Goal: Task Accomplishment & Management: Manage account settings

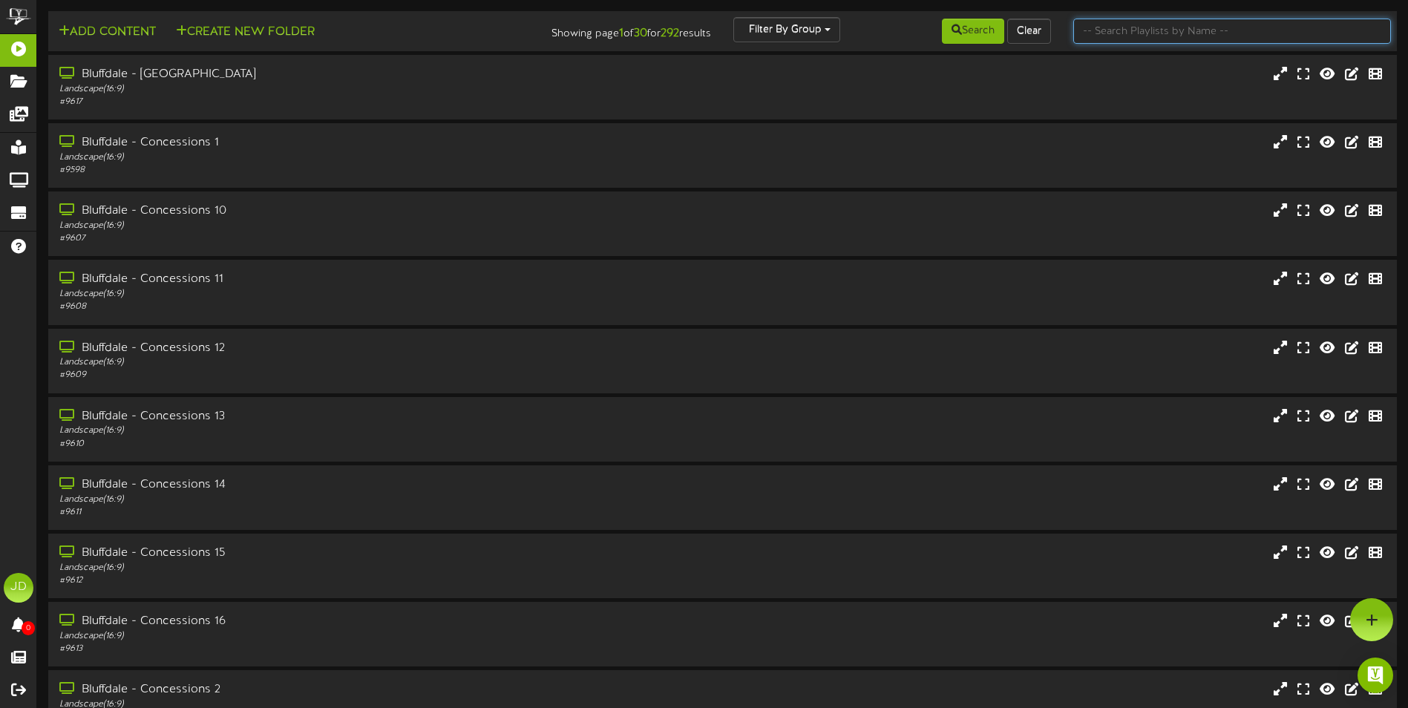
click at [1154, 35] on input "text" at bounding box center [1232, 31] width 318 height 25
type input "surprise"
click at [994, 34] on button "Search" at bounding box center [973, 31] width 62 height 25
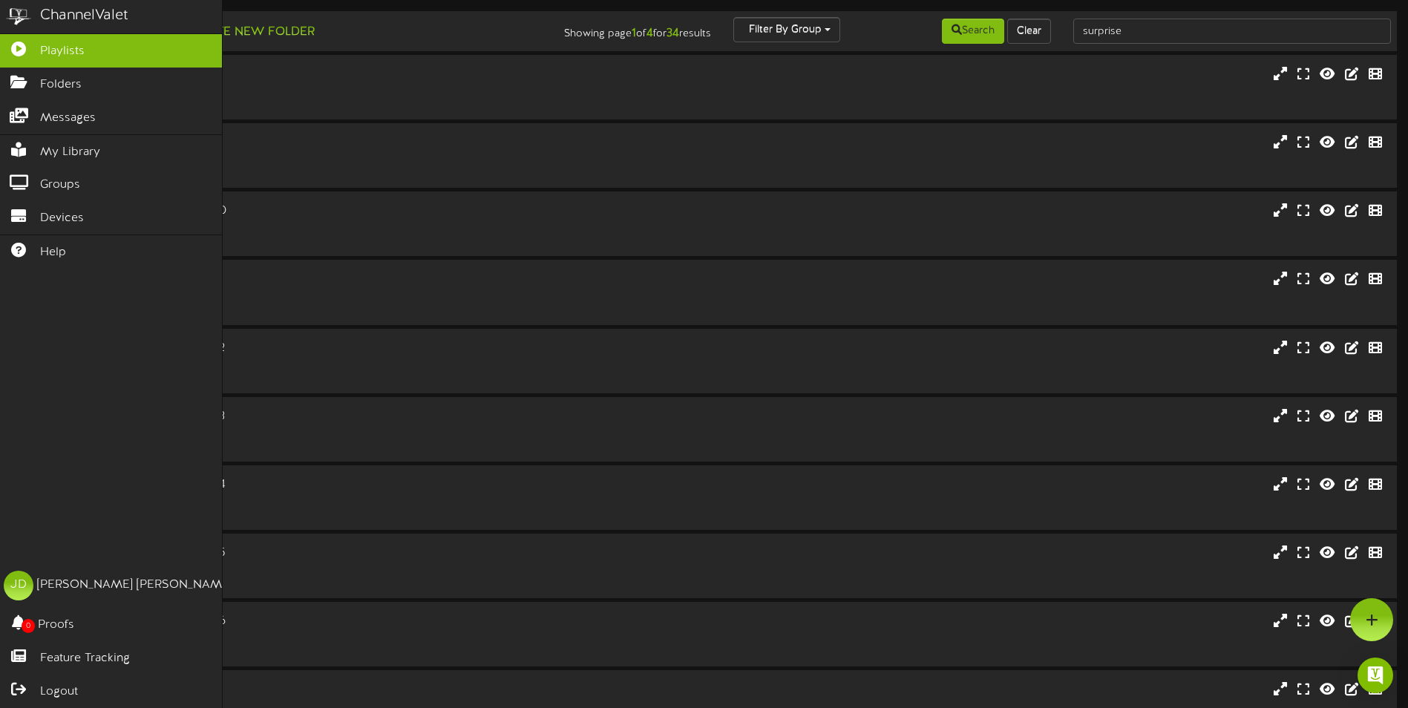
click at [12, 17] on img at bounding box center [18, 16] width 37 height 33
drag, startPoint x: 97, startPoint y: 680, endPoint x: 110, endPoint y: 677, distance: 13.0
click at [97, 680] on link "Logout" at bounding box center [111, 691] width 222 height 33
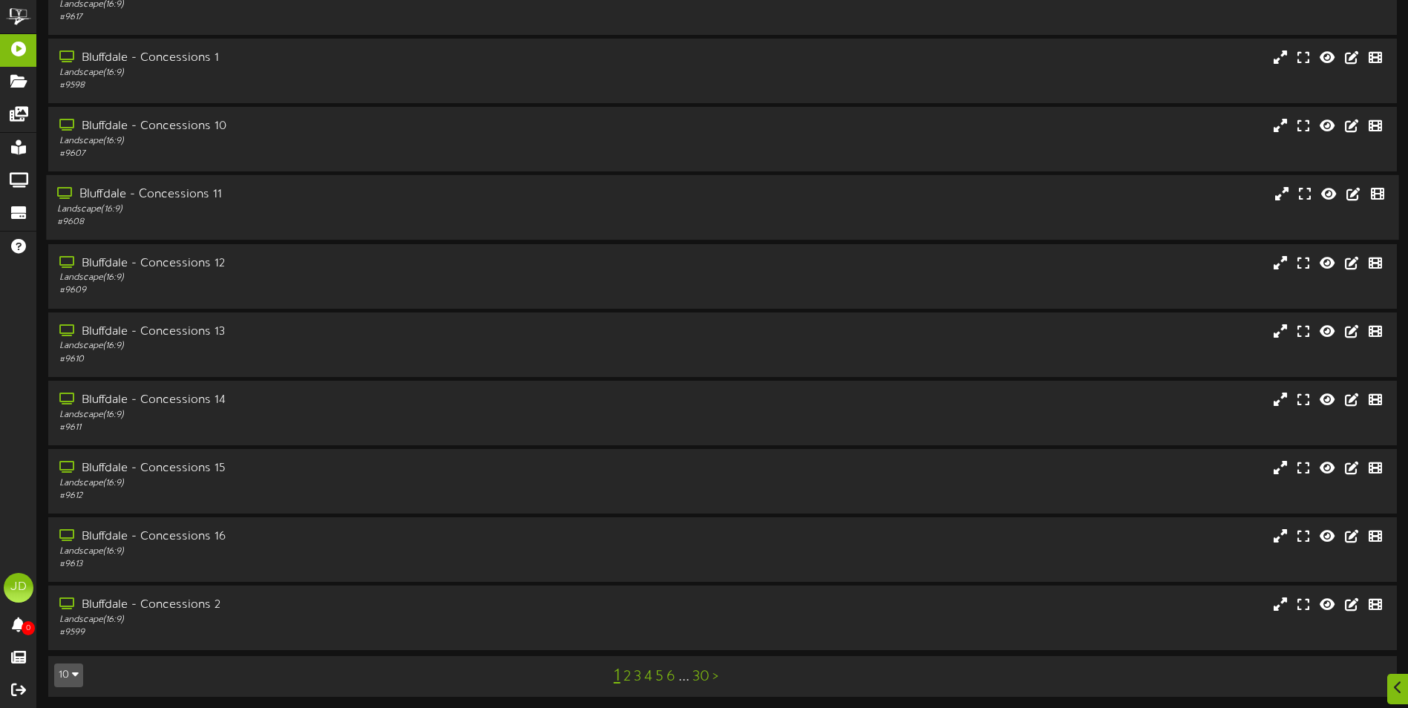
scroll to position [88, 0]
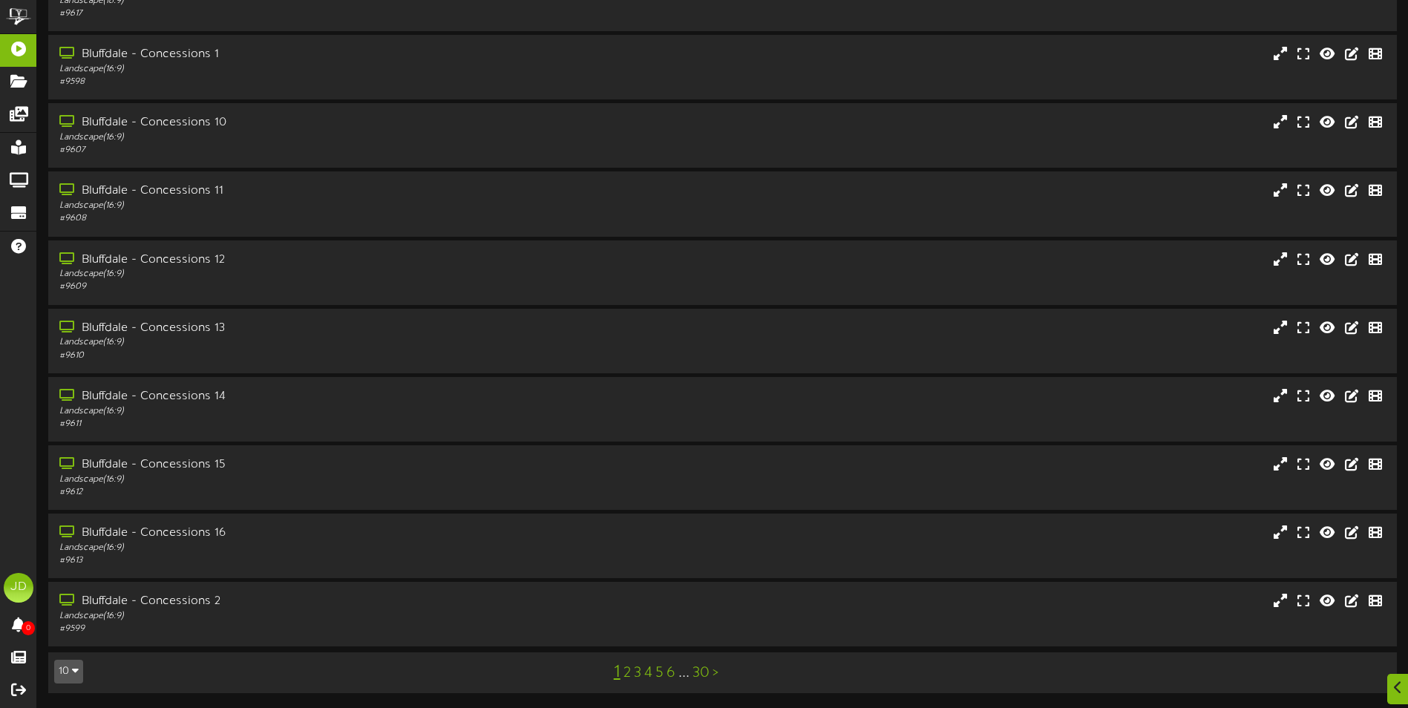
click at [648, 673] on link "4" at bounding box center [648, 673] width 8 height 16
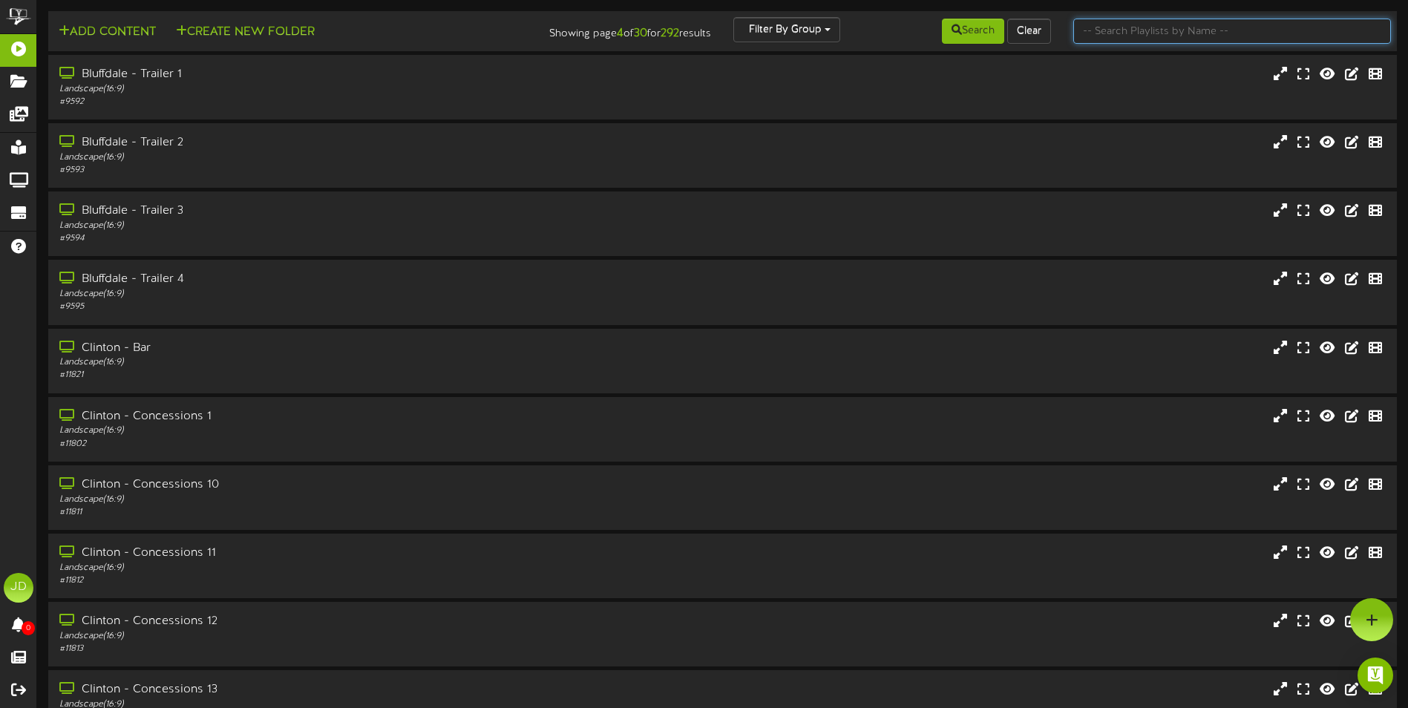
click at [1175, 39] on input "text" at bounding box center [1232, 31] width 318 height 25
type input "surprise"
click at [969, 30] on button "Search" at bounding box center [973, 31] width 62 height 25
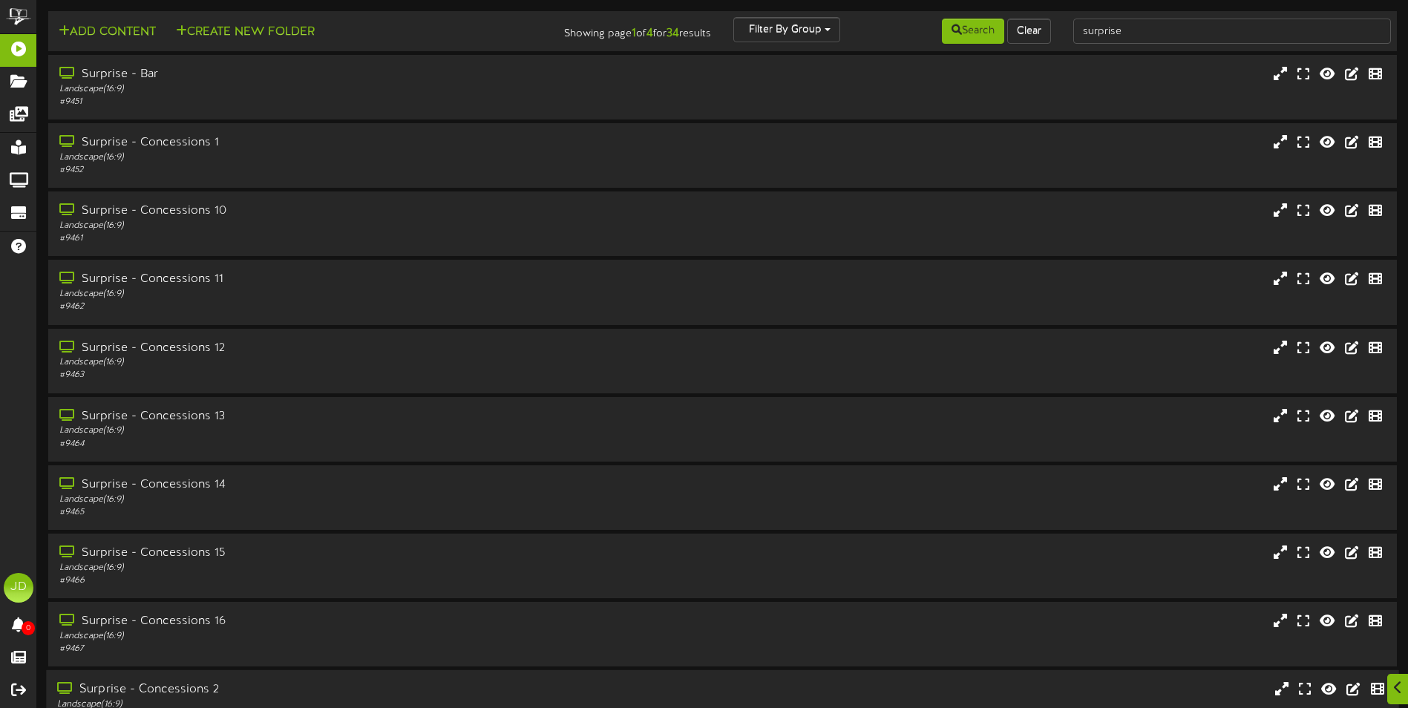
scroll to position [88, 0]
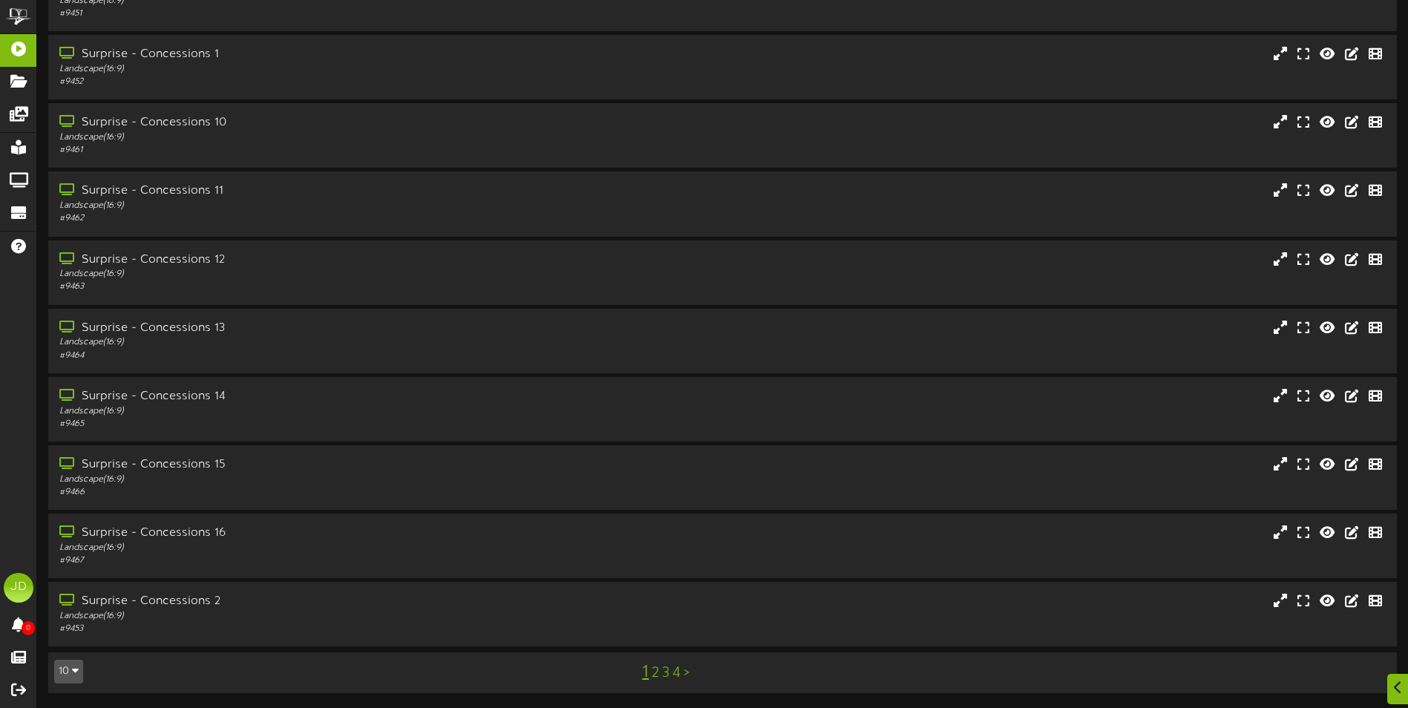
click at [656, 674] on link "2" at bounding box center [655, 673] width 7 height 16
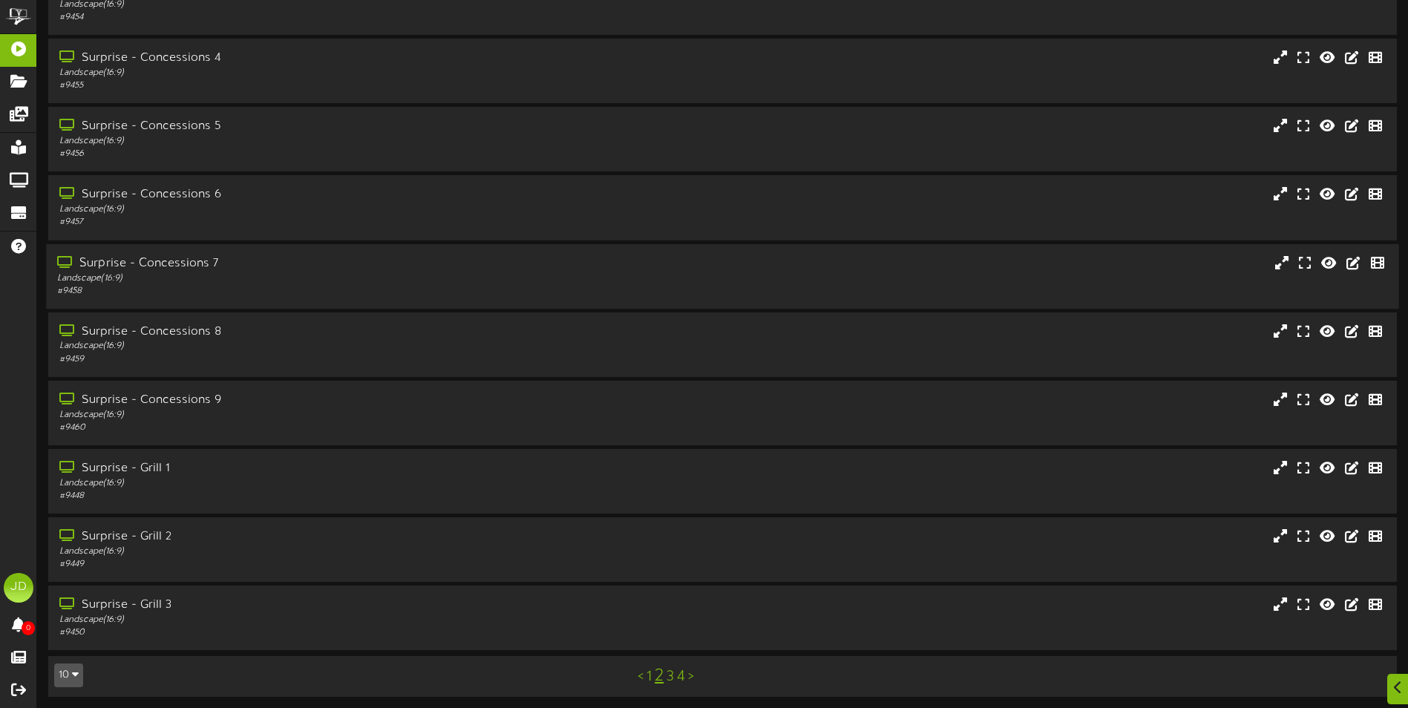
scroll to position [88, 0]
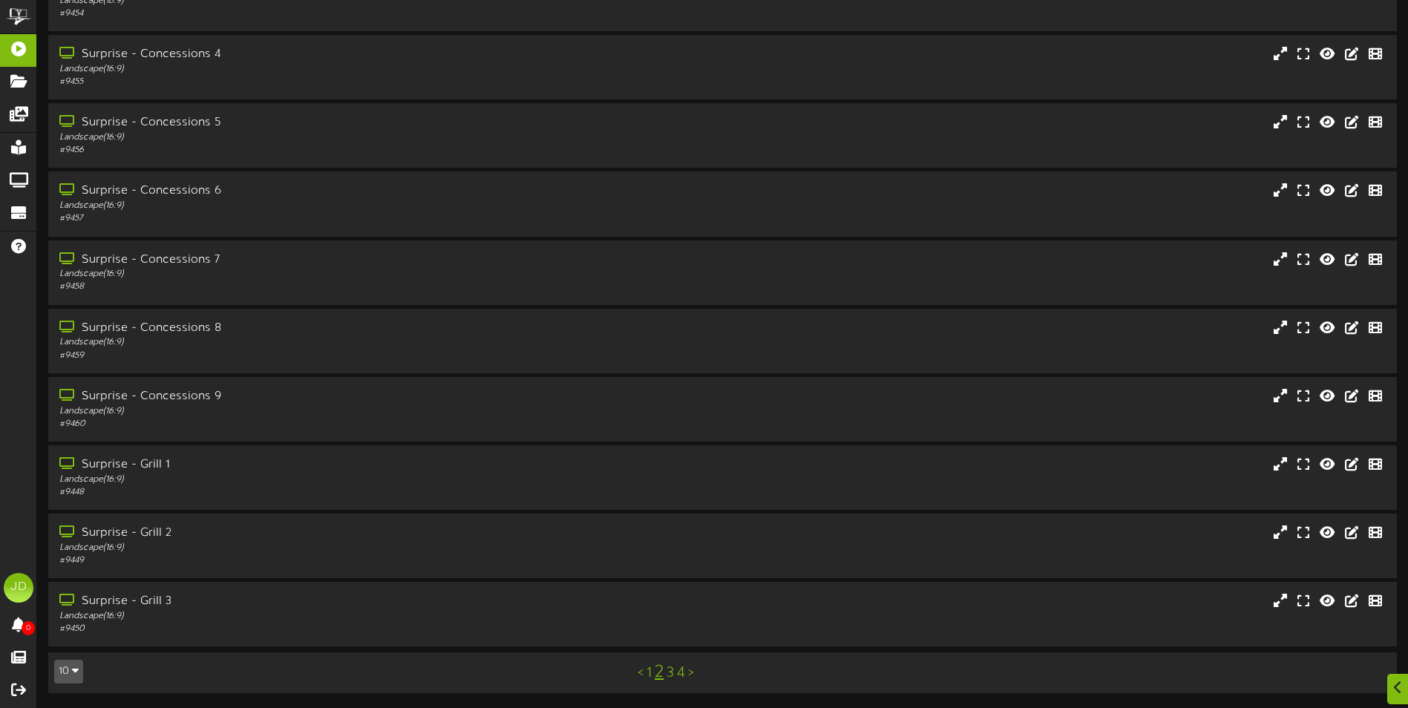
click at [669, 672] on link "3" at bounding box center [669, 673] width 7 height 16
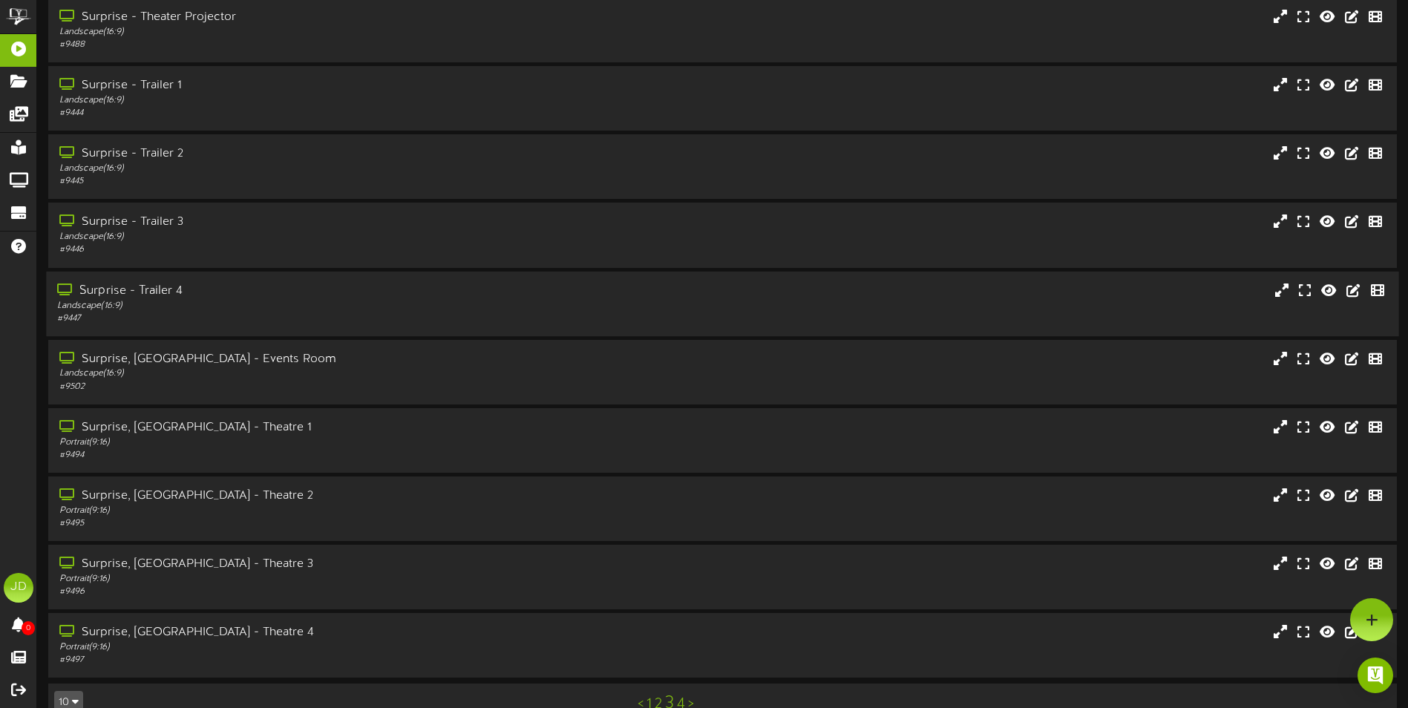
scroll to position [74, 0]
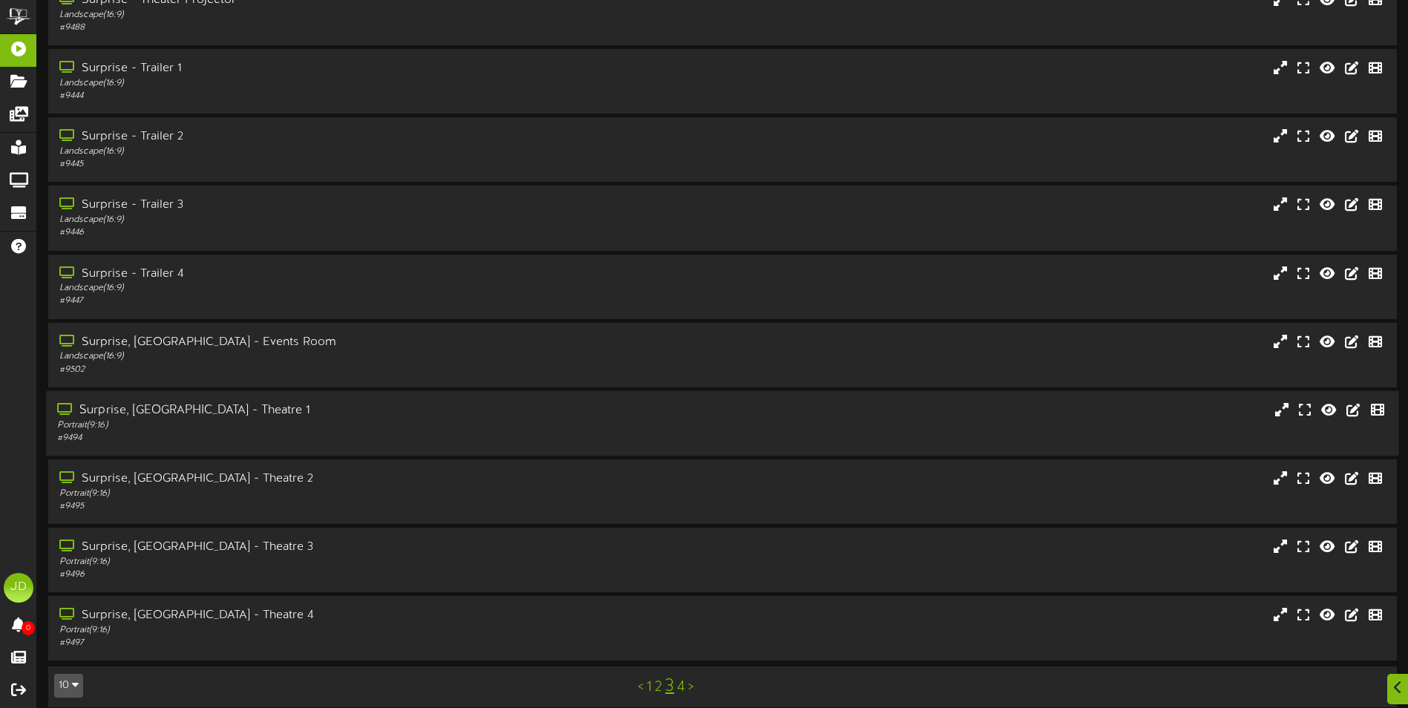
click at [354, 425] on div "Portrait ( 9:16 )" at bounding box center [327, 425] width 541 height 13
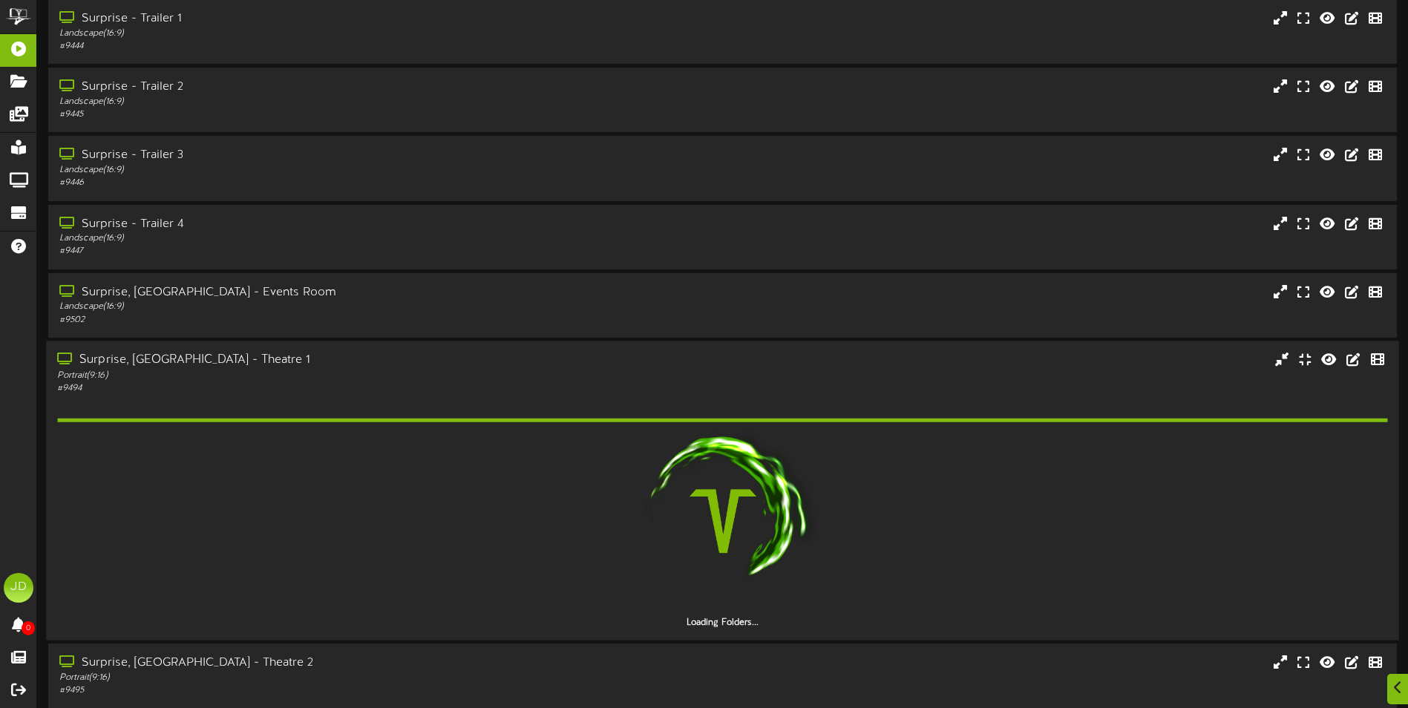
scroll to position [223, 0]
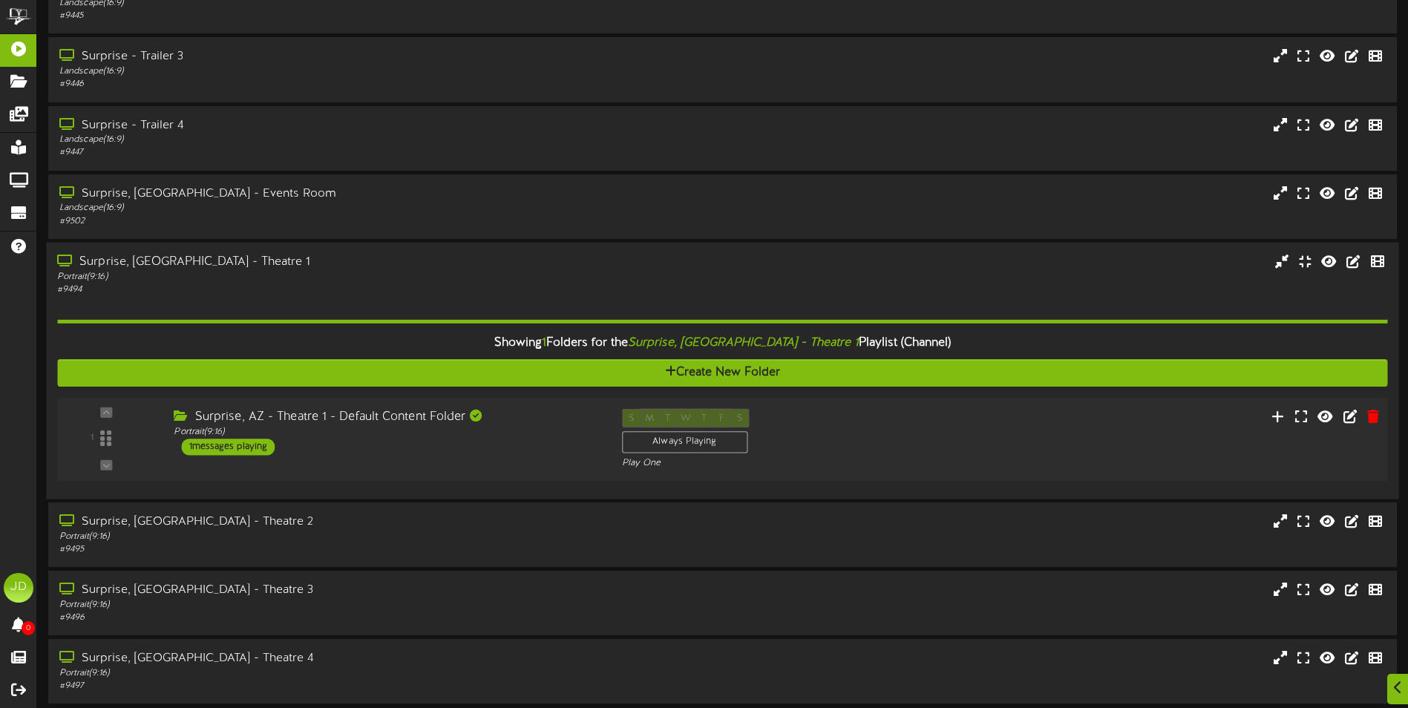
click at [453, 456] on div "1 ( 9:16" at bounding box center [721, 438] width 1343 height 61
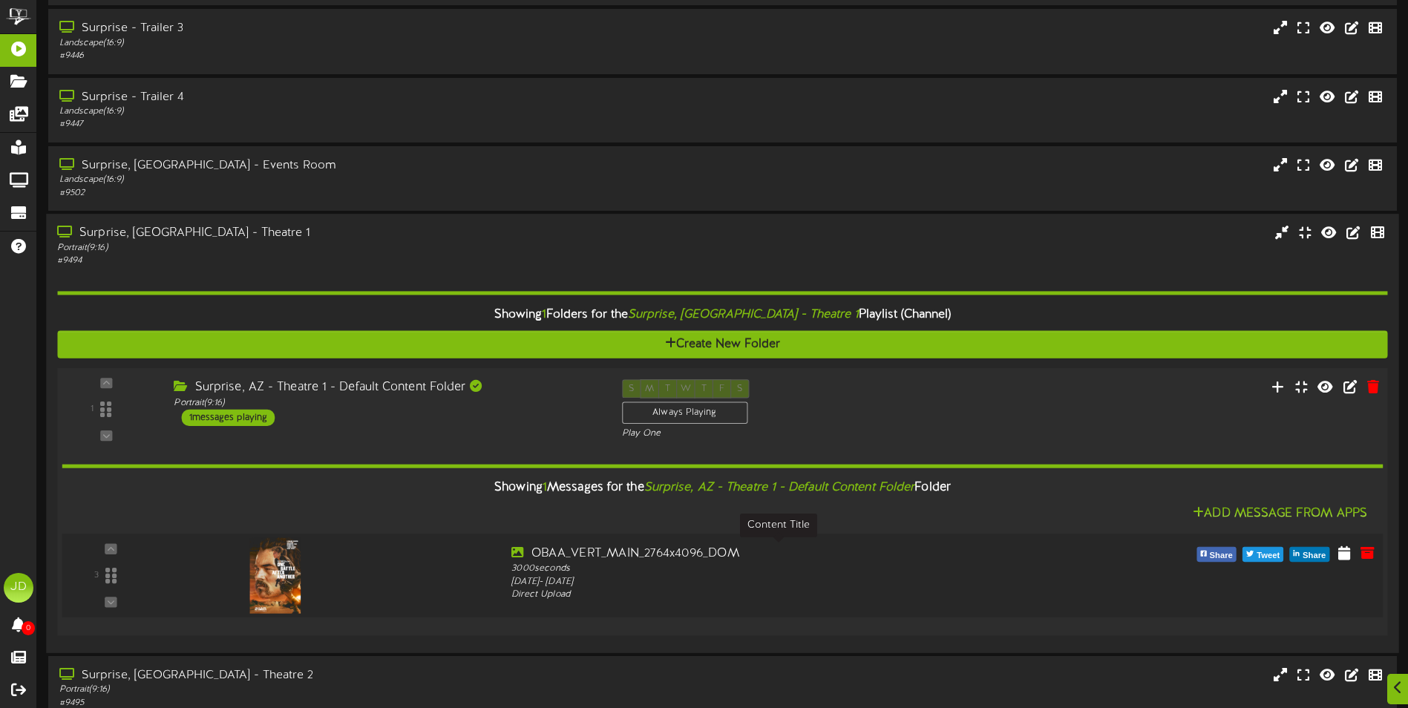
scroll to position [297, 0]
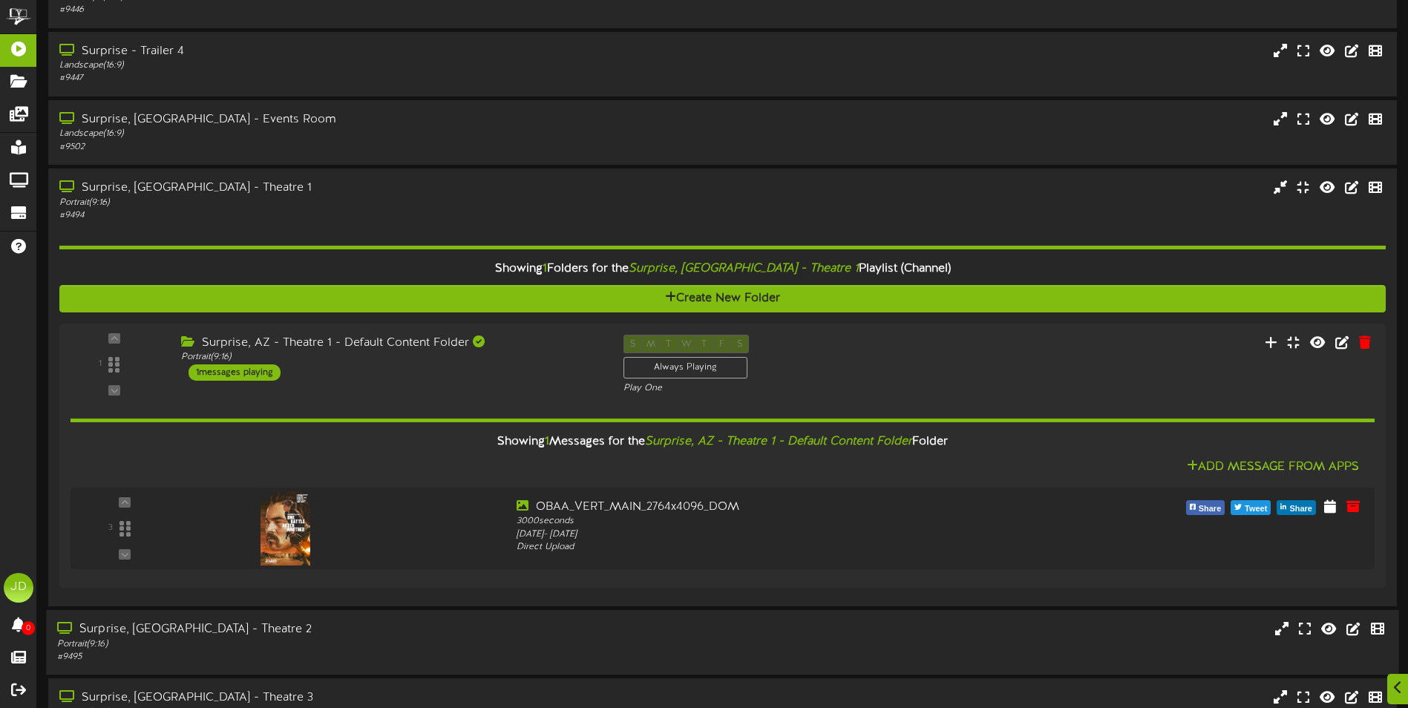
click at [448, 631] on div "Surprise, AZ - Theatre 2" at bounding box center [327, 628] width 541 height 17
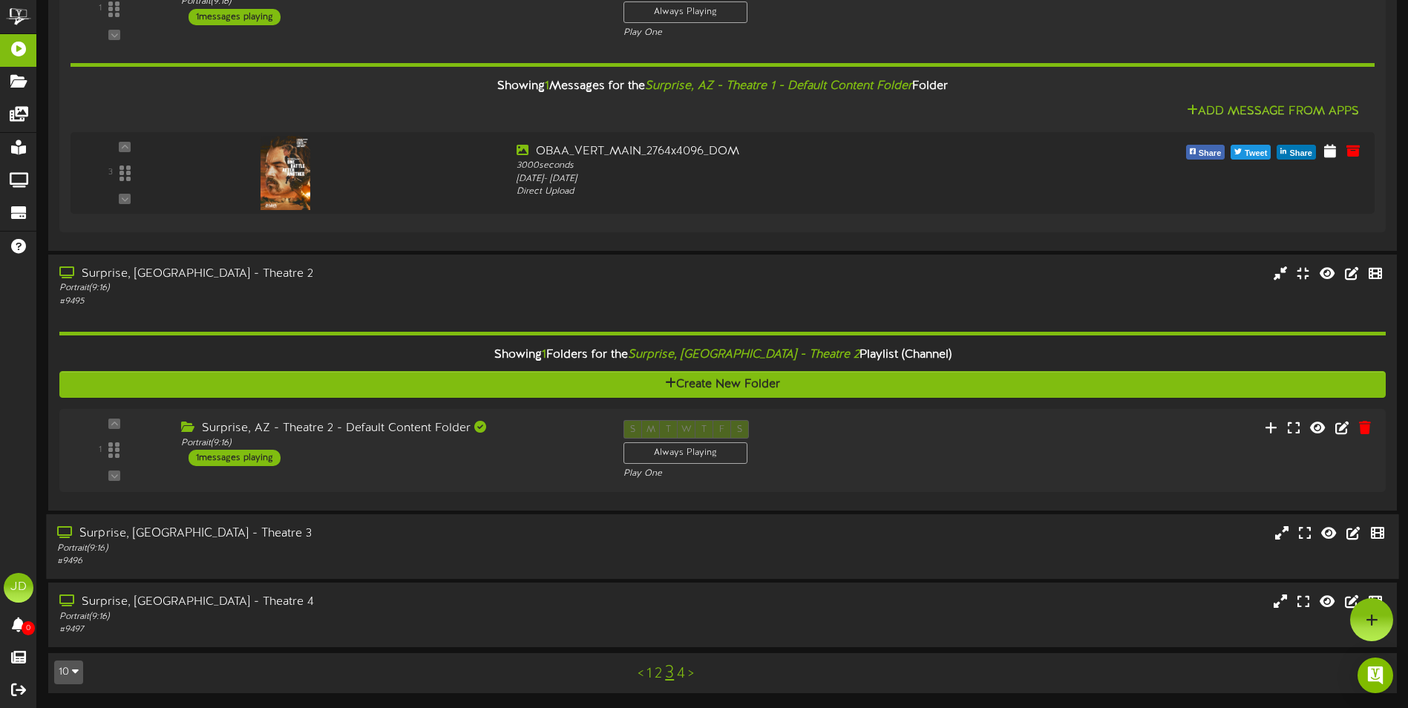
scroll to position [652, 0]
click at [580, 469] on div "1 ( 9:16" at bounding box center [721, 450] width 1343 height 61
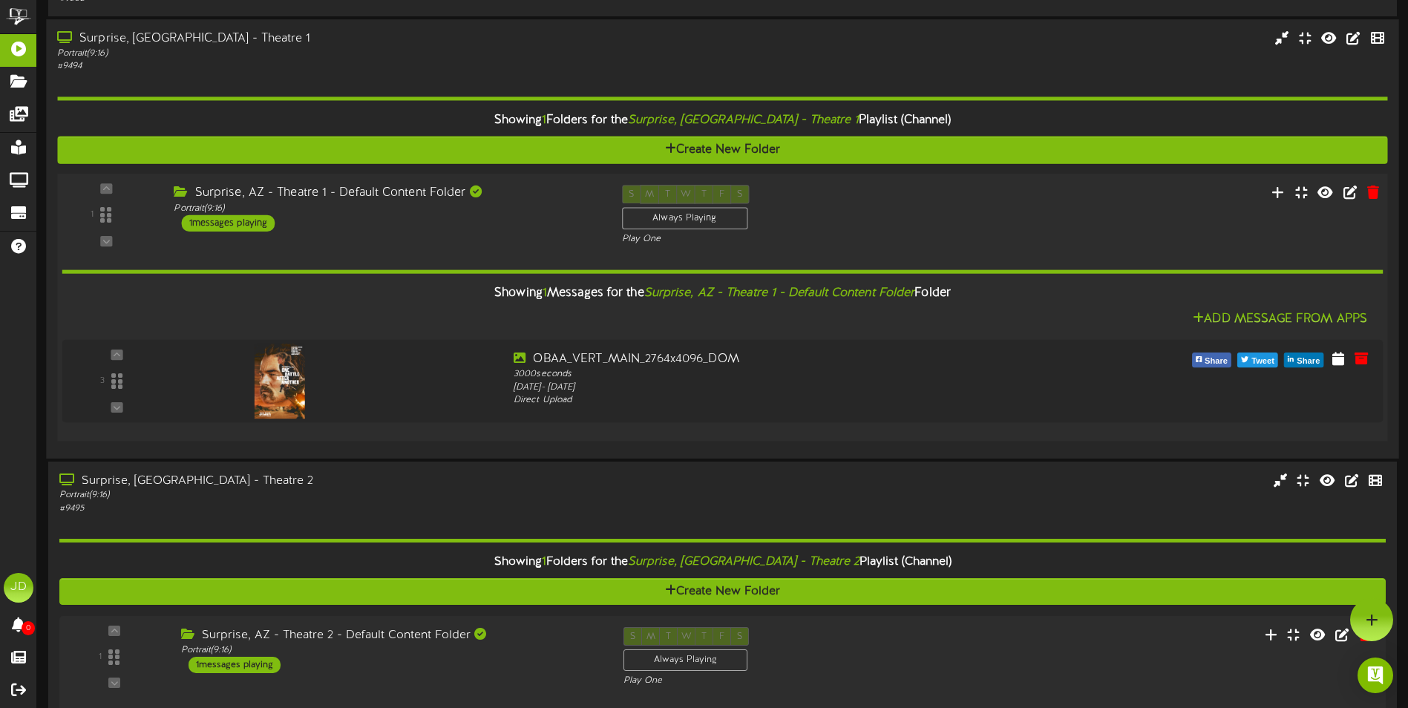
scroll to position [371, 0]
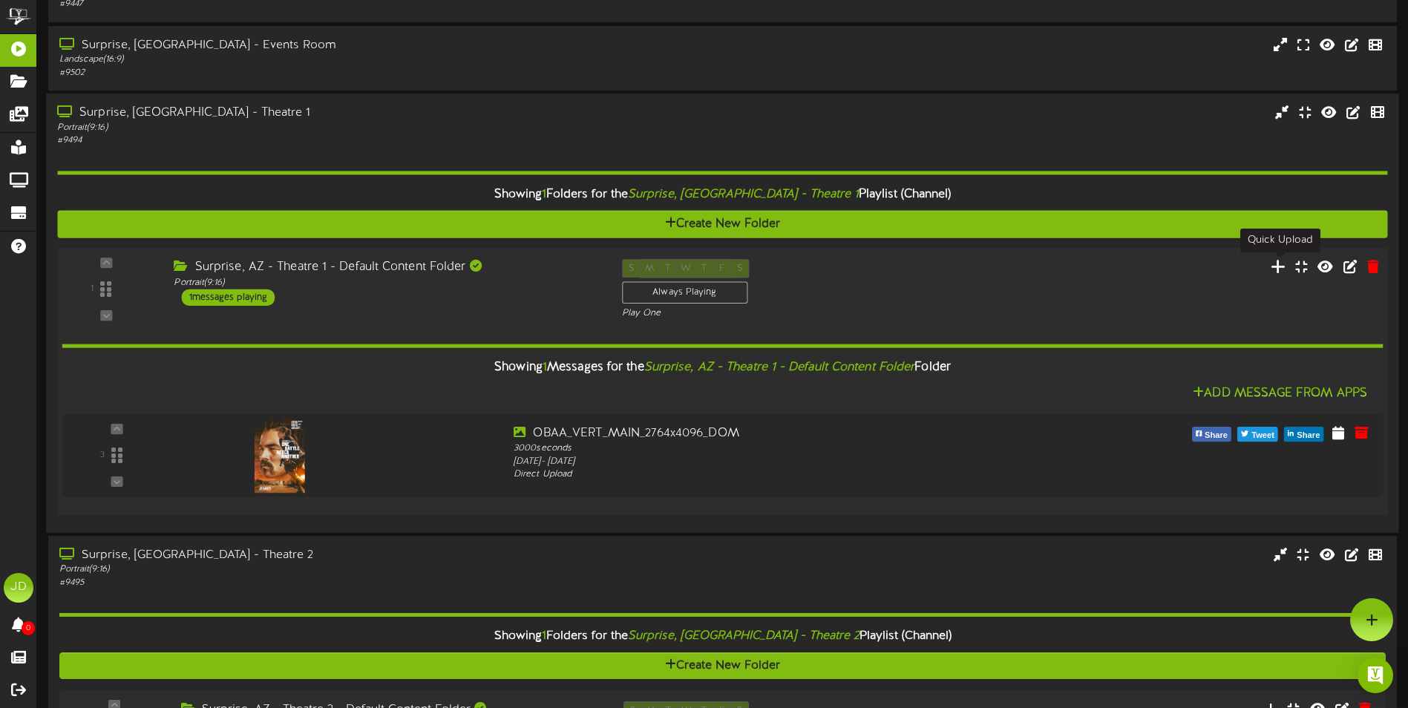
click at [1277, 265] on icon at bounding box center [1278, 265] width 16 height 16
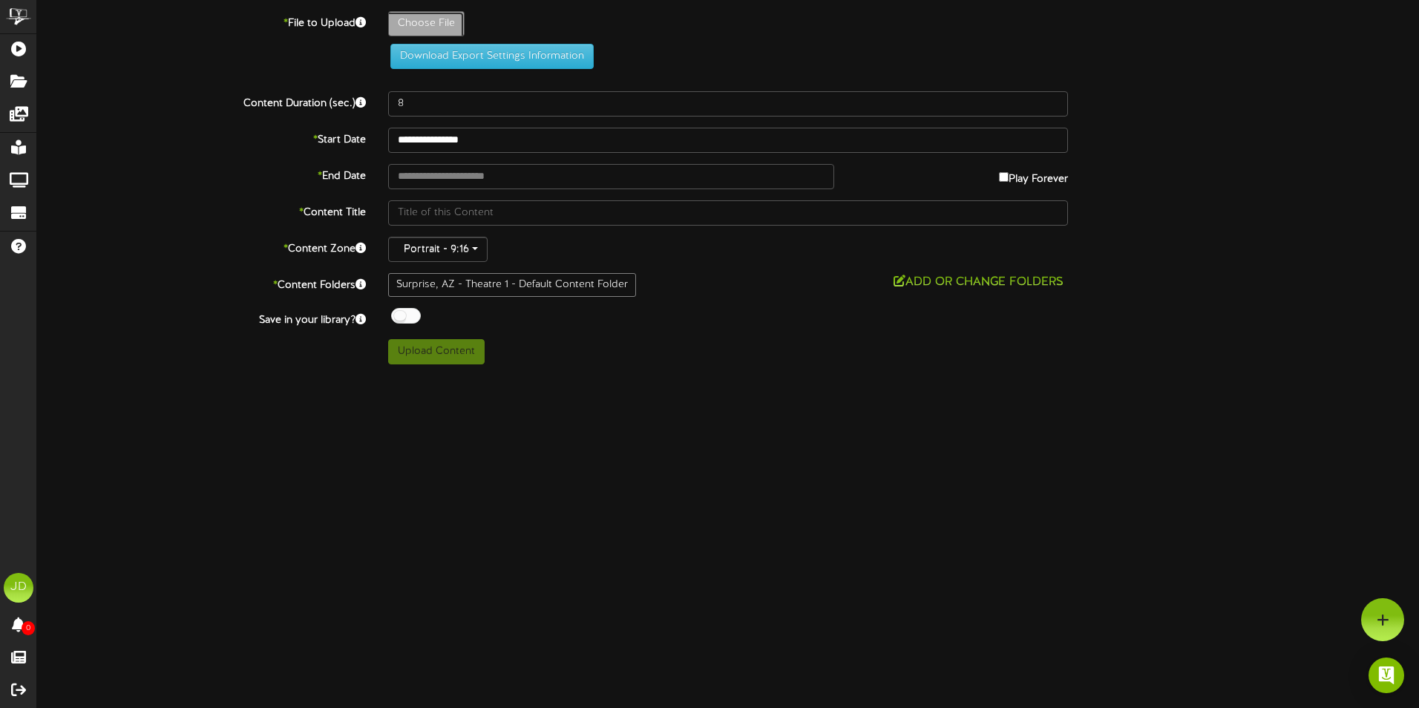
type input "**********"
type input "TruthandTreasonV"
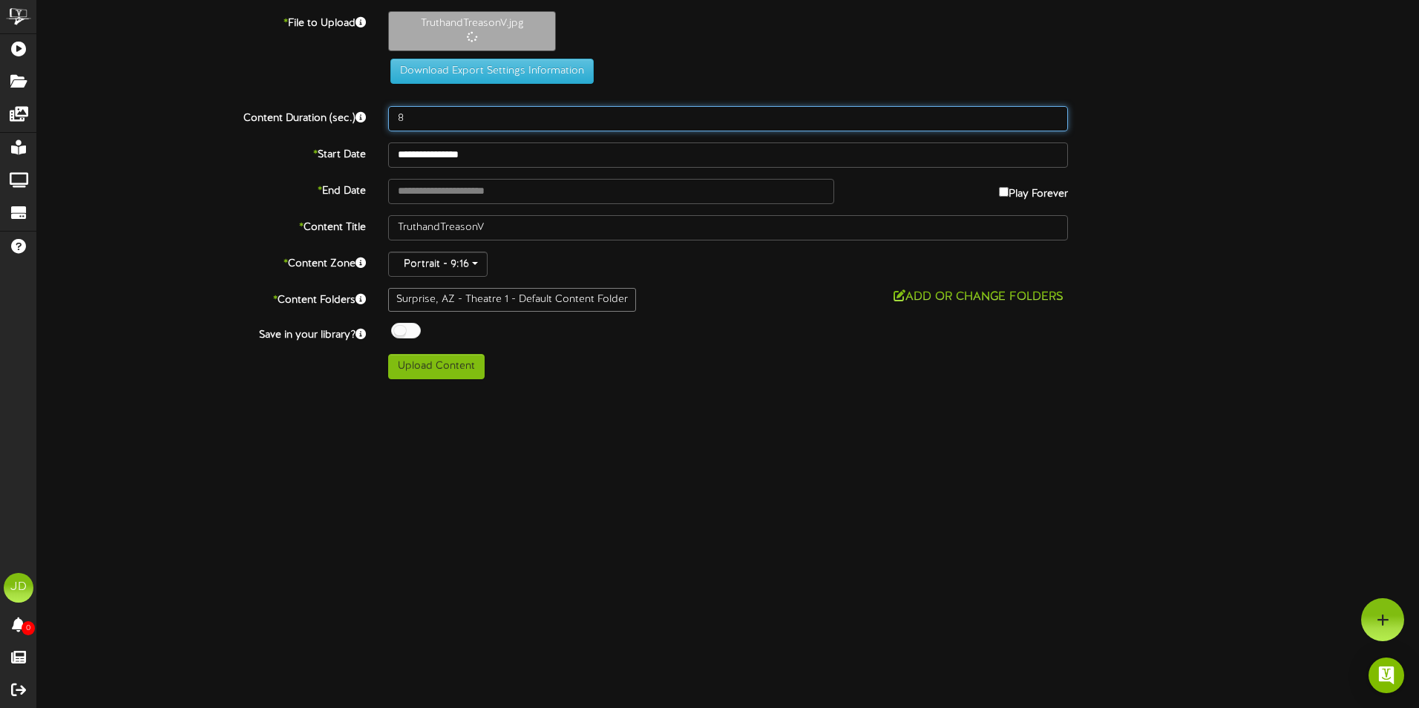
click at [487, 118] on input "8" at bounding box center [728, 118] width 680 height 25
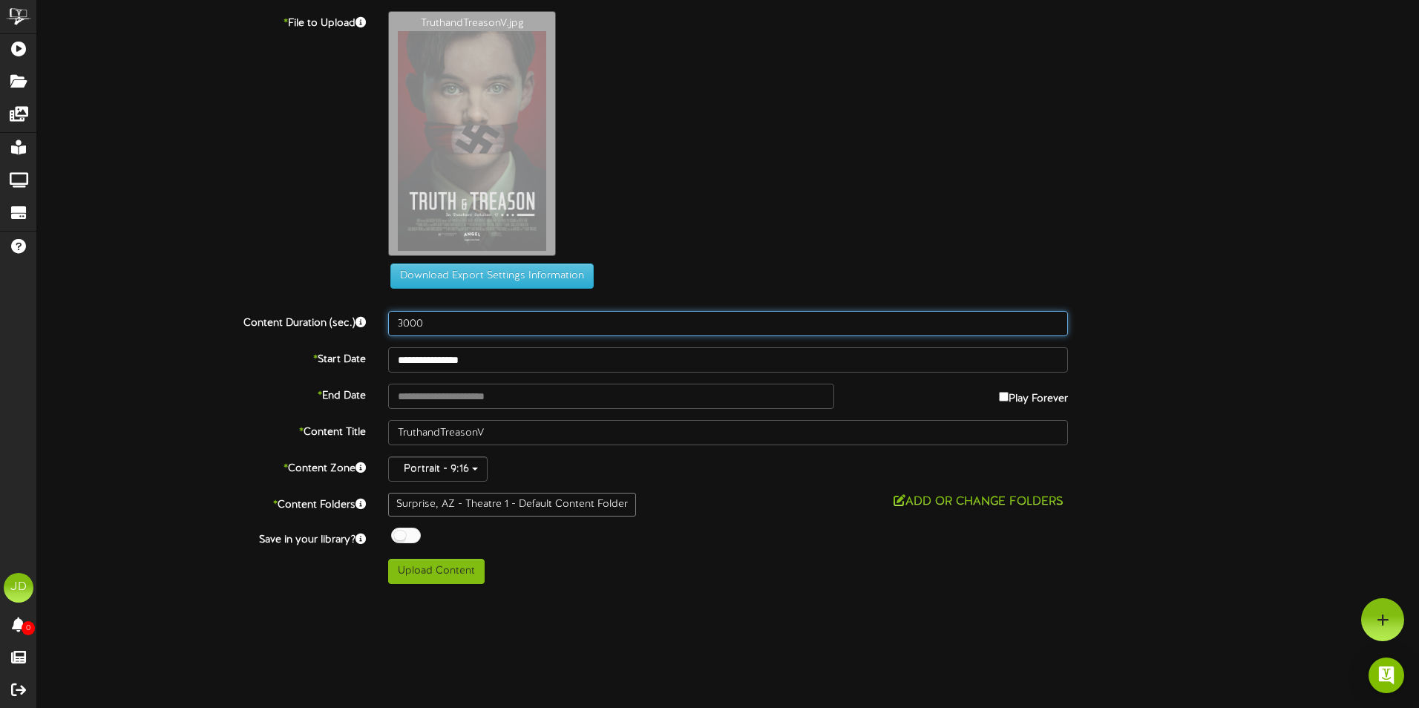
type input "3000"
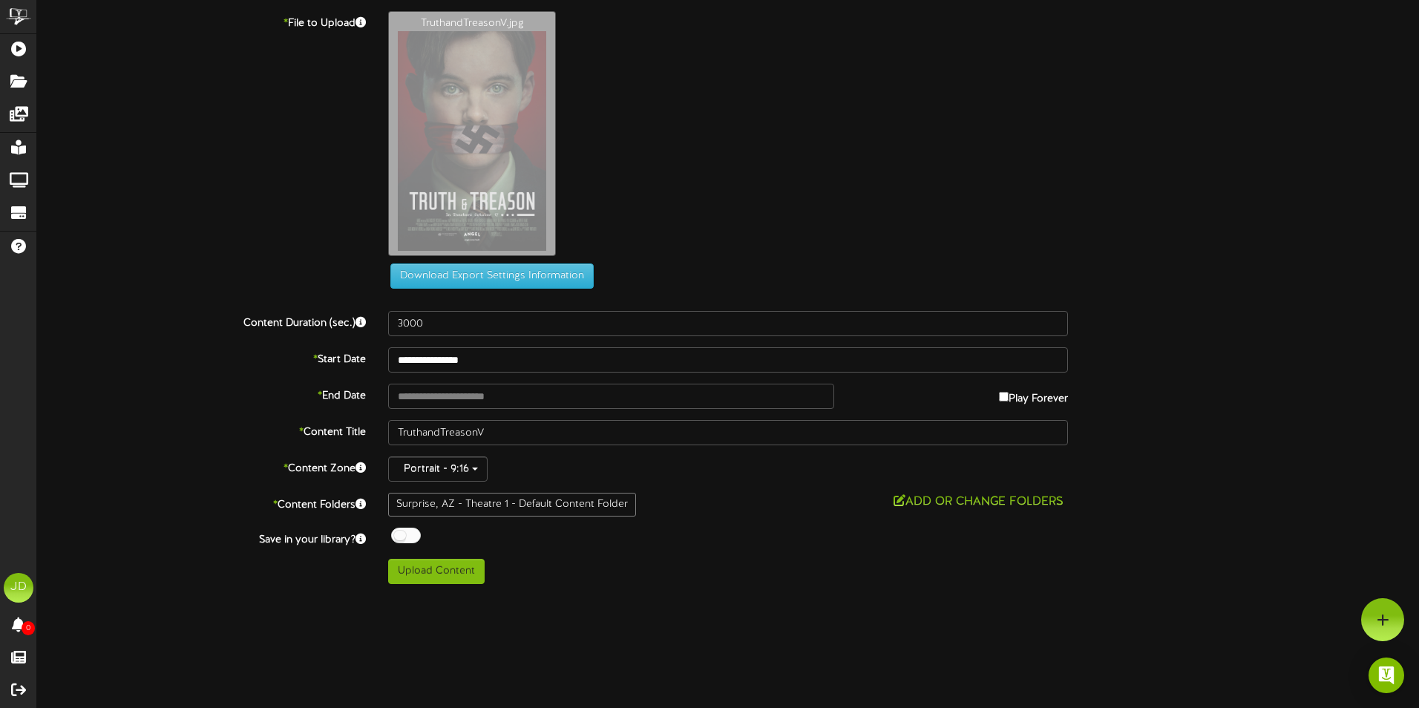
click at [685, 590] on div "ChannelValet Playlists Folders Messages My Library Groups Devices Help JD Jon D…" at bounding box center [709, 297] width 1419 height 595
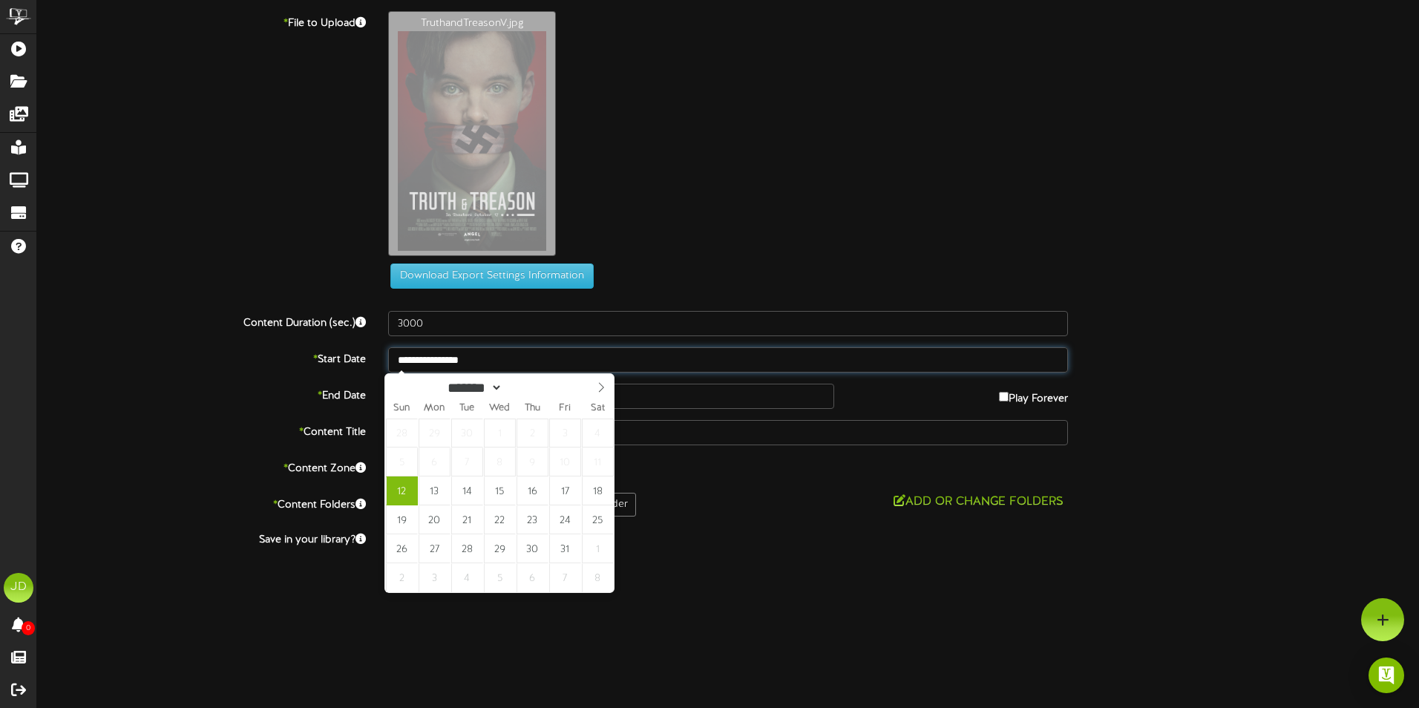
click at [511, 360] on input "**********" at bounding box center [728, 359] width 680 height 25
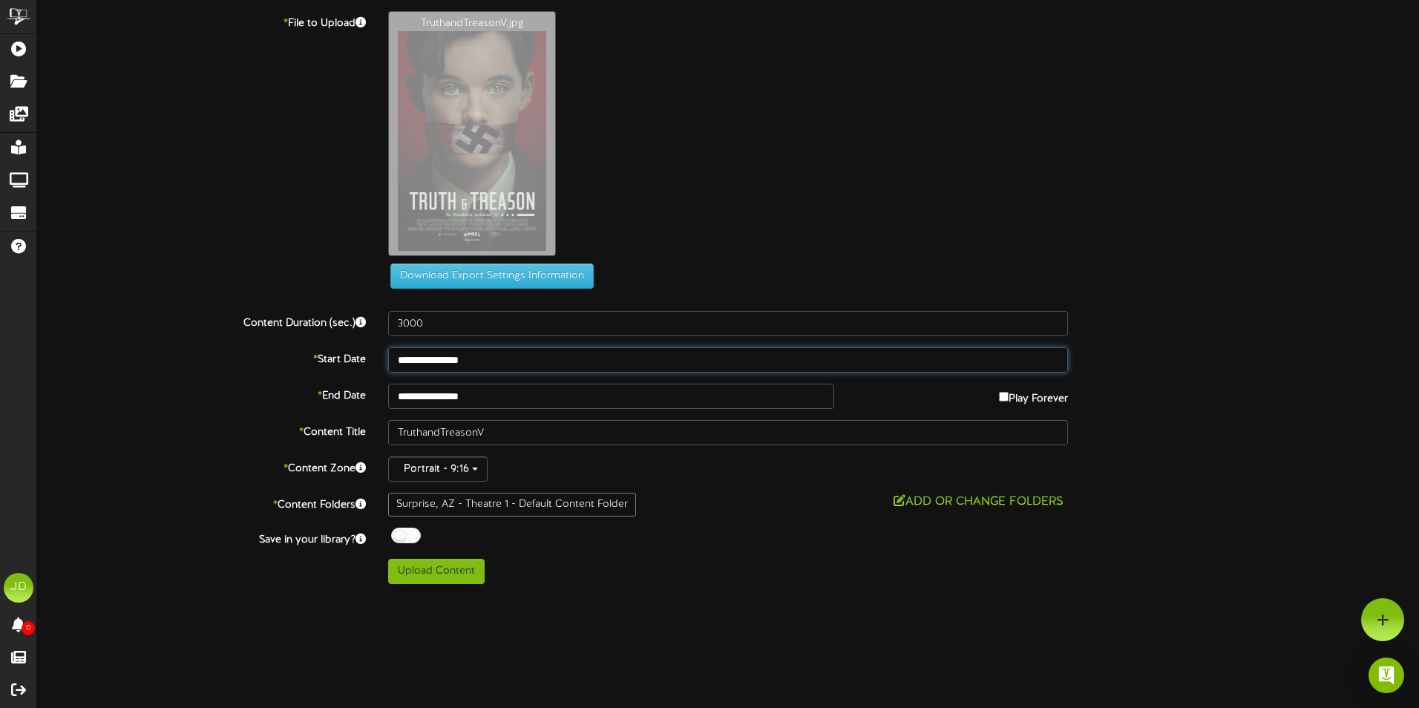
click at [489, 365] on input "**********" at bounding box center [728, 359] width 680 height 25
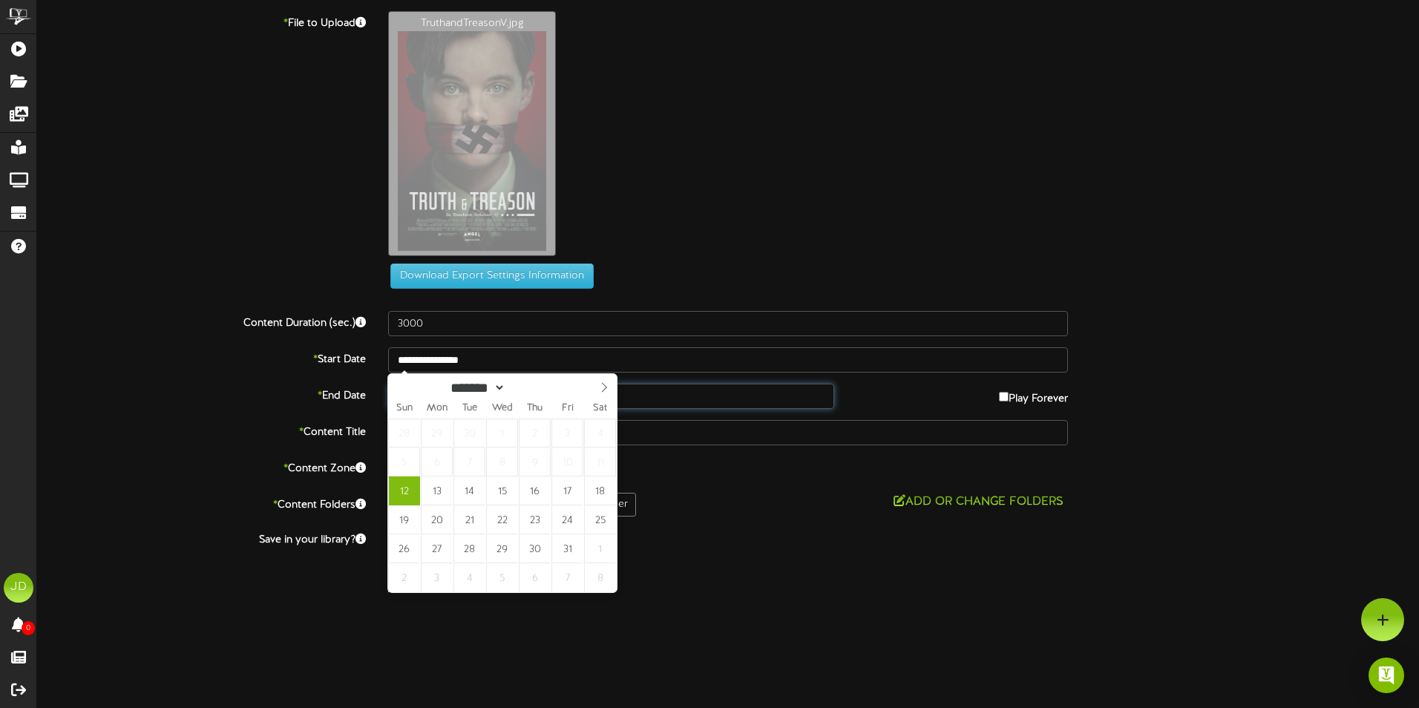
click at [670, 397] on input "**********" at bounding box center [611, 396] width 446 height 25
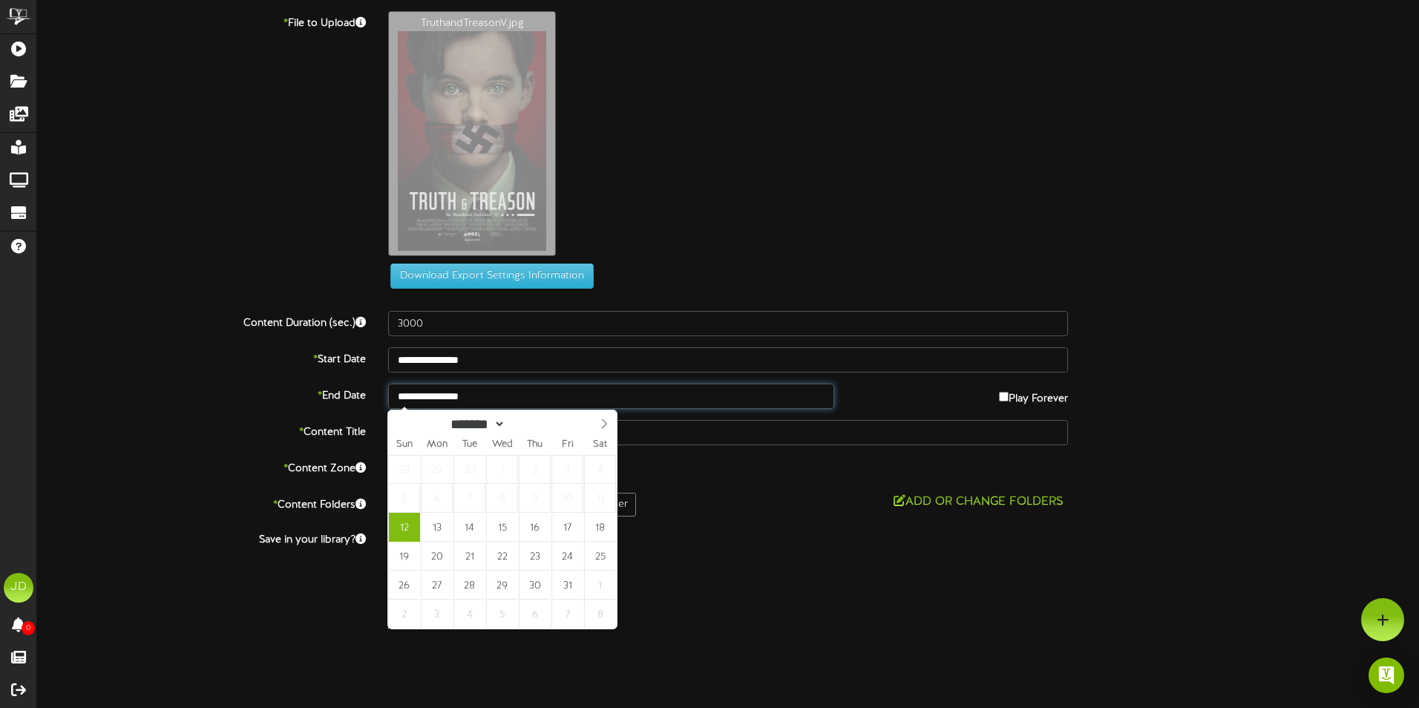
click at [461, 398] on input "**********" at bounding box center [611, 396] width 446 height 25
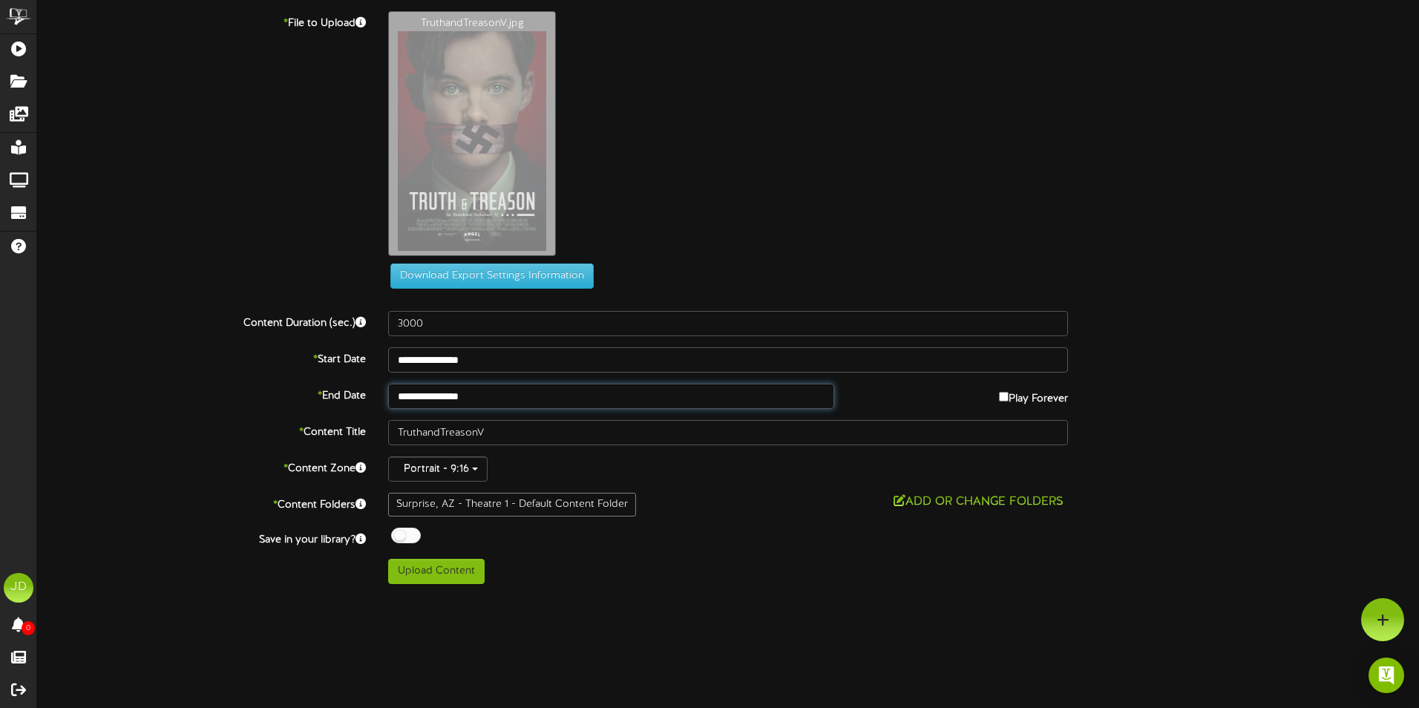
click at [514, 401] on input "**********" at bounding box center [611, 396] width 446 height 25
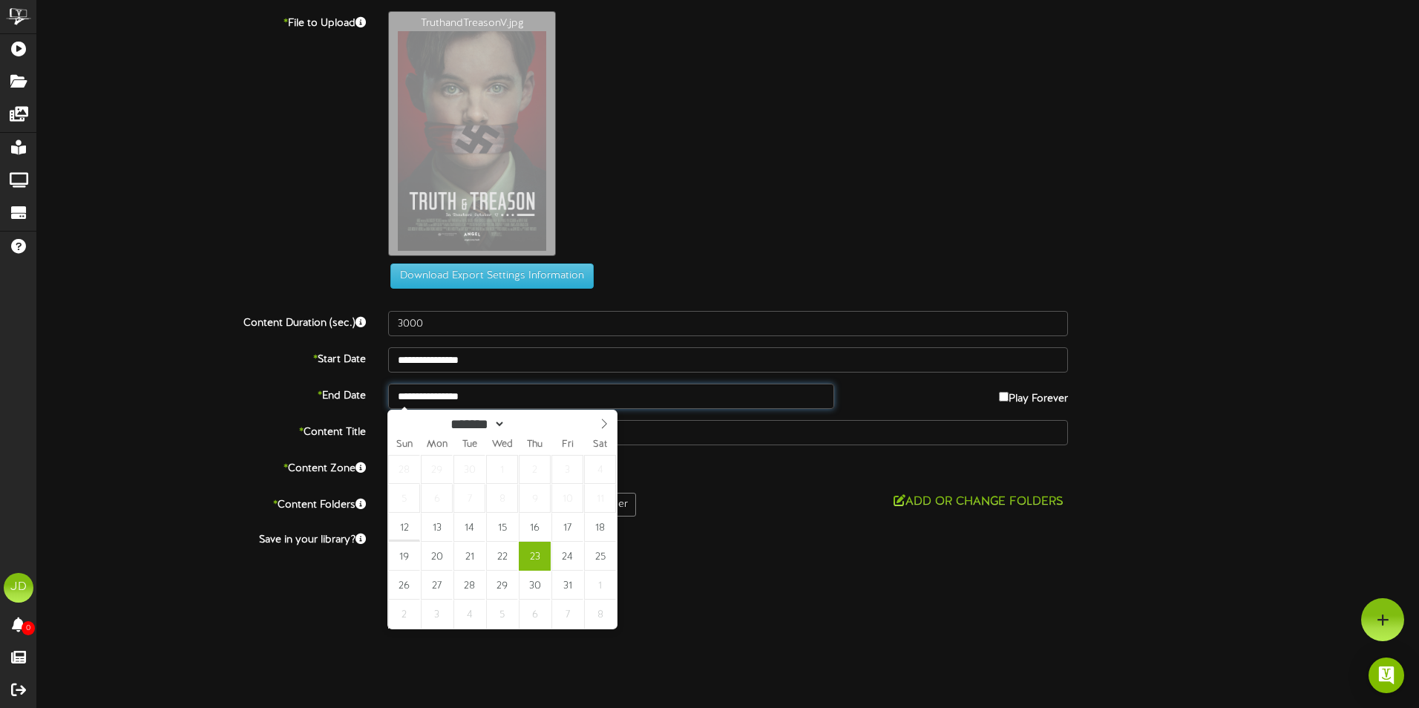
type input "**********"
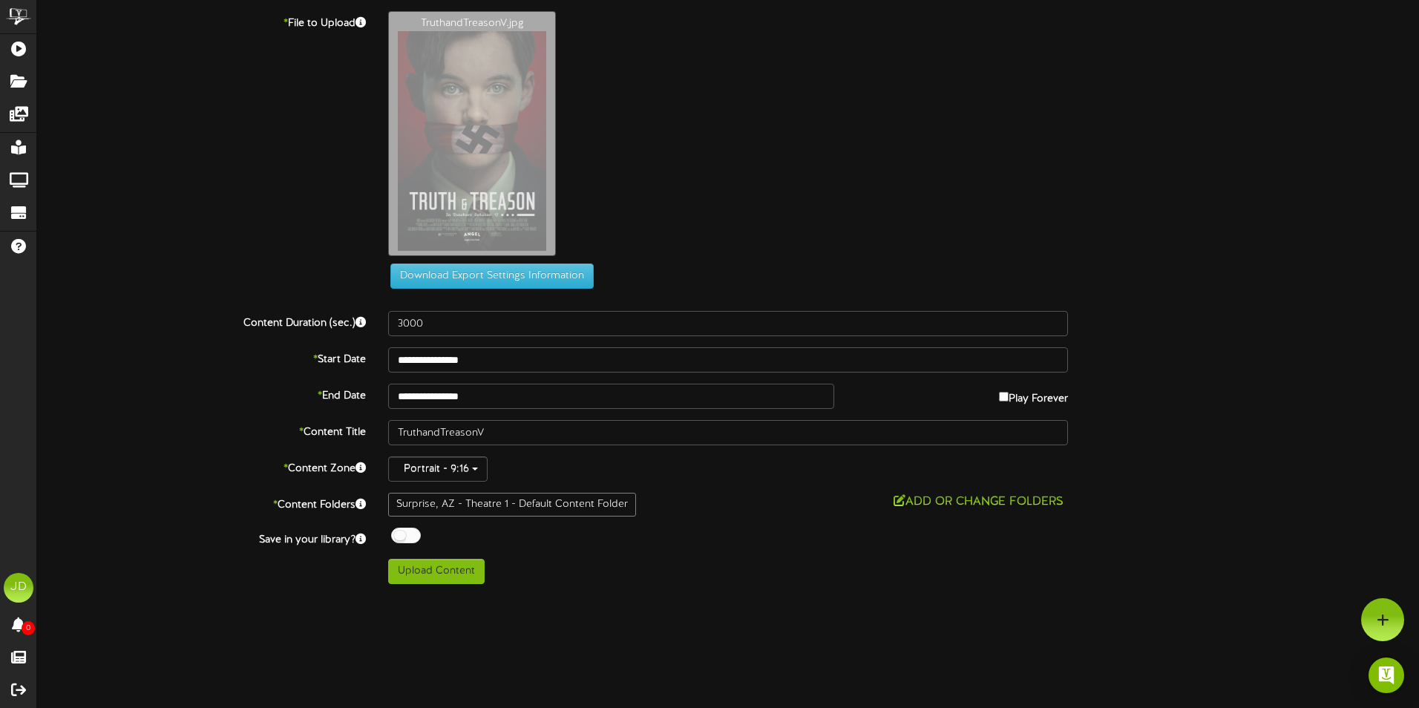
click at [401, 539] on div at bounding box center [406, 536] width 30 height 16
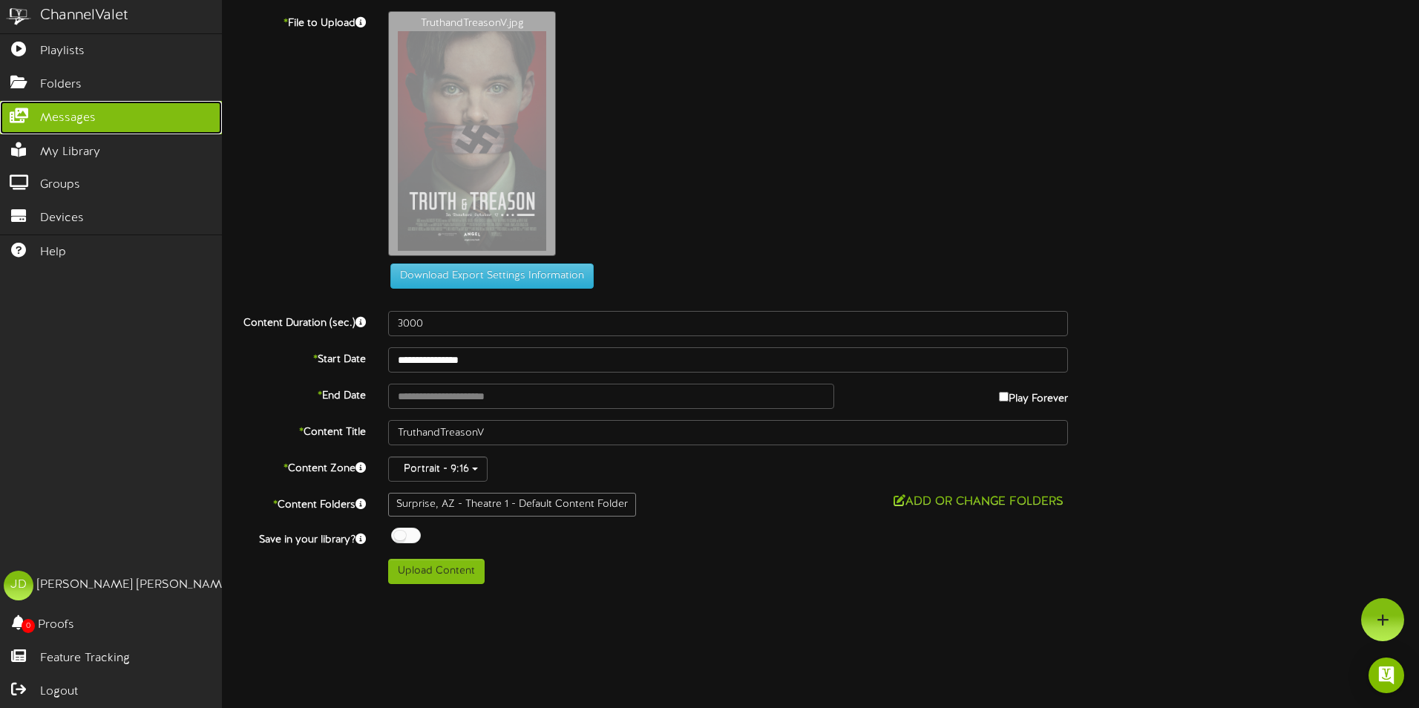
click at [61, 116] on span "Messages" at bounding box center [68, 118] width 56 height 17
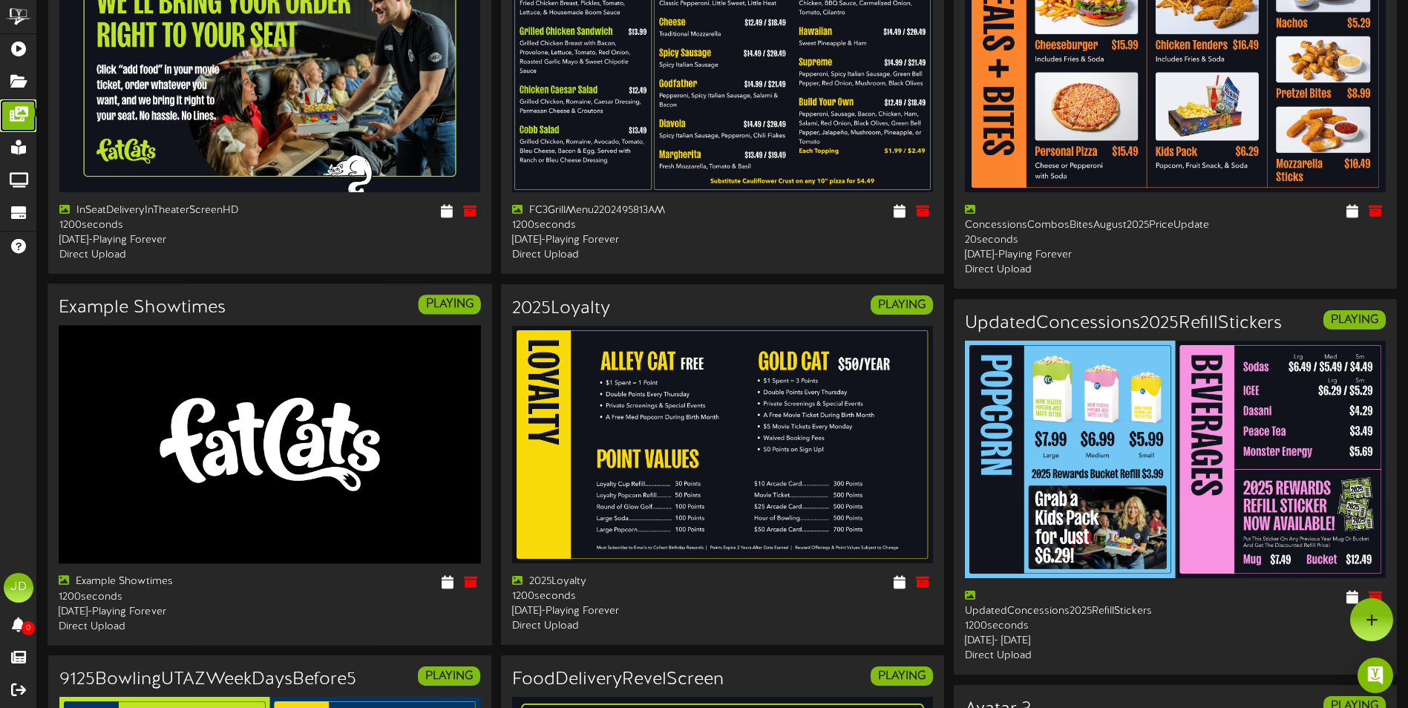
scroll to position [162, 0]
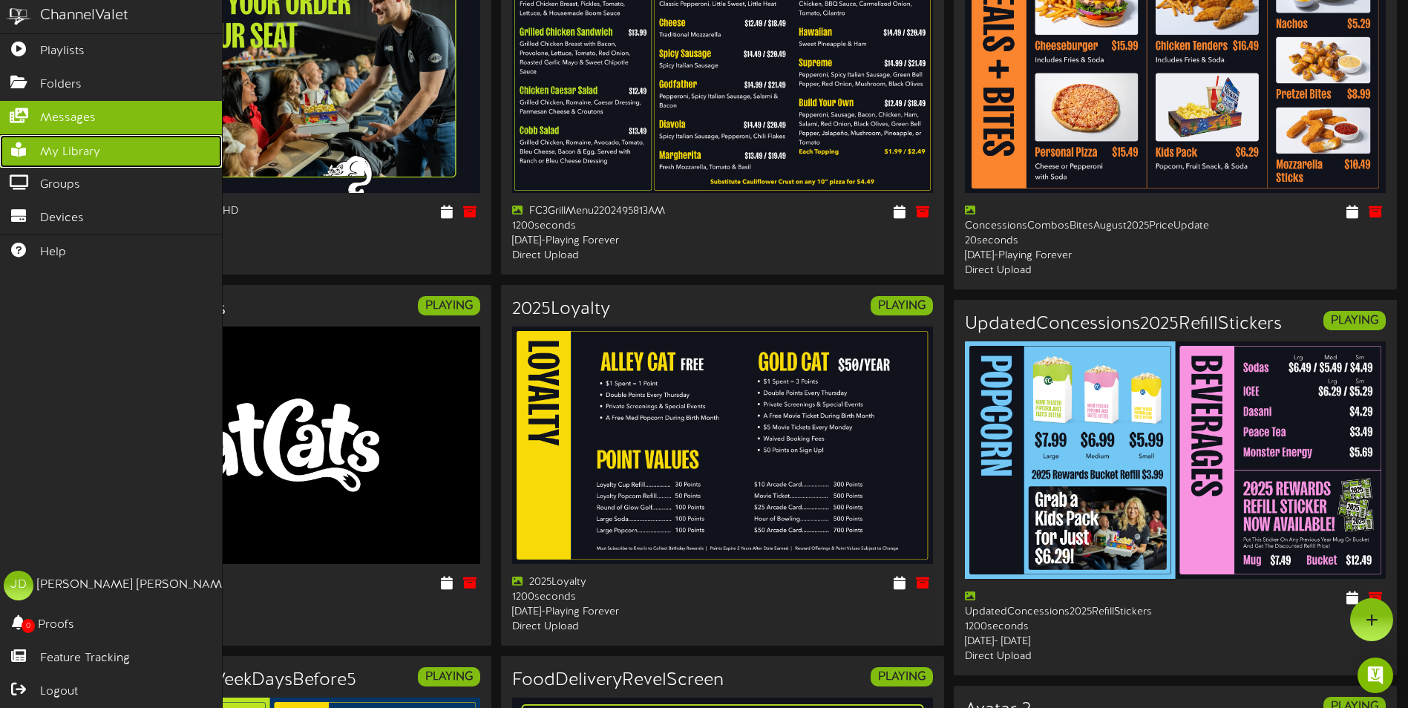
click at [33, 142] on icon at bounding box center [18, 147] width 37 height 11
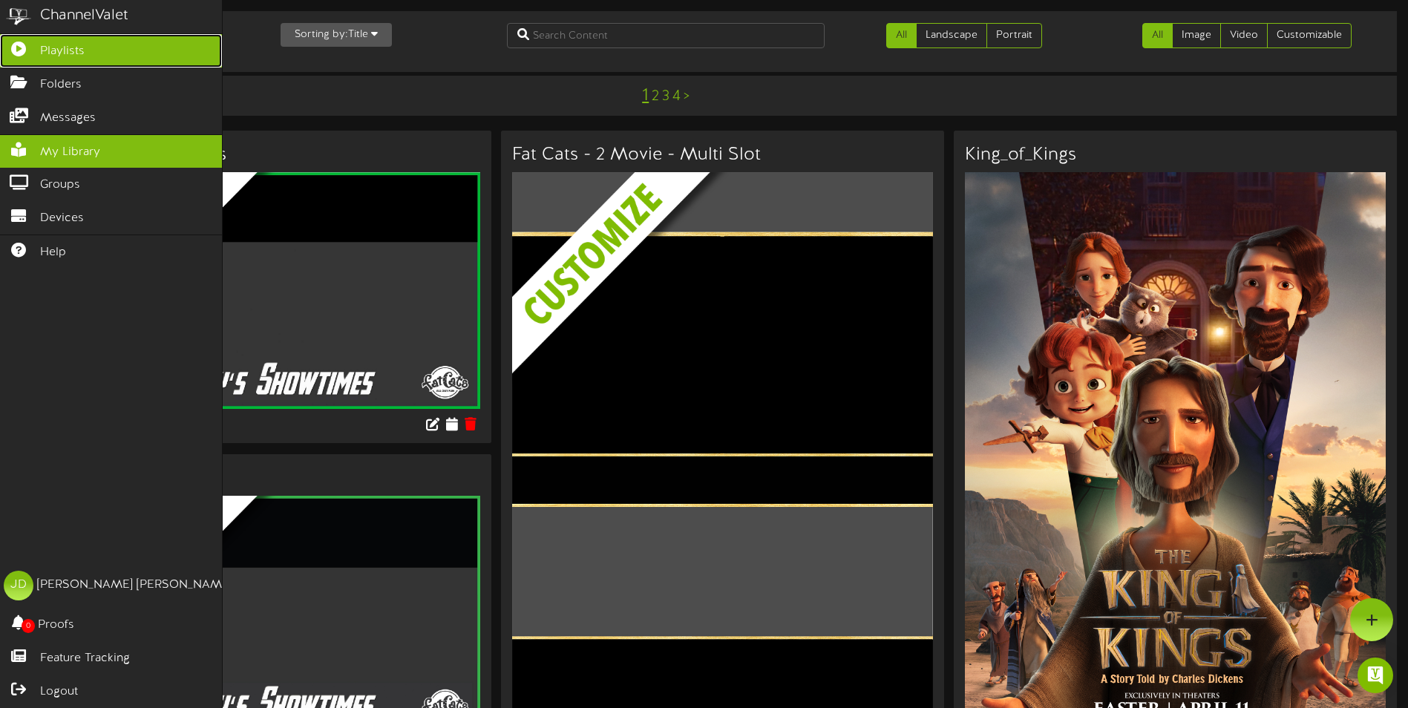
click at [46, 55] on span "Playlists" at bounding box center [62, 51] width 45 height 17
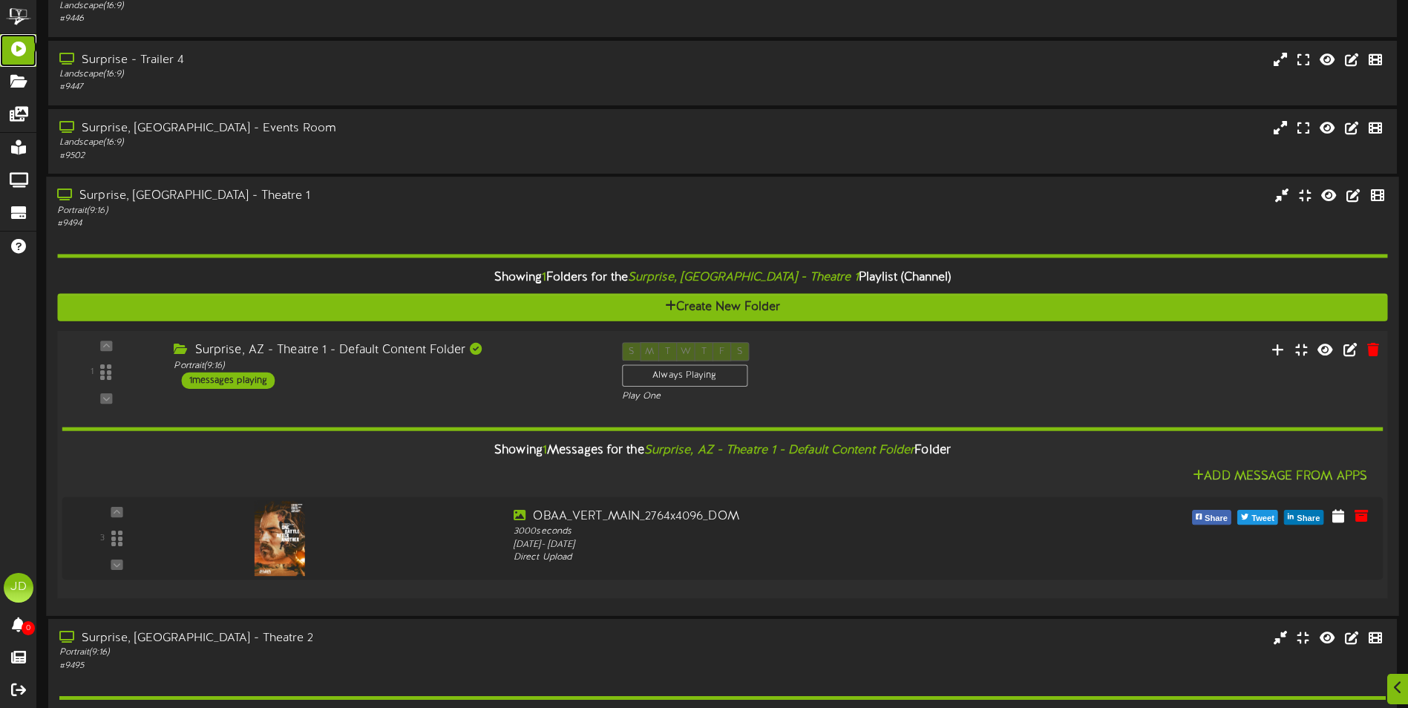
scroll to position [297, 0]
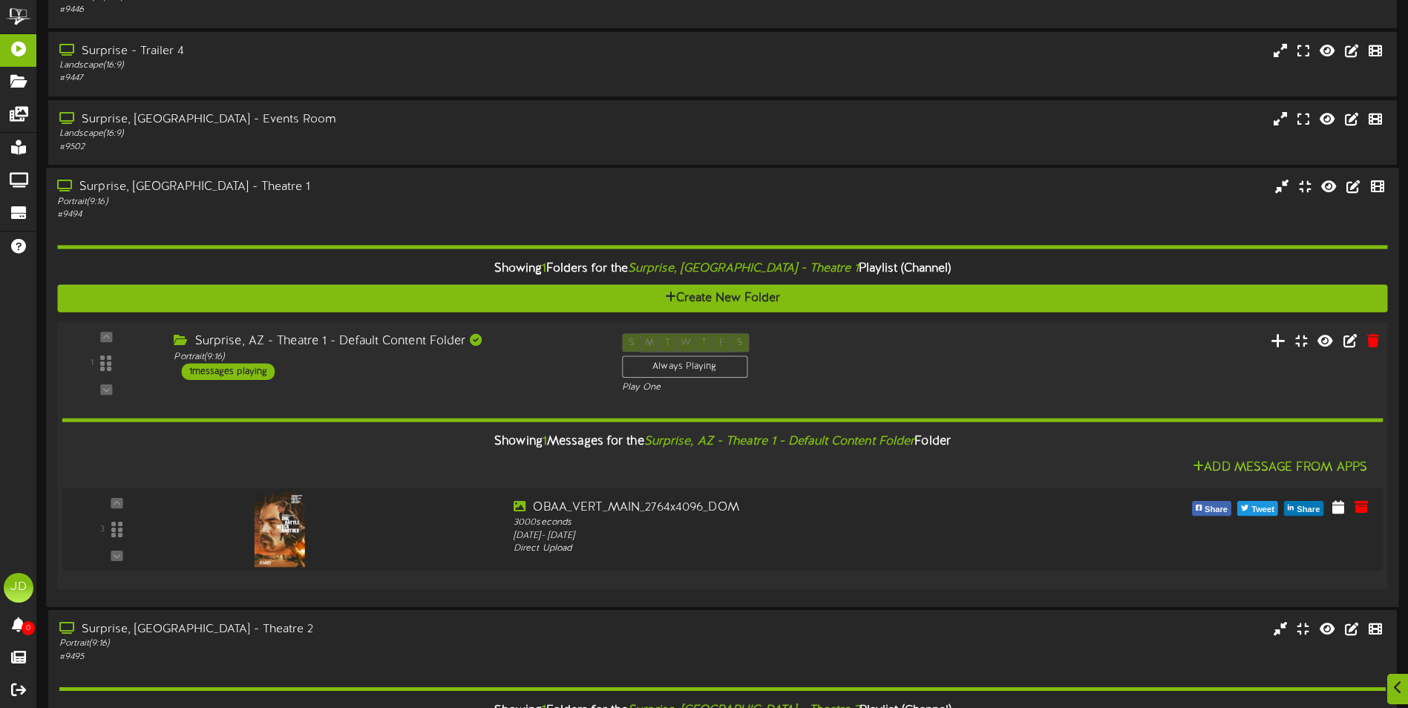
click at [1277, 343] on icon at bounding box center [1278, 340] width 16 height 16
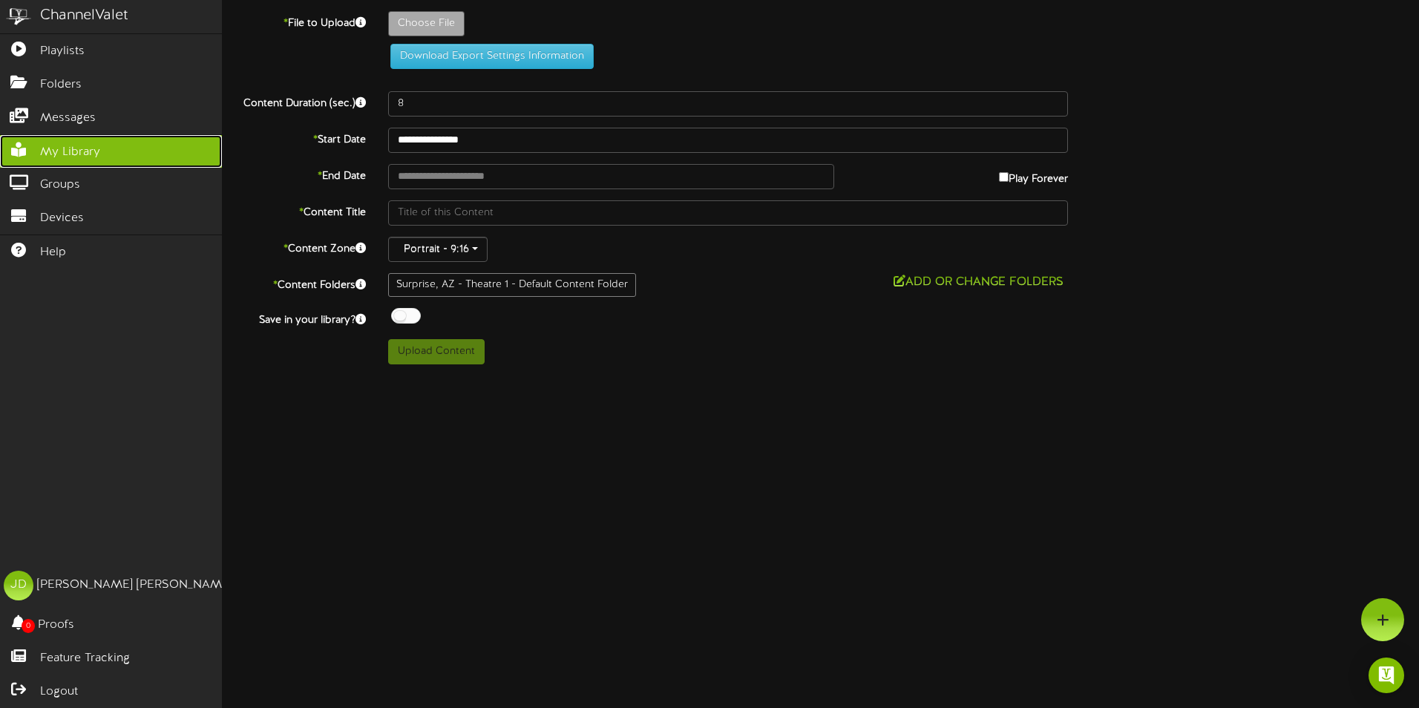
click at [62, 145] on span "My Library" at bounding box center [70, 152] width 60 height 17
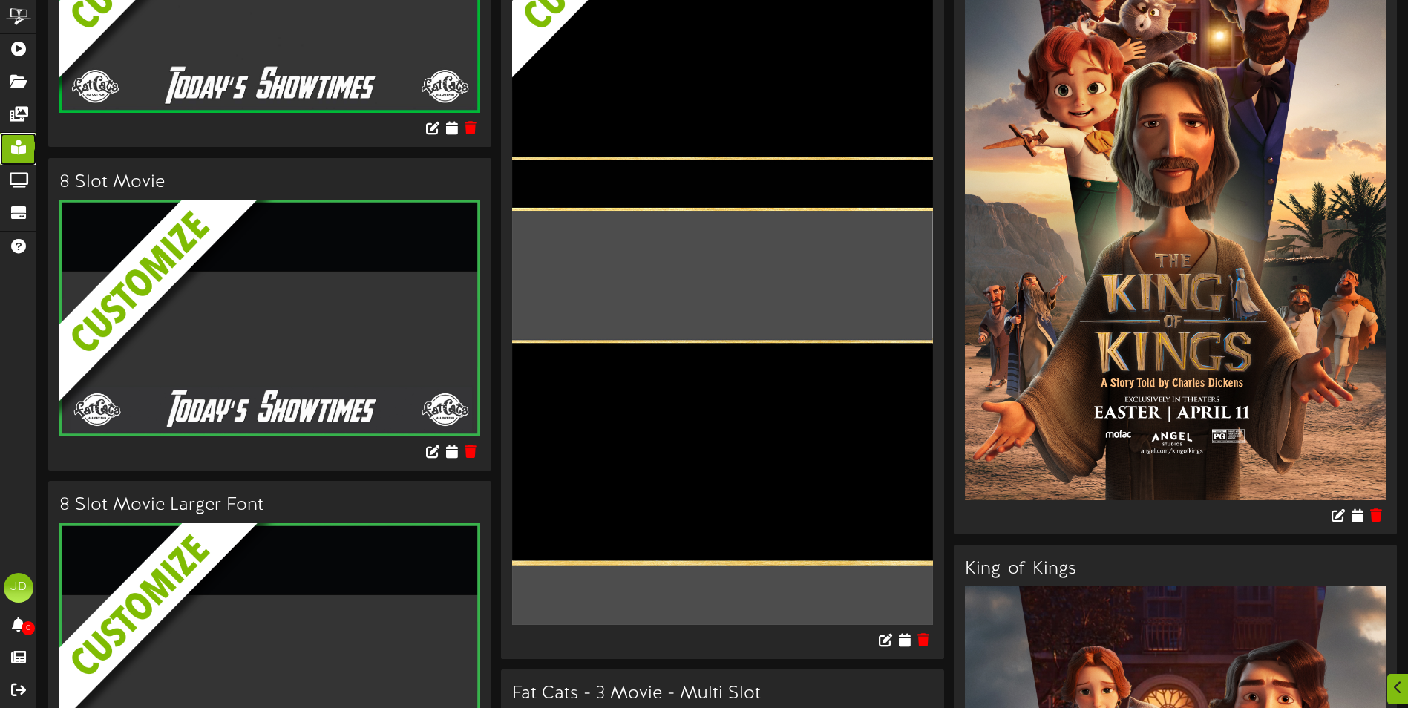
scroll to position [519, 0]
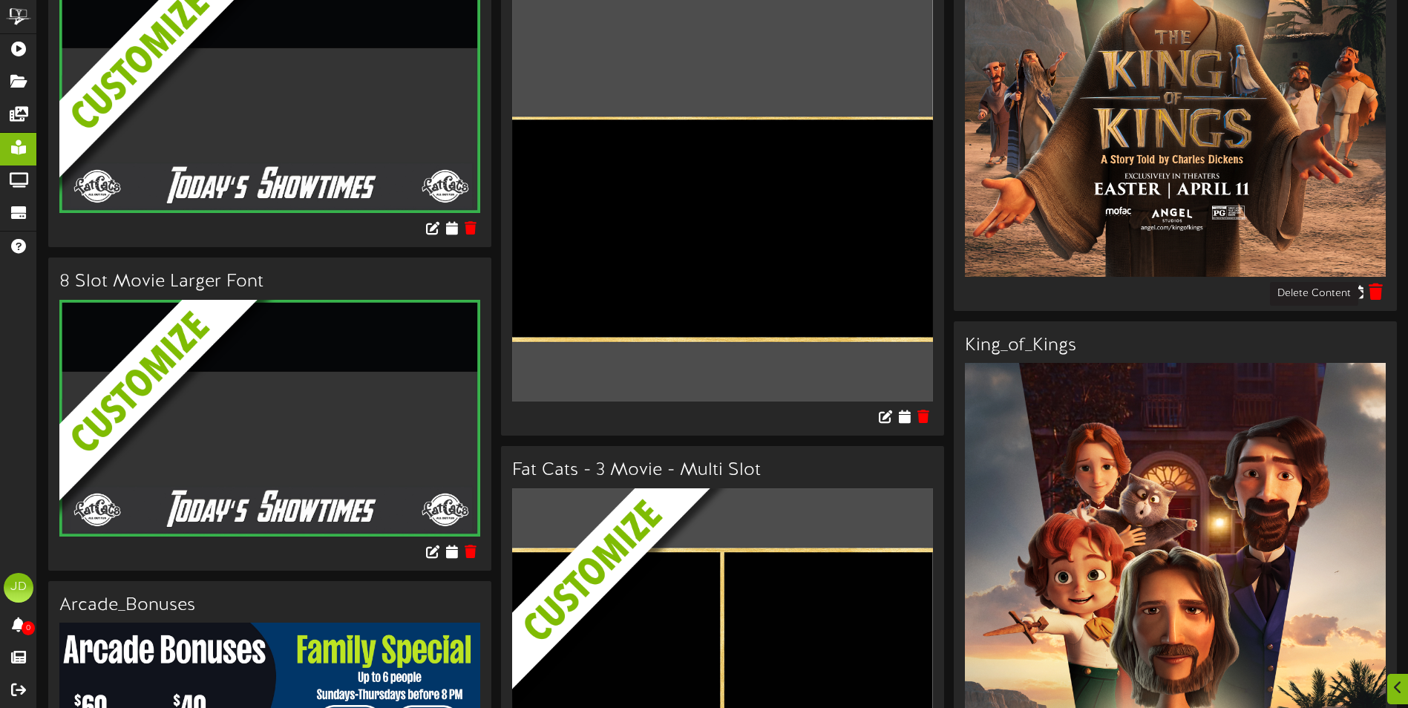
click at [1377, 295] on icon at bounding box center [1375, 291] width 14 height 16
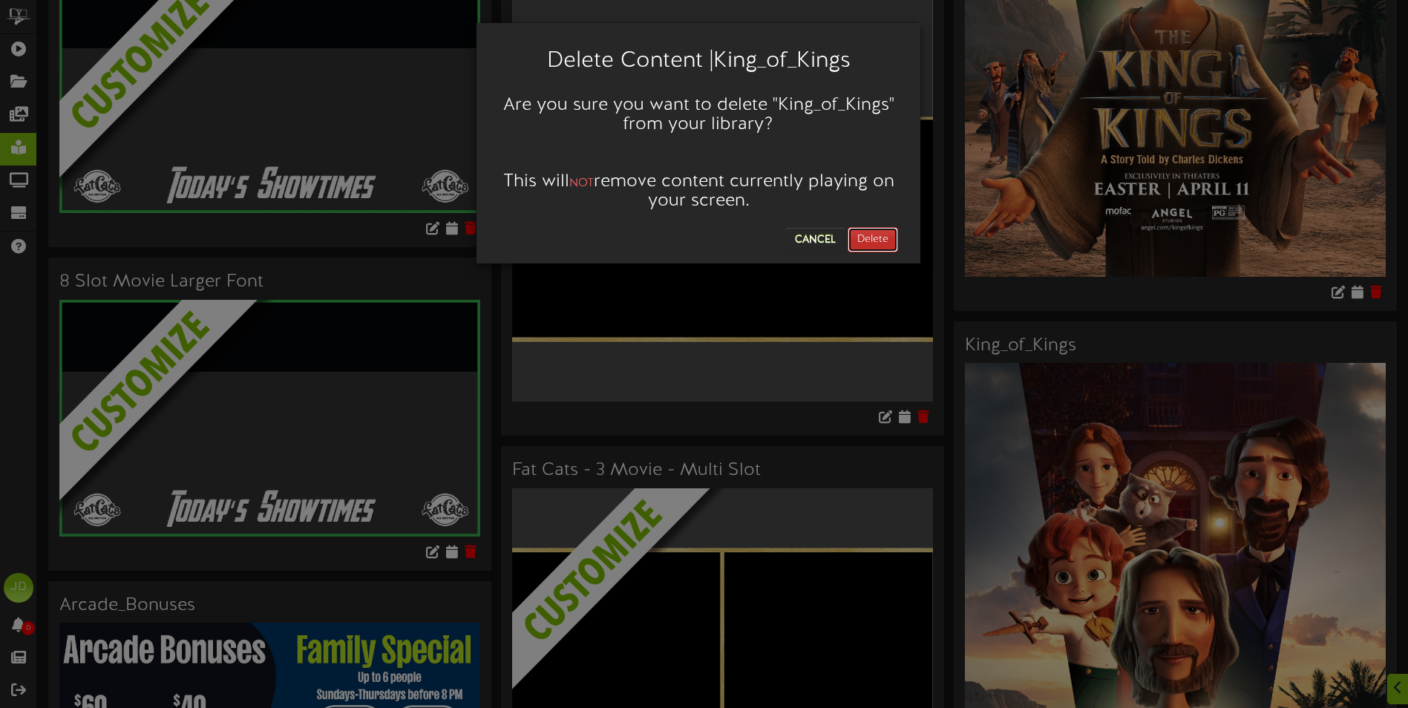
click at [871, 239] on button "Delete" at bounding box center [872, 239] width 50 height 25
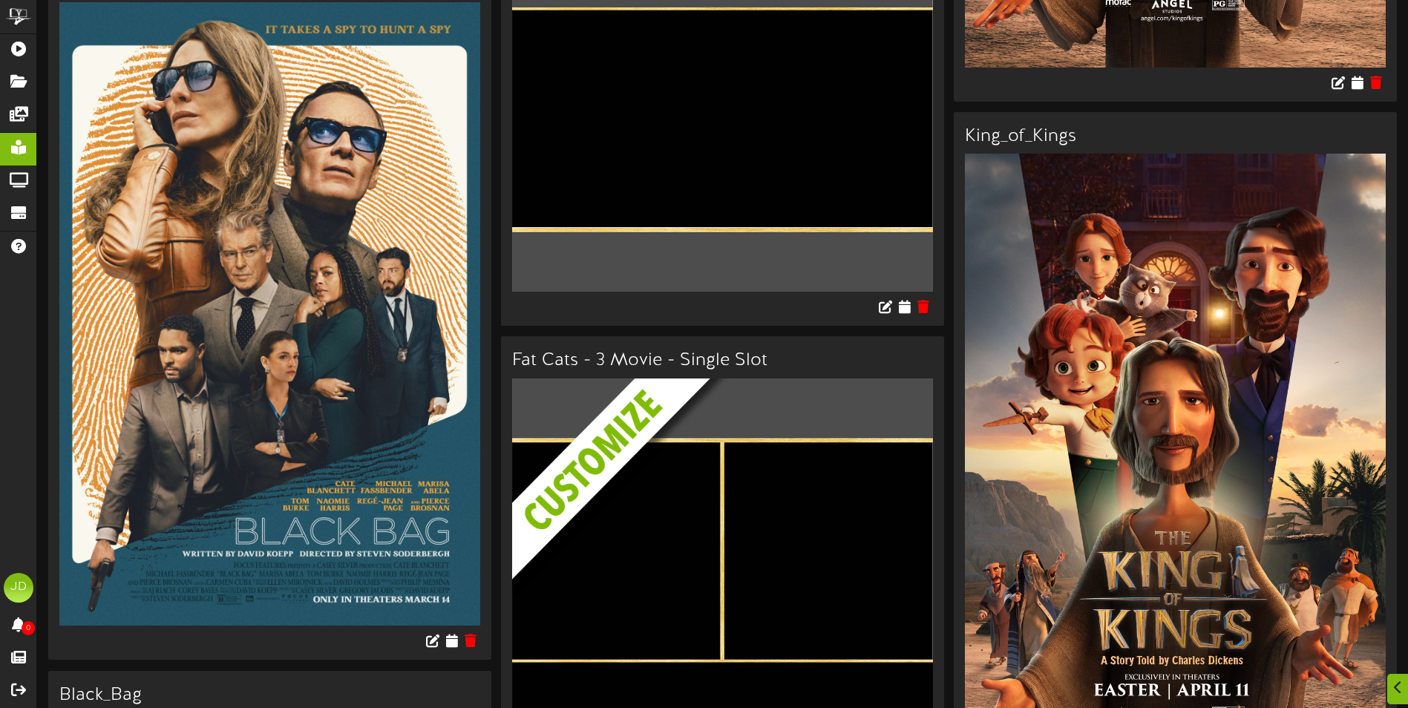
scroll to position [1484, 0]
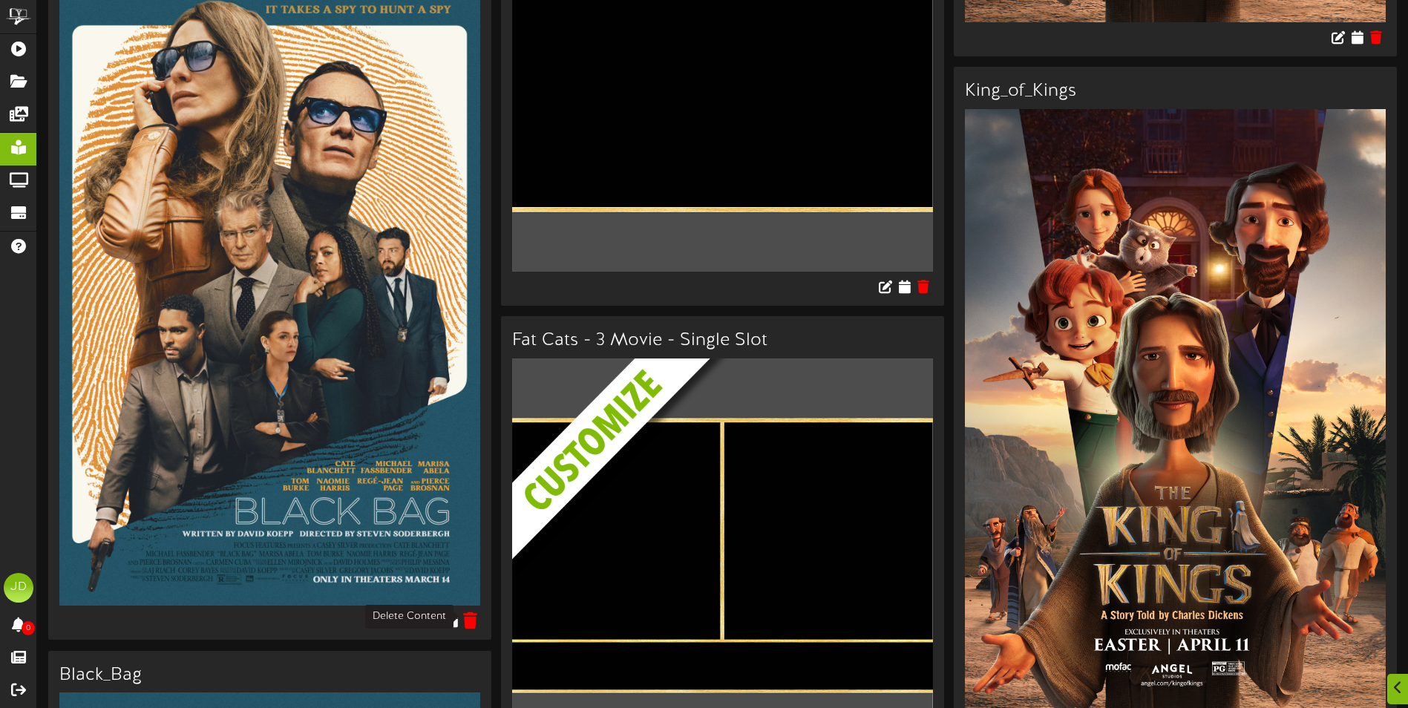
click at [470, 620] on icon at bounding box center [471, 620] width 14 height 16
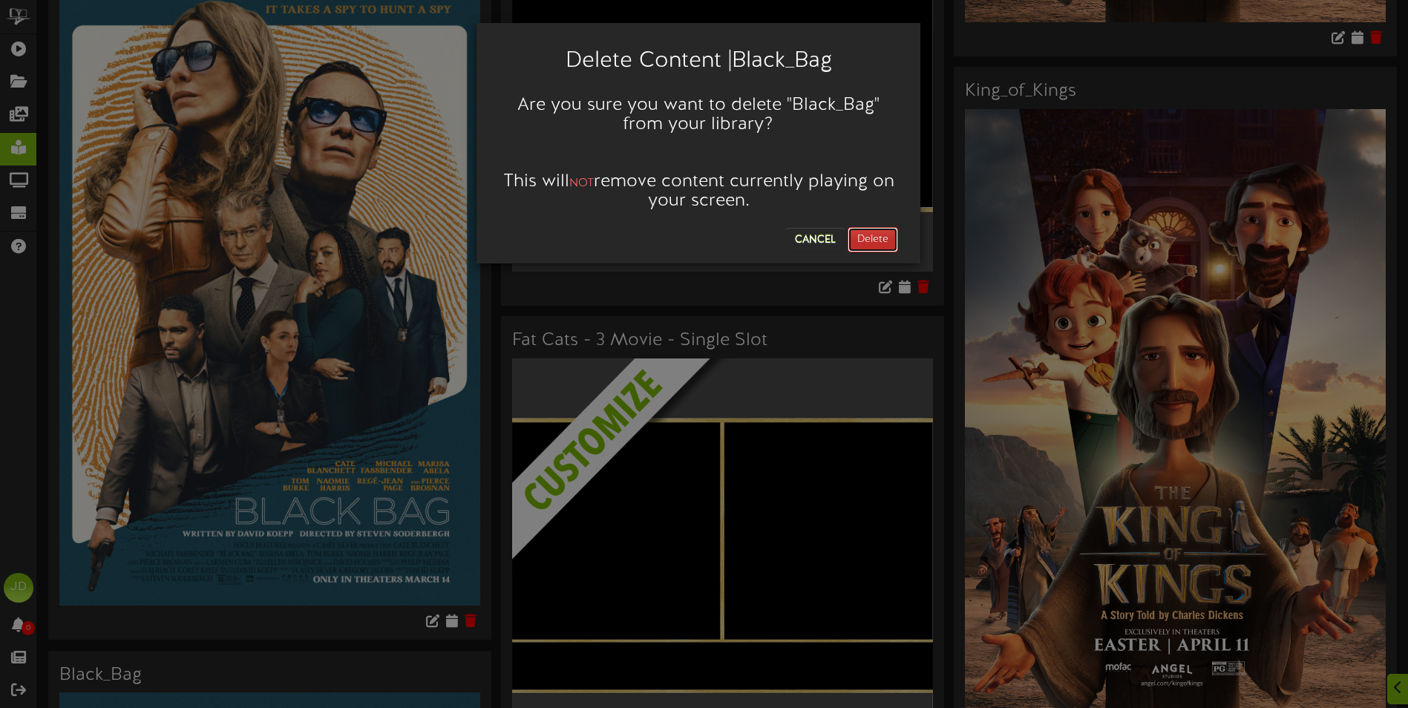
click at [871, 243] on button "Delete" at bounding box center [872, 239] width 50 height 25
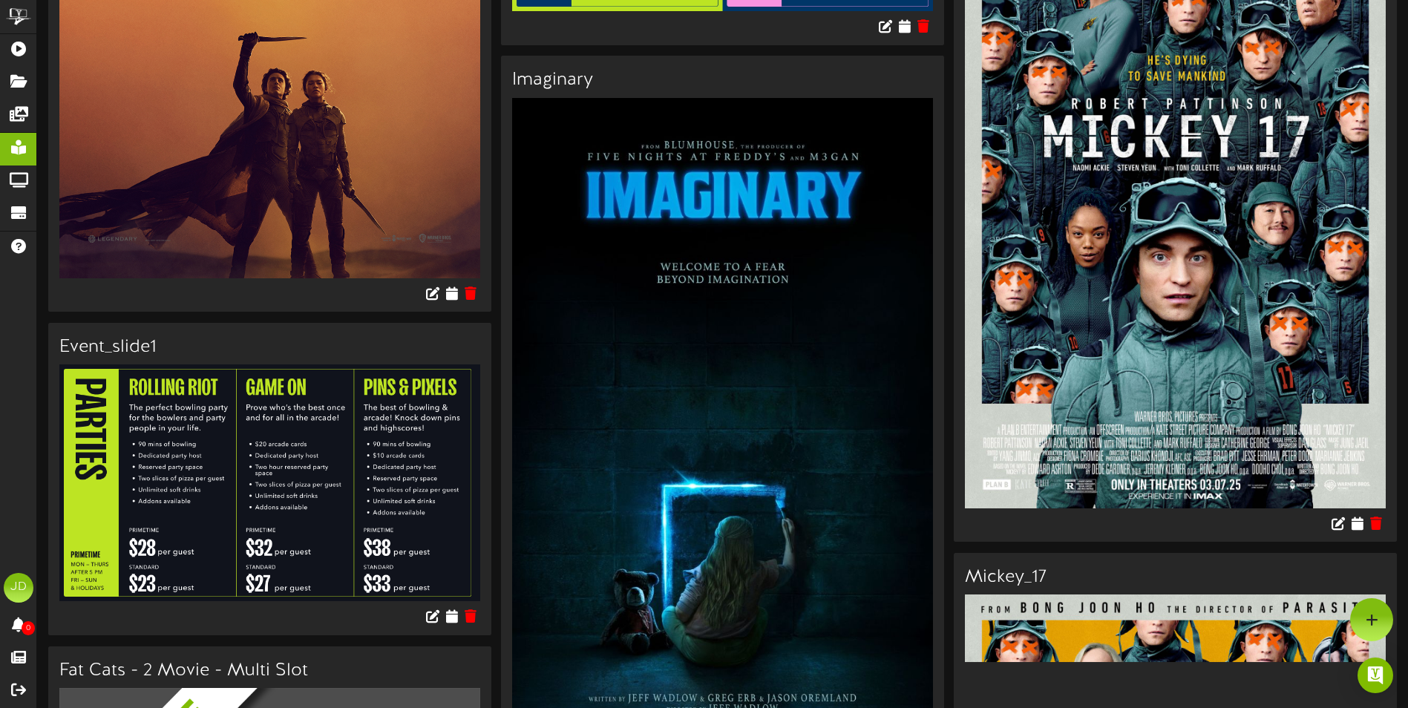
scroll to position [18597, 0]
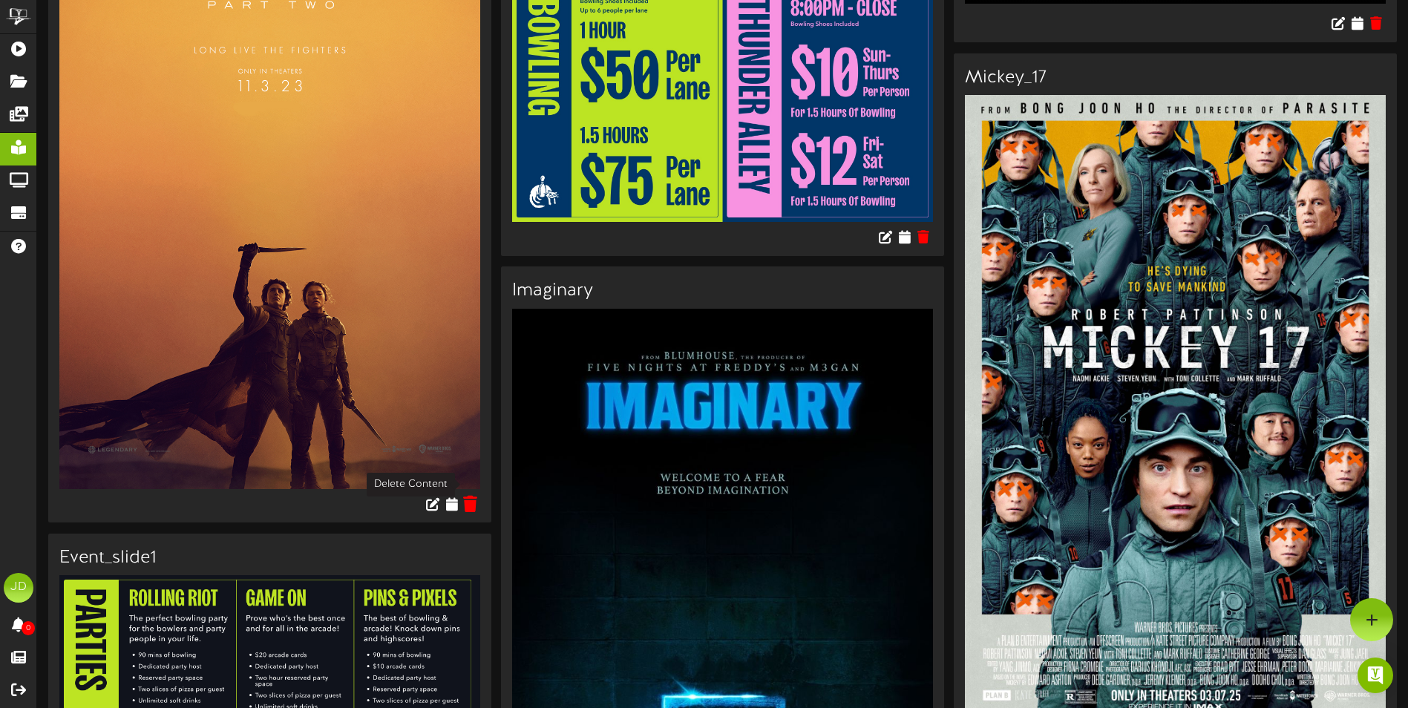
click at [468, 495] on icon at bounding box center [471, 503] width 14 height 16
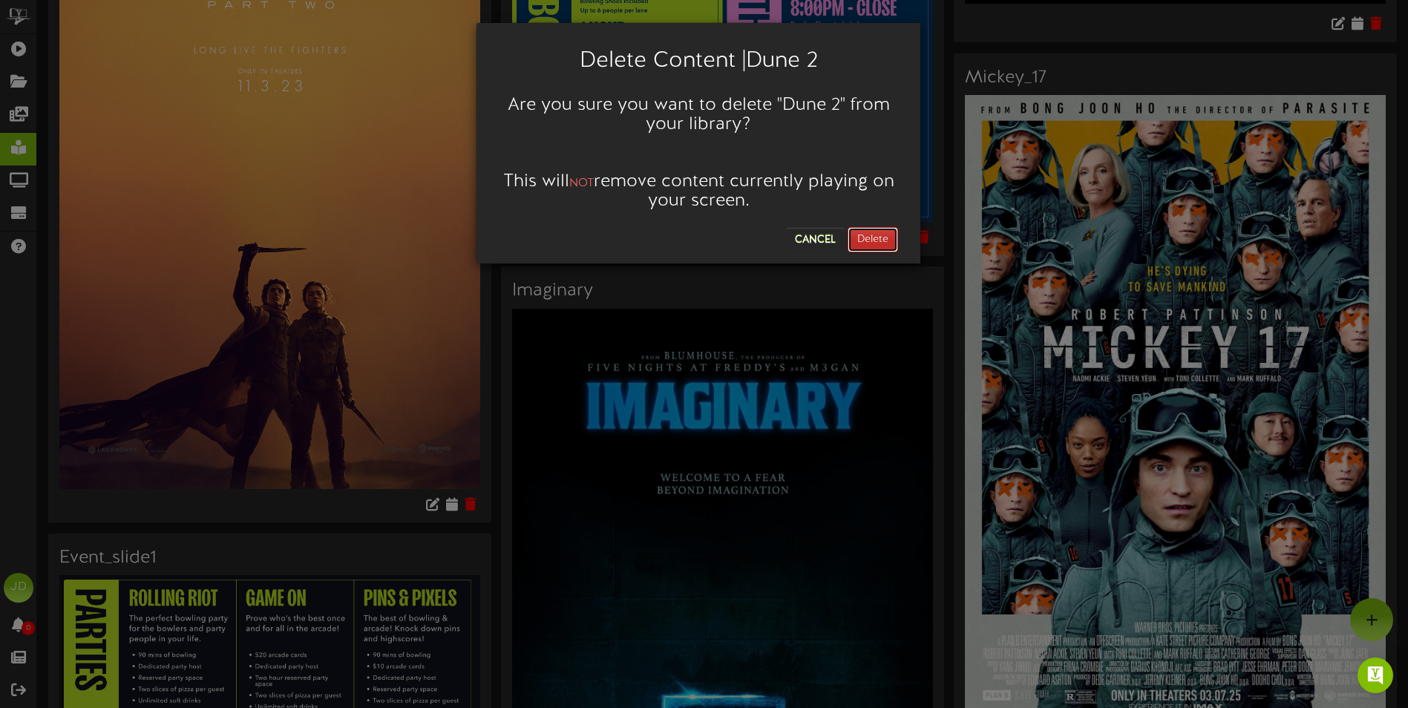
click at [865, 240] on button "Delete" at bounding box center [872, 239] width 50 height 25
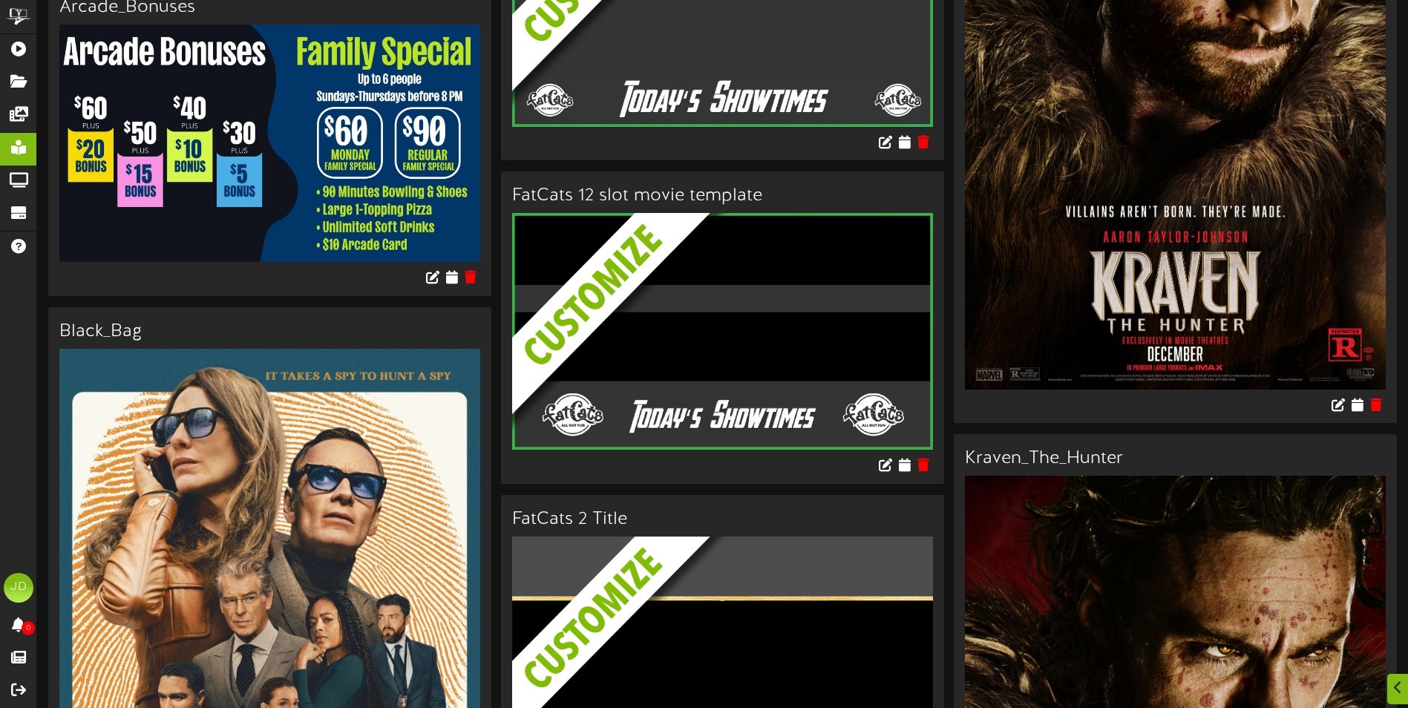
scroll to position [1484, 0]
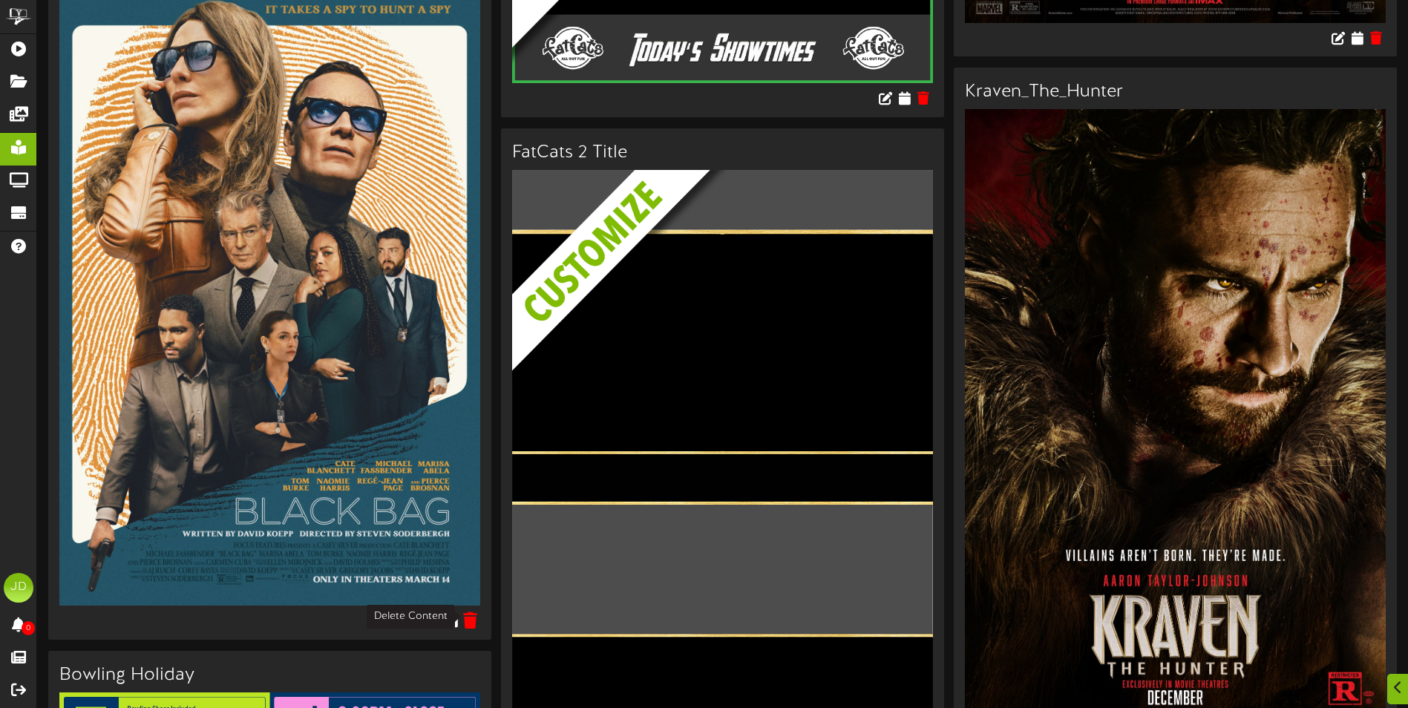
click at [468, 617] on icon at bounding box center [471, 620] width 14 height 16
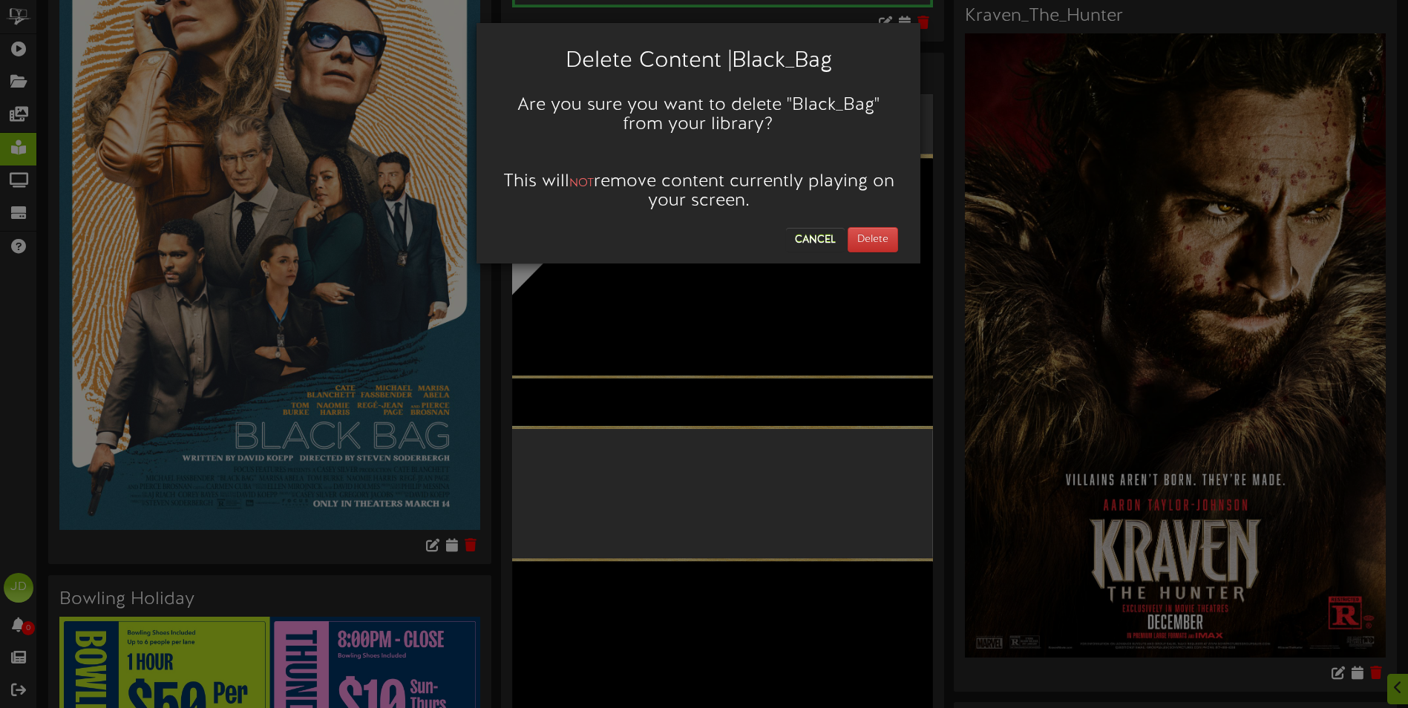
scroll to position [1632, 0]
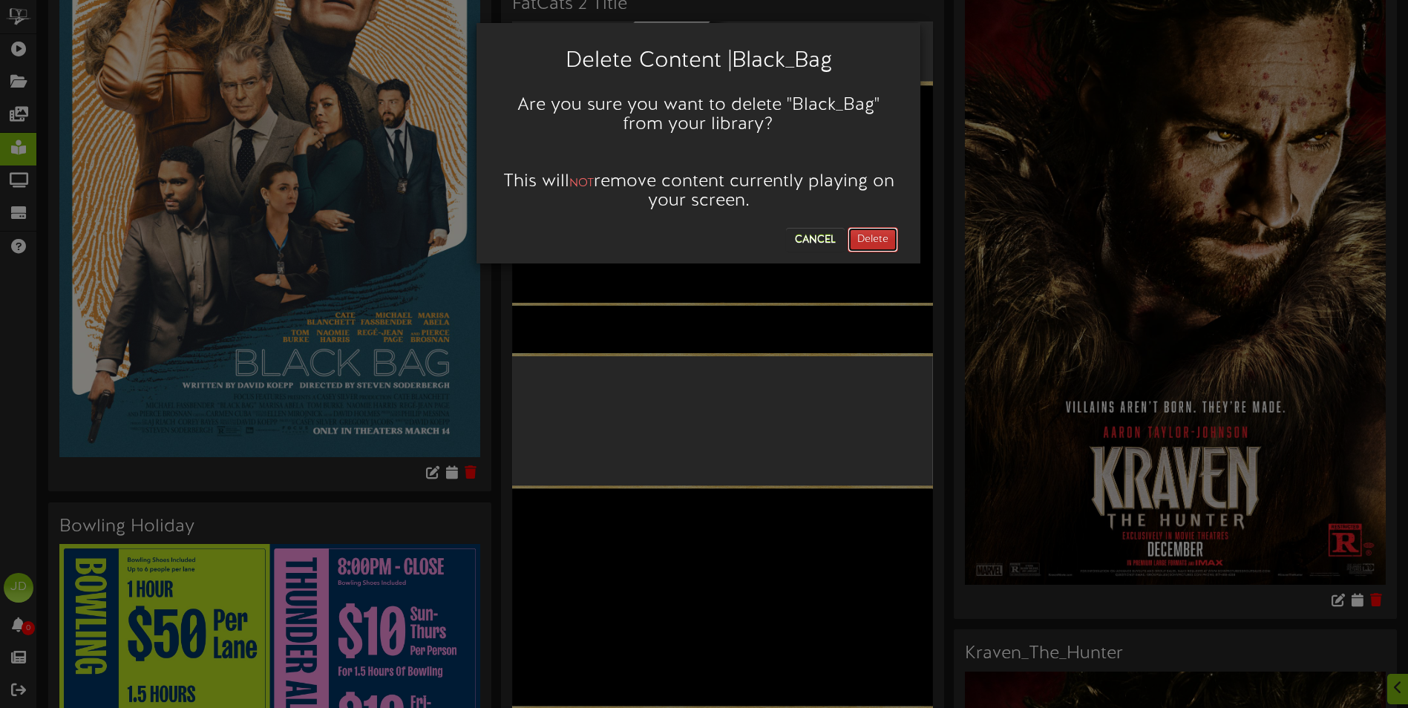
click at [881, 231] on button "Delete" at bounding box center [872, 239] width 50 height 25
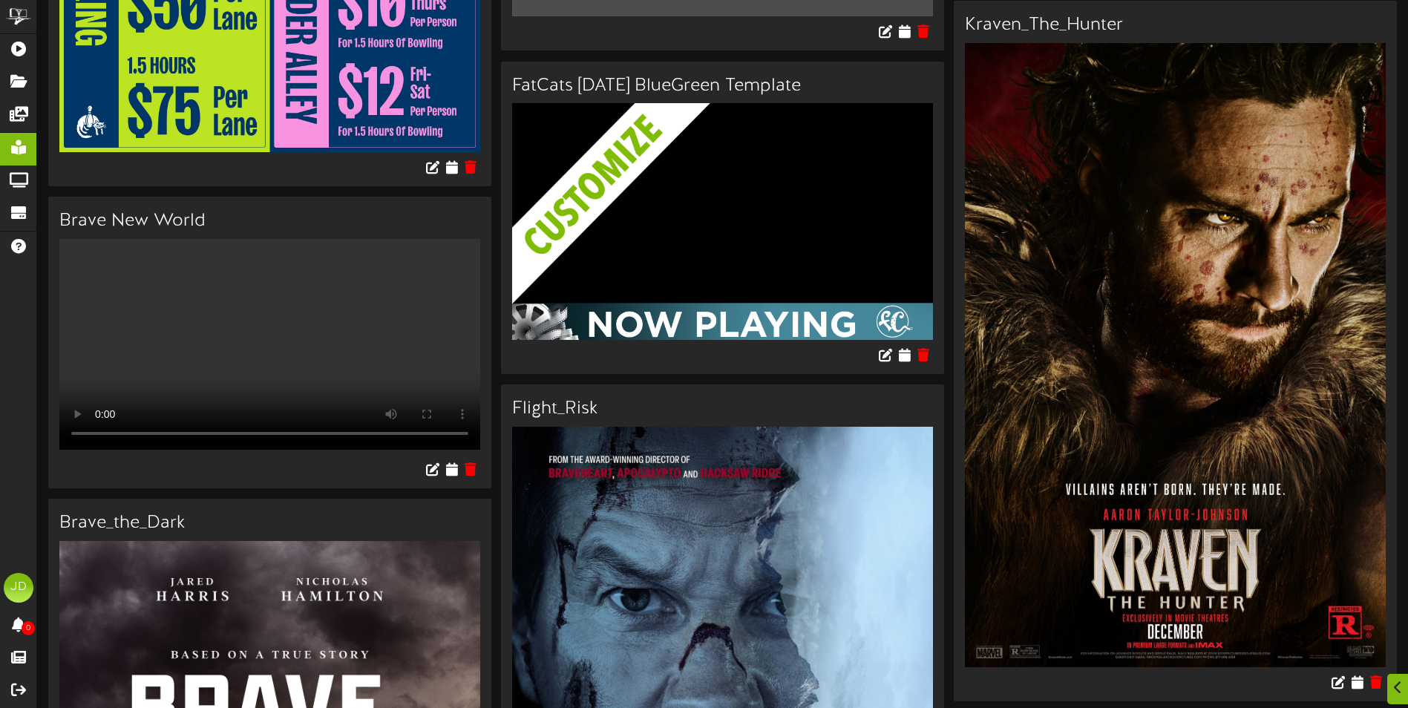
scroll to position [1558, 0]
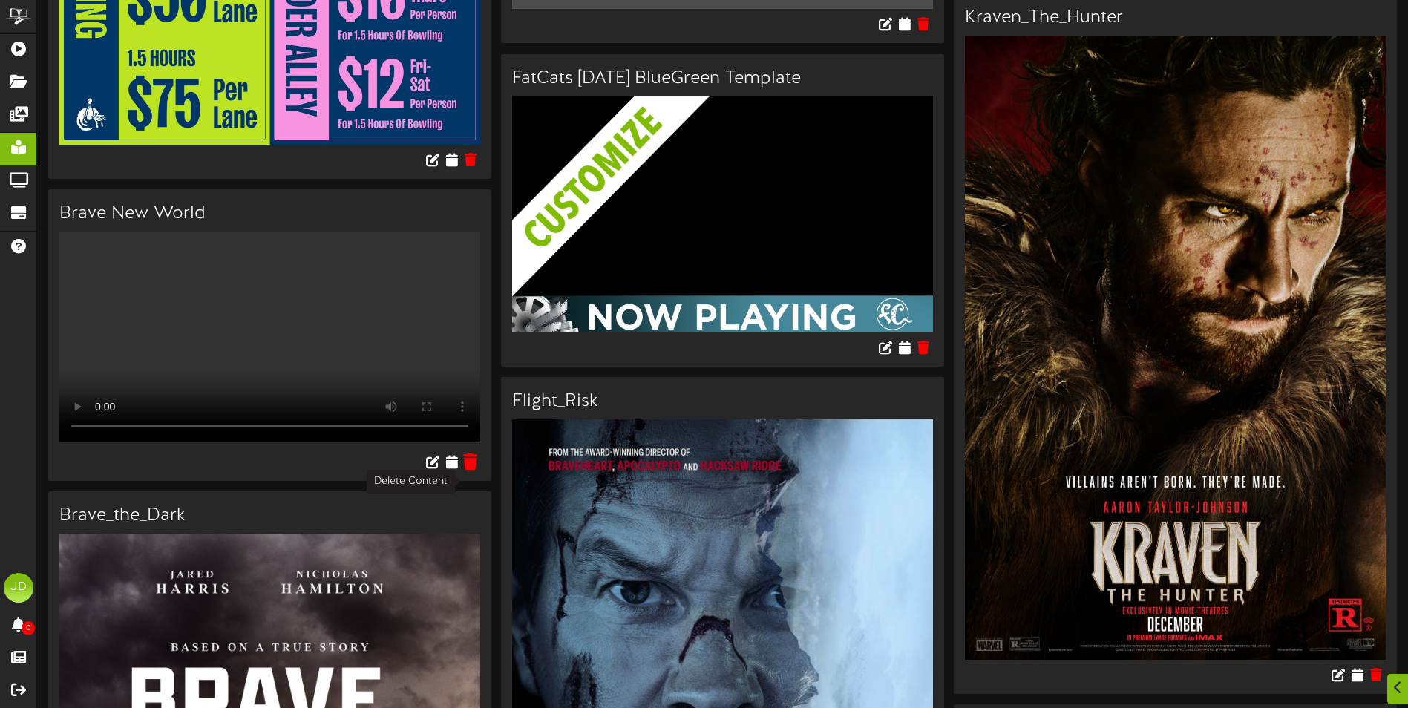
click at [473, 470] on icon at bounding box center [471, 461] width 14 height 16
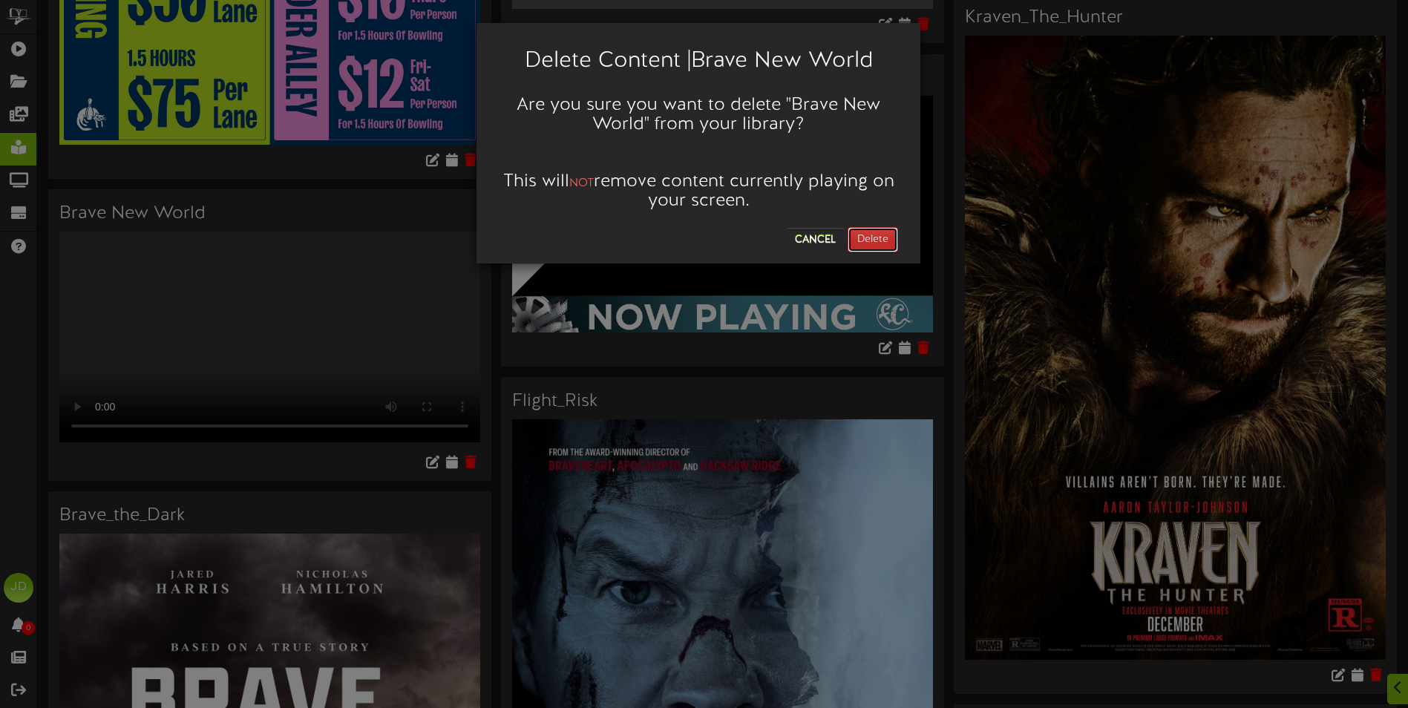
click at [887, 238] on button "Delete" at bounding box center [872, 239] width 50 height 25
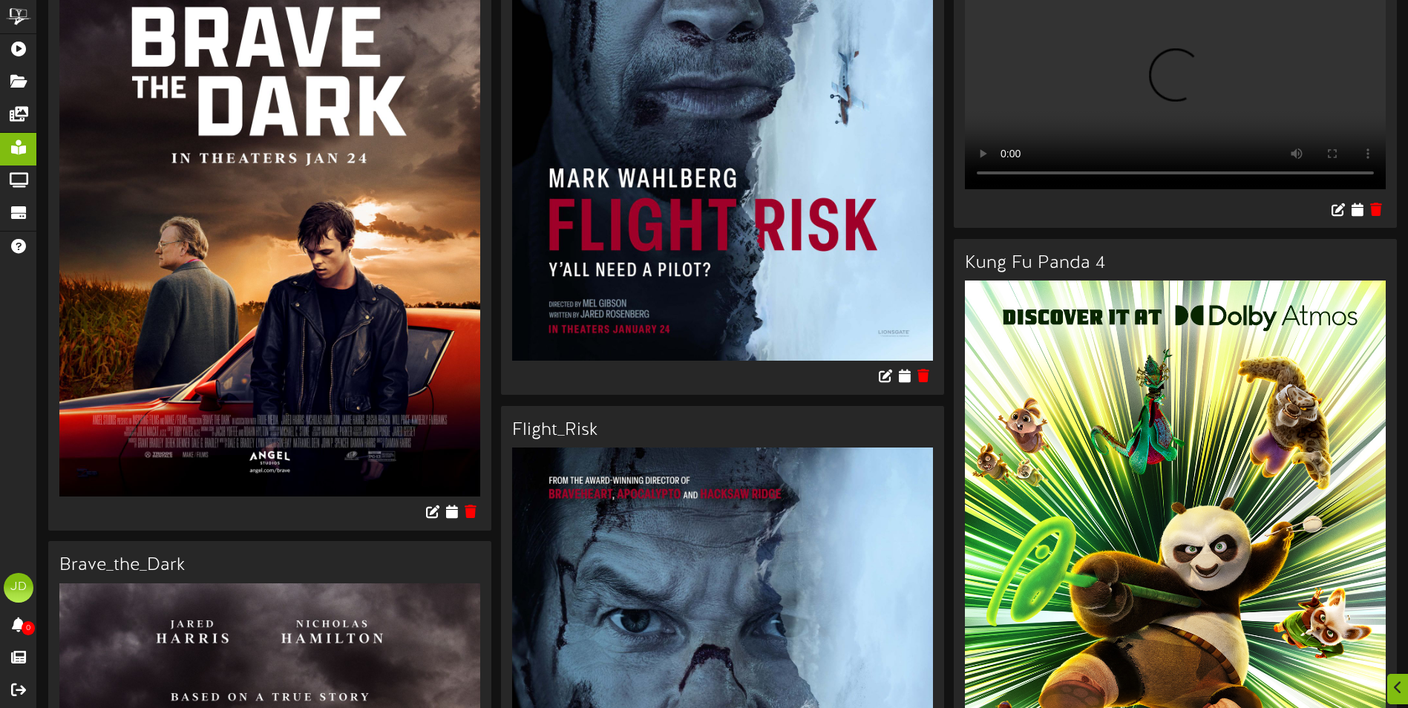
scroll to position [2152, 0]
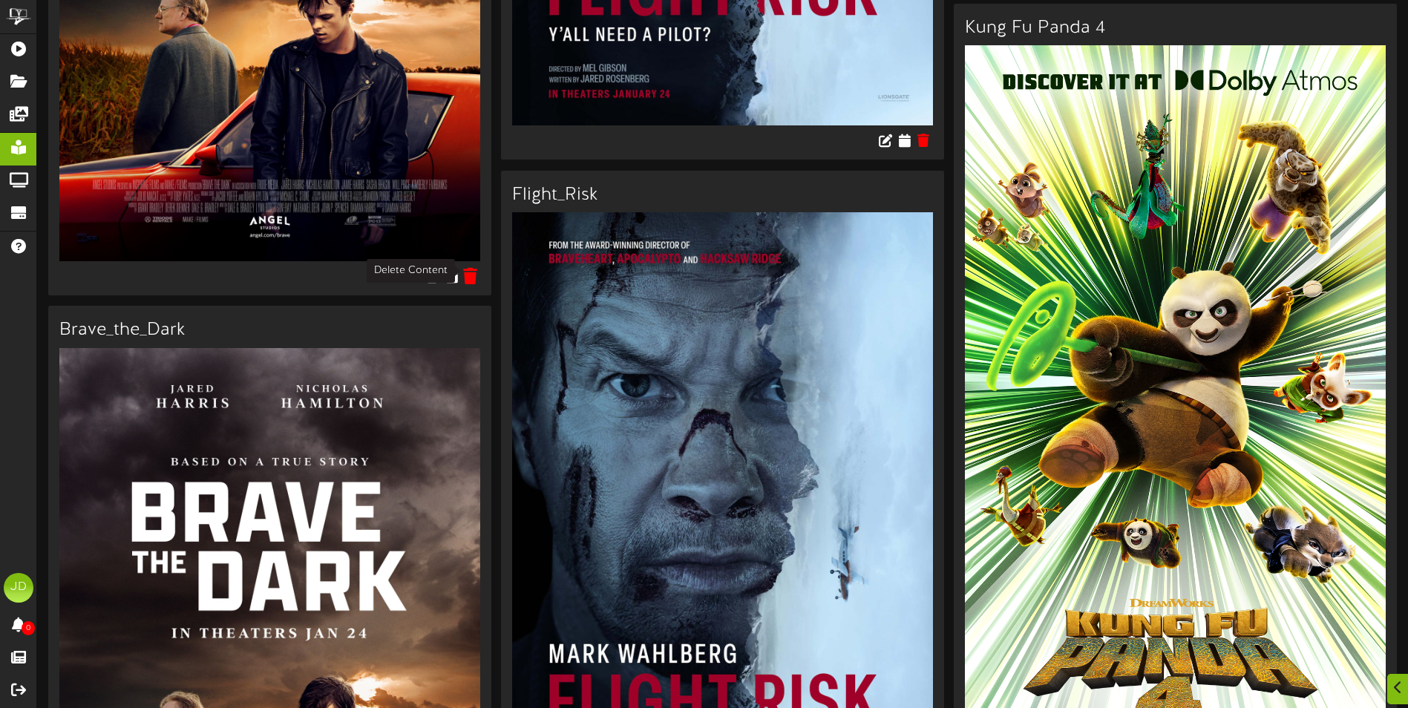
click at [474, 272] on icon at bounding box center [471, 276] width 14 height 16
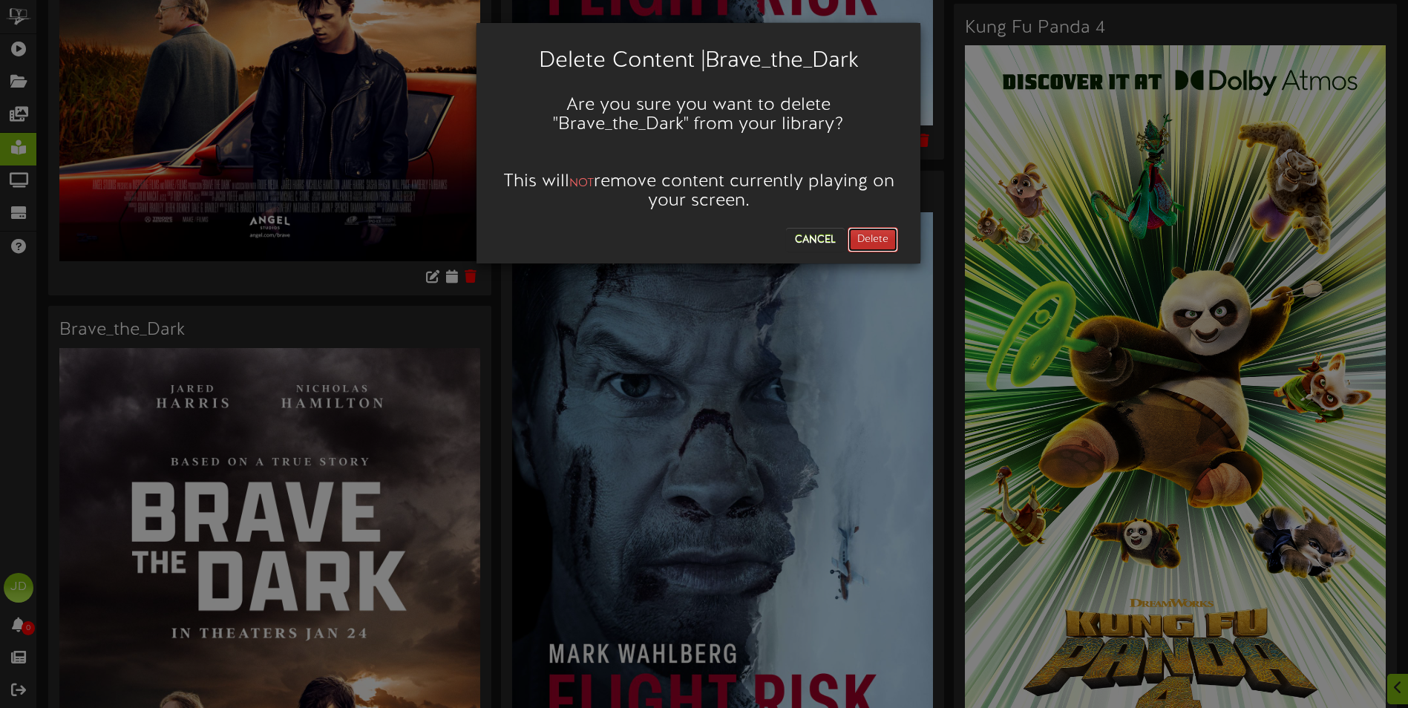
click at [879, 242] on button "Delete" at bounding box center [872, 239] width 50 height 25
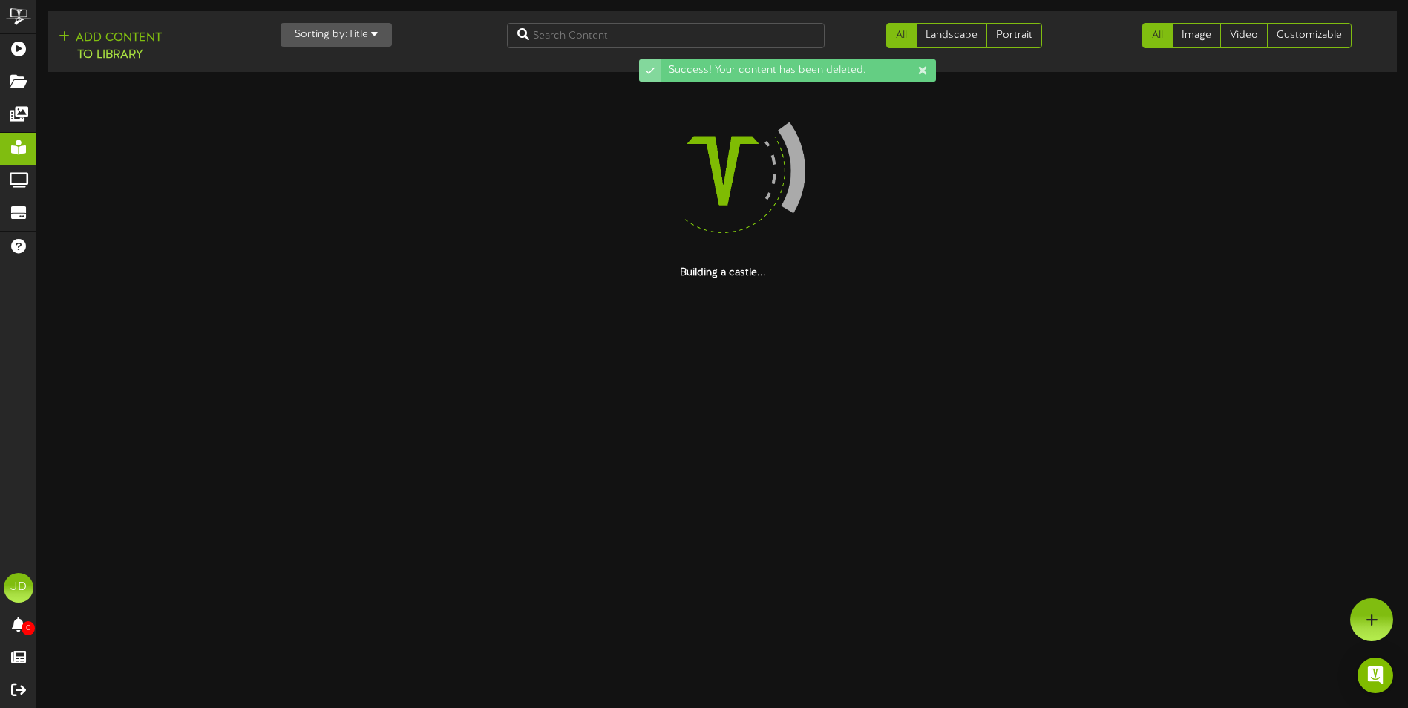
scroll to position [0, 0]
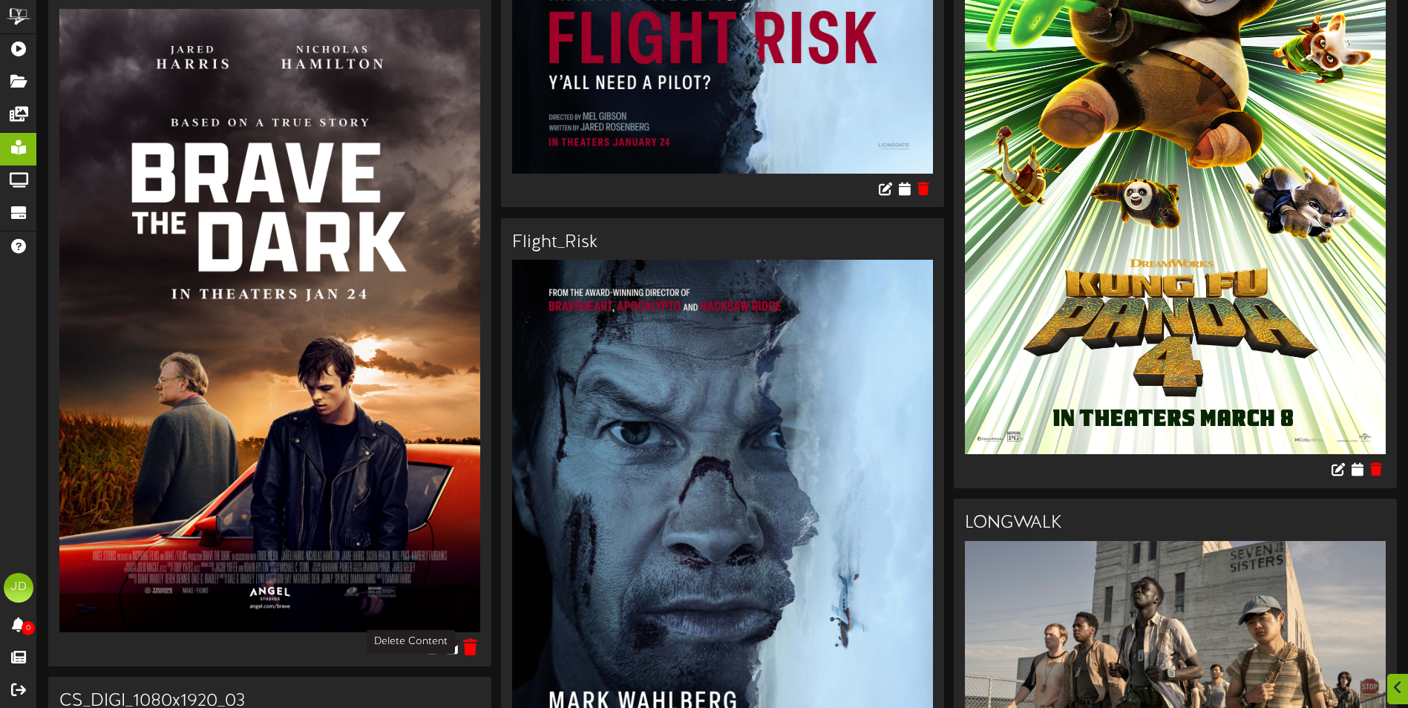
click at [475, 640] on icon at bounding box center [471, 647] width 14 height 16
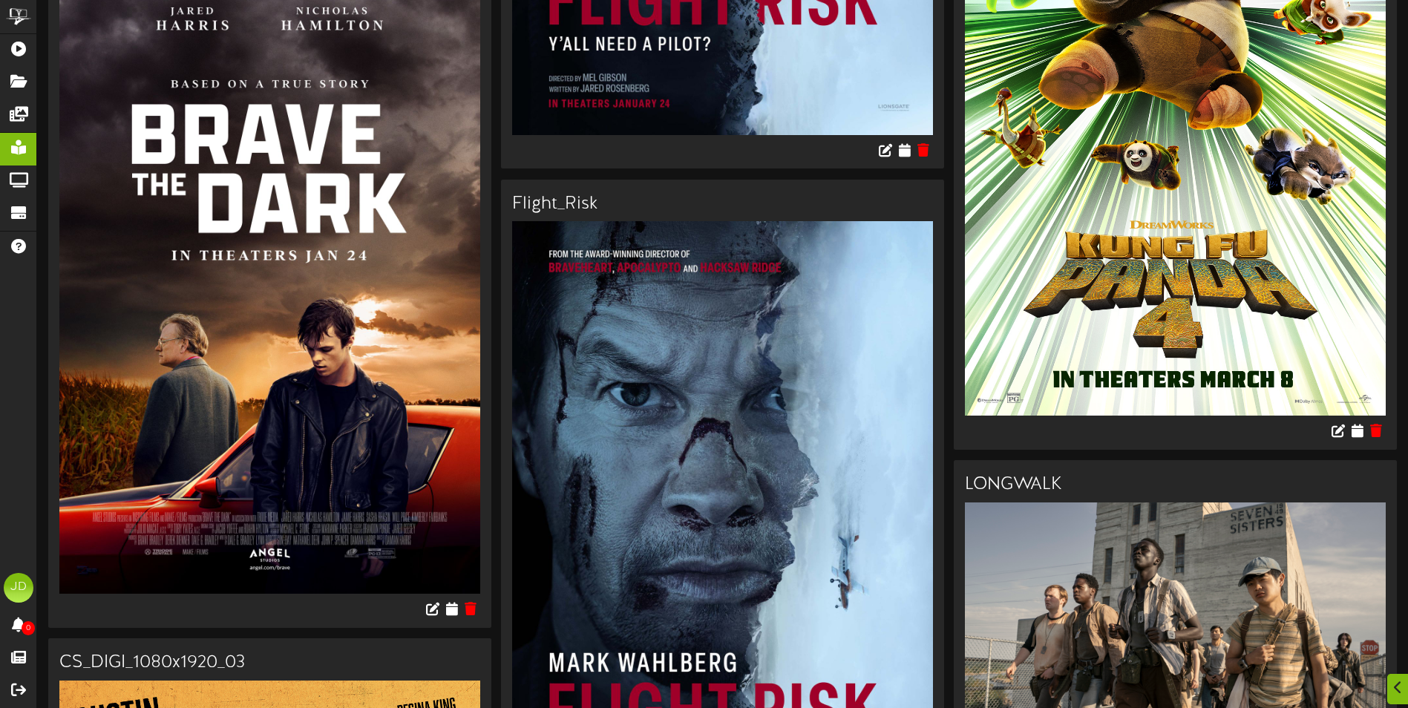
scroll to position [1855, 0]
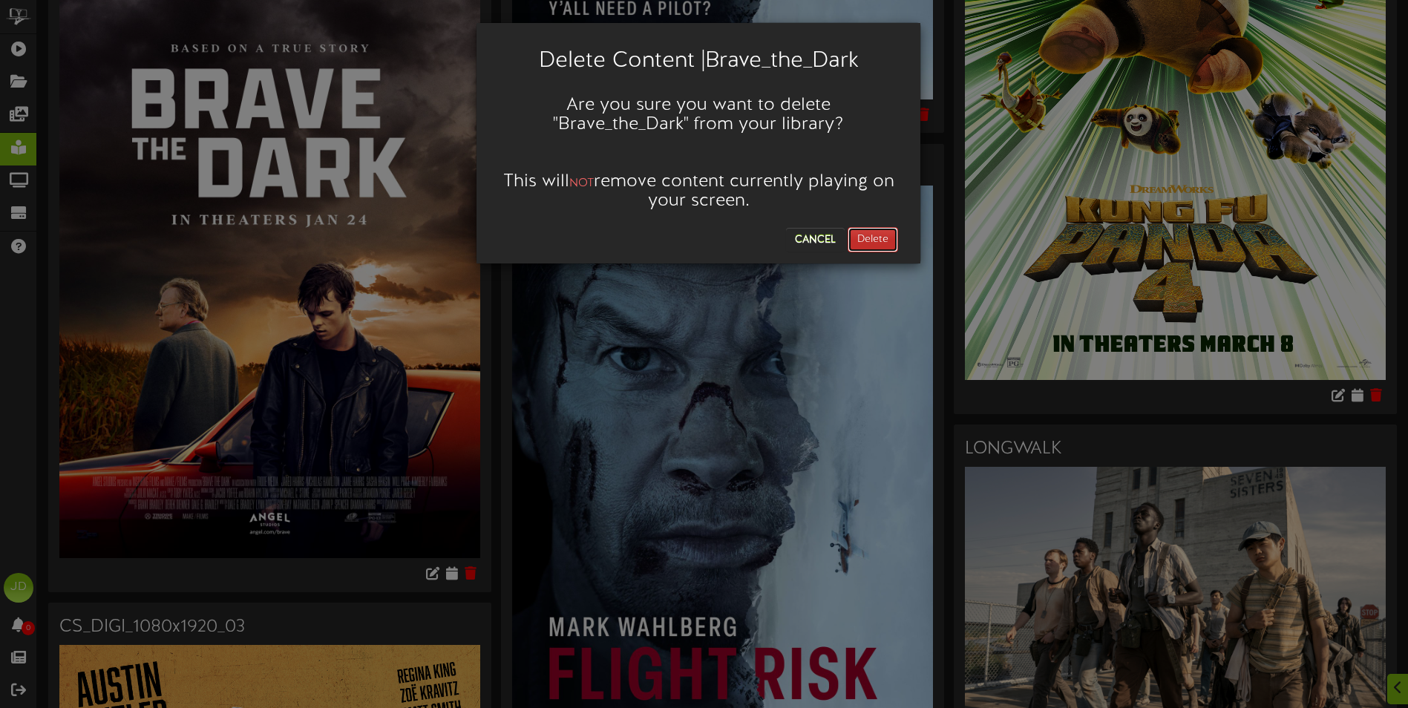
click at [881, 235] on button "Delete" at bounding box center [872, 239] width 50 height 25
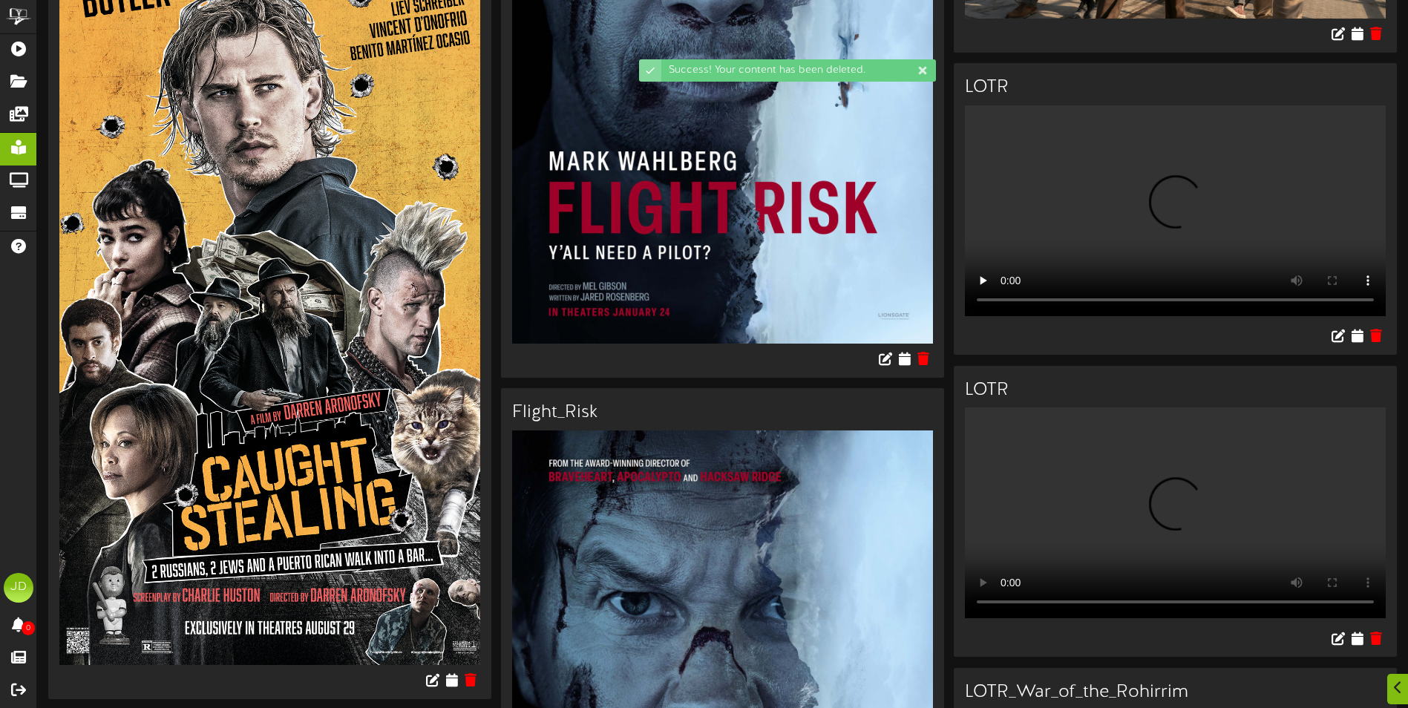
scroll to position [2226, 0]
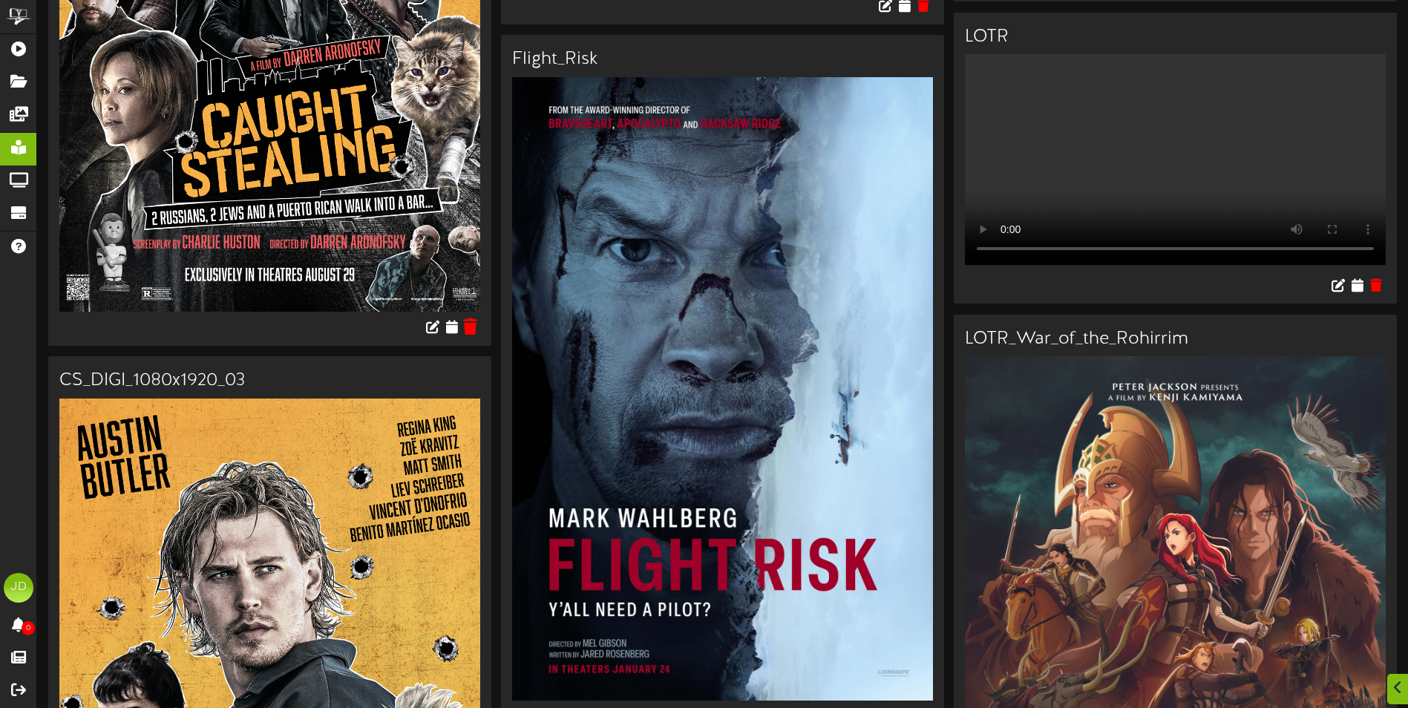
click at [473, 318] on icon at bounding box center [471, 326] width 14 height 16
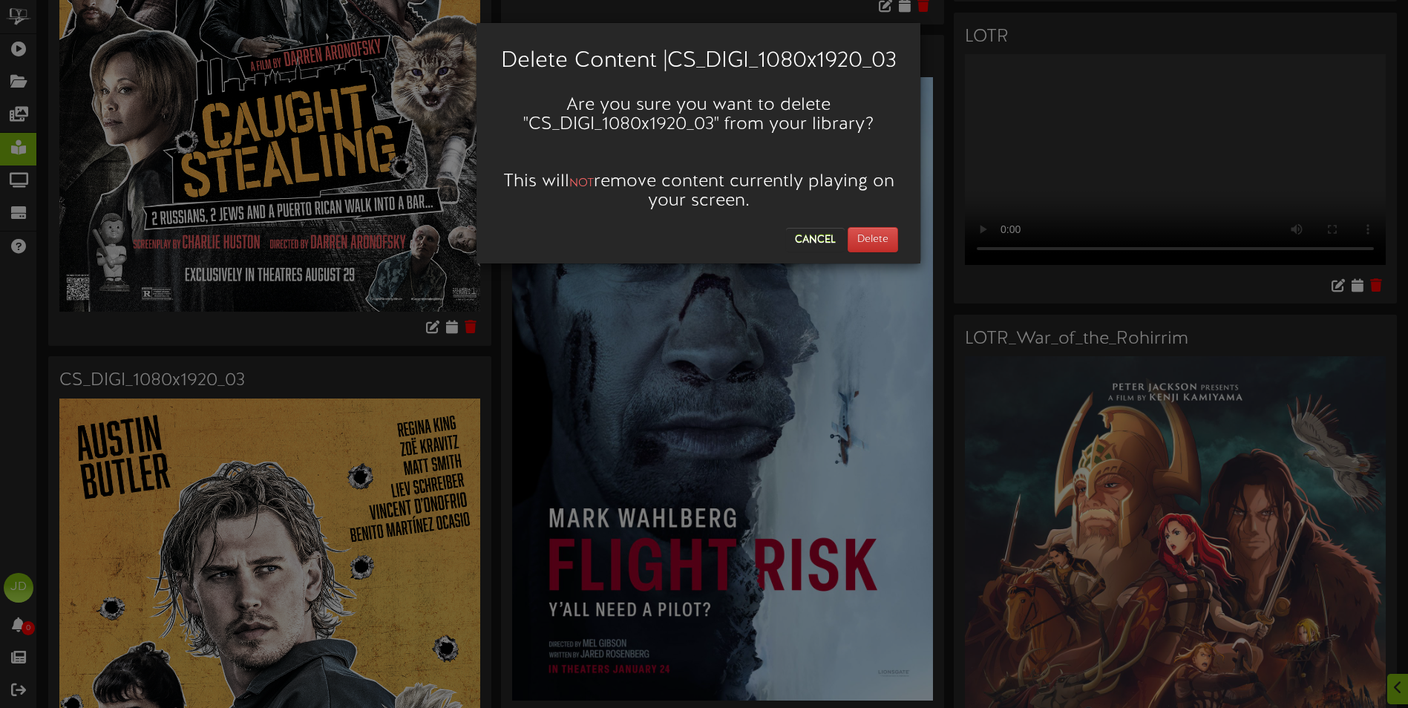
click at [847, 252] on div "Cancel Delete" at bounding box center [698, 236] width 421 height 33
click at [852, 252] on button "Delete" at bounding box center [872, 239] width 50 height 25
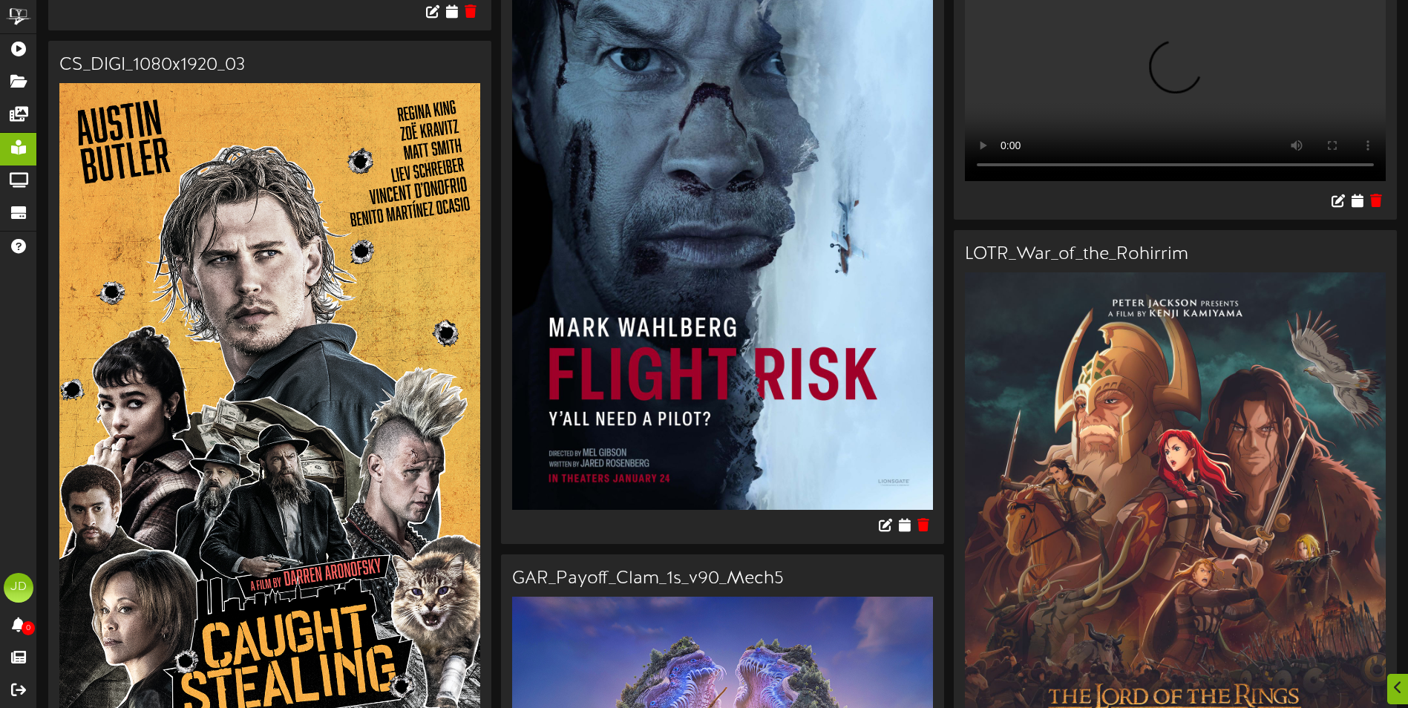
scroll to position [2152, 0]
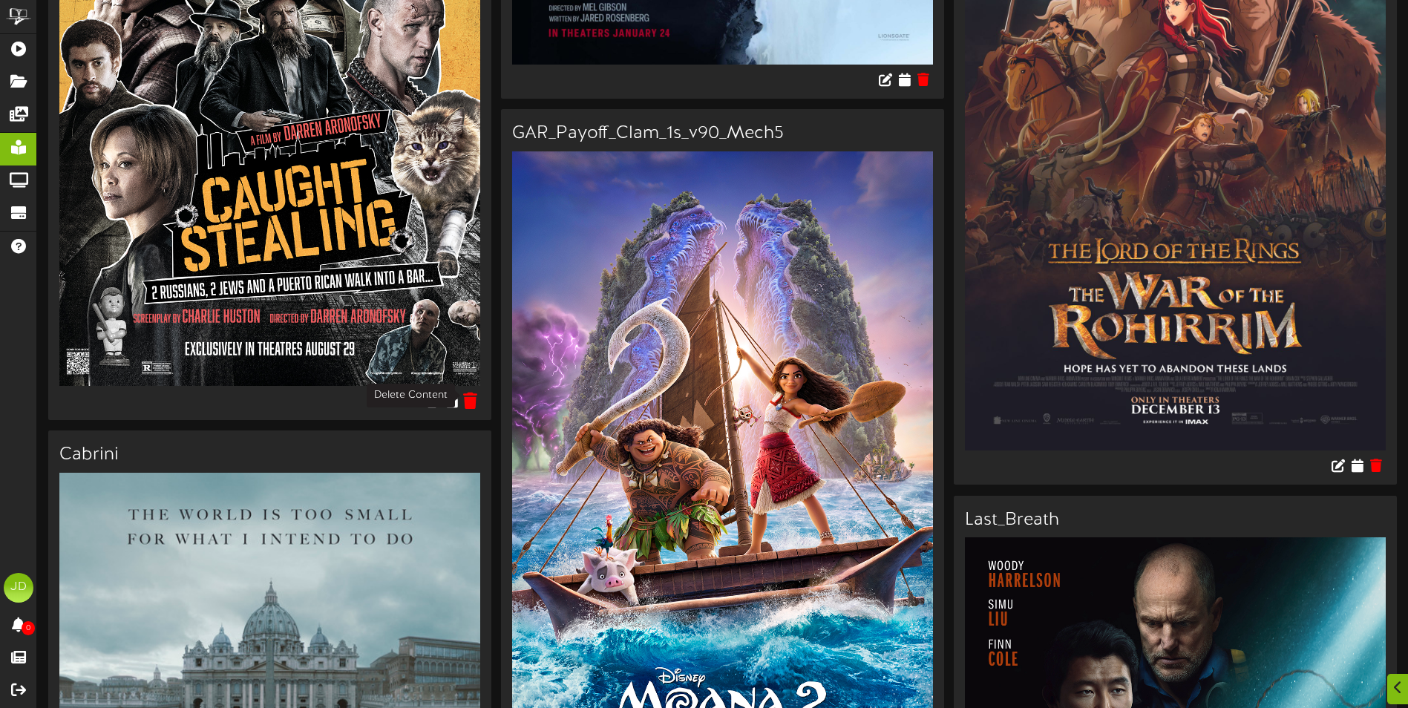
click at [467, 397] on icon at bounding box center [471, 401] width 14 height 16
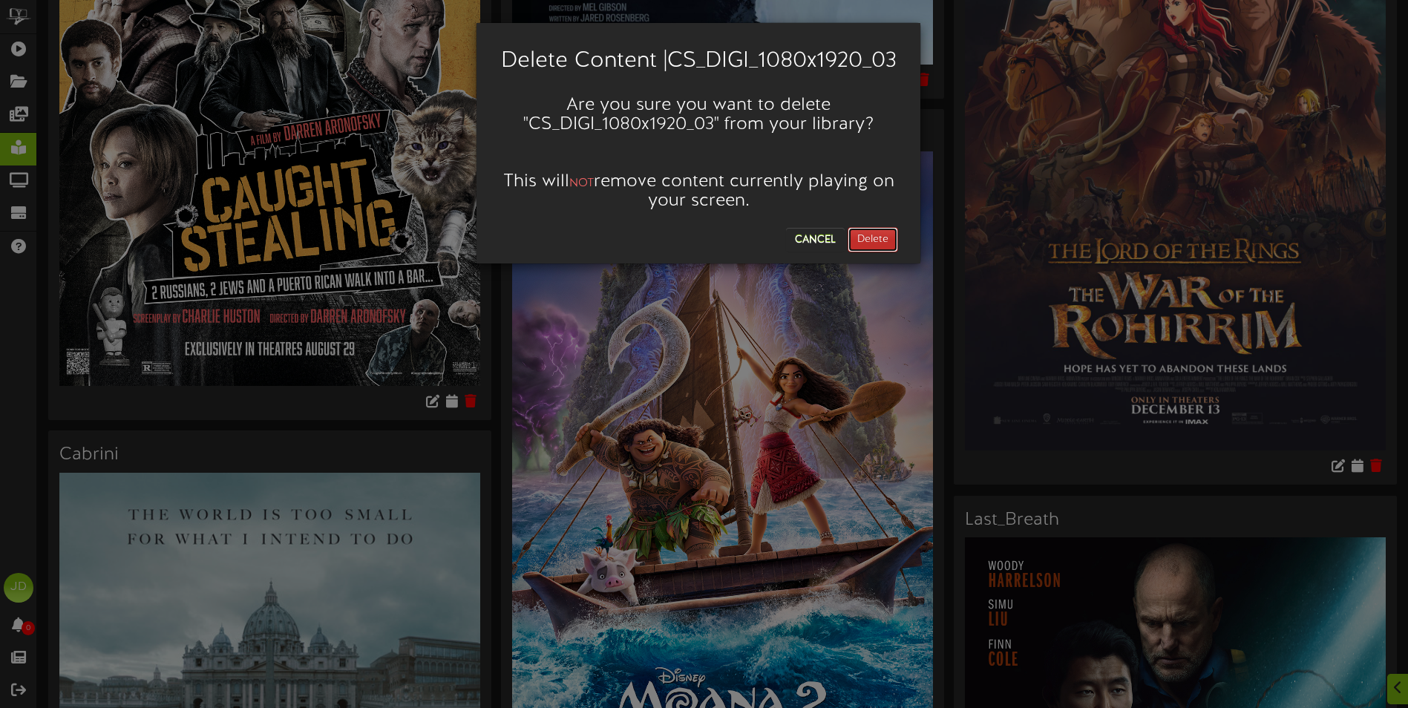
click at [864, 252] on button "Delete" at bounding box center [872, 239] width 50 height 25
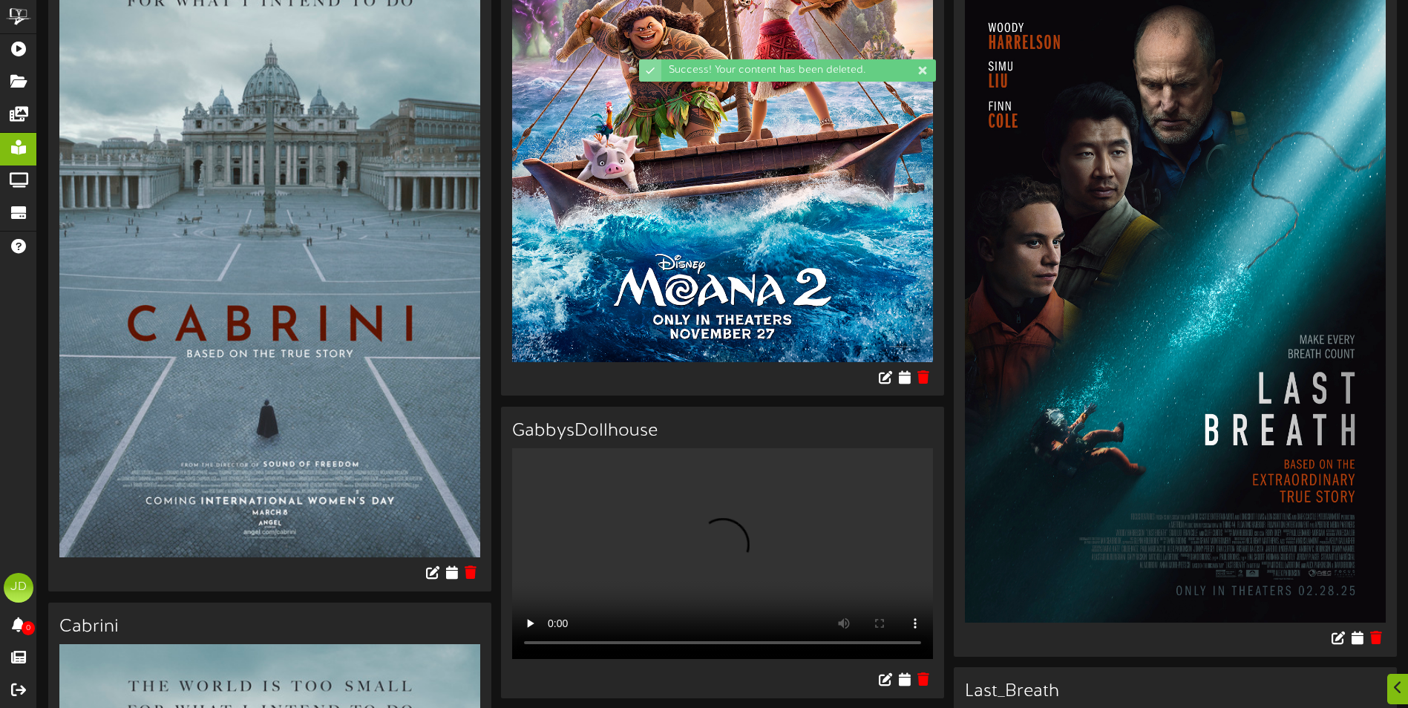
scroll to position [1929, 0]
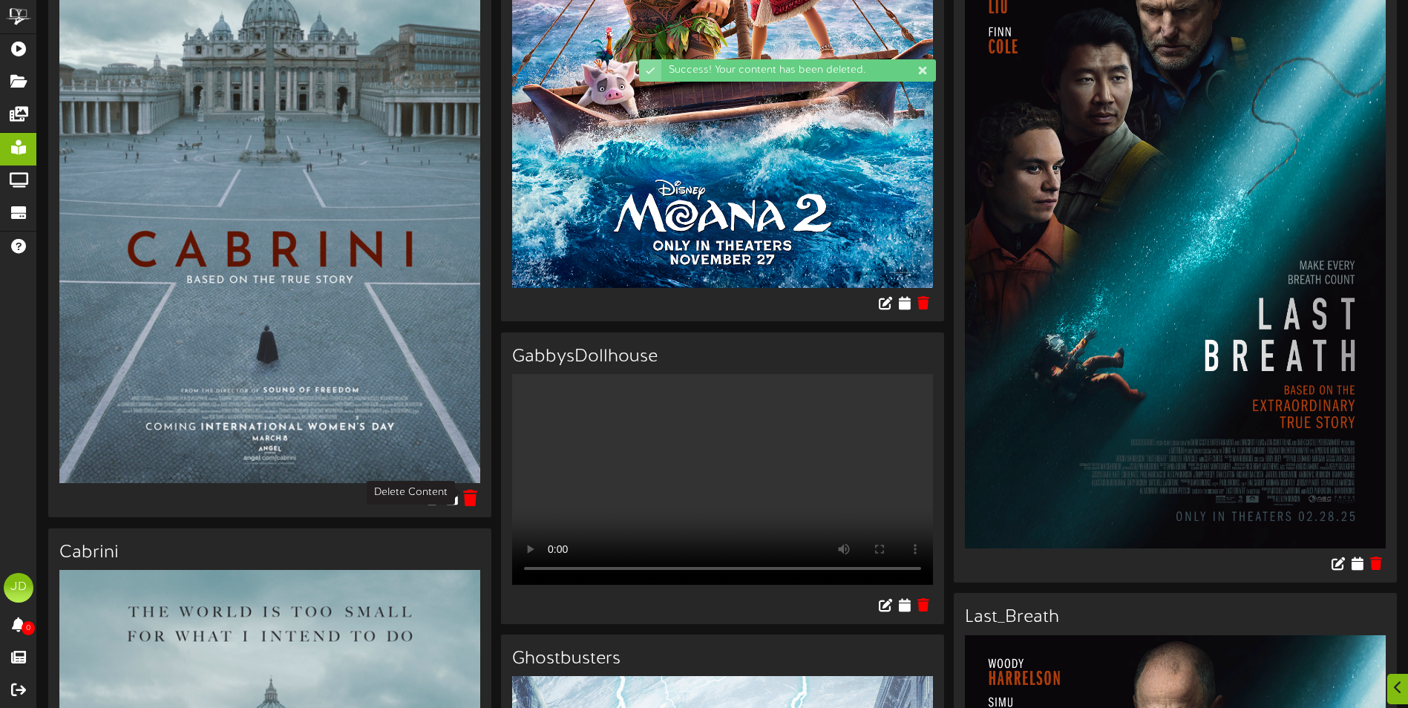
click at [473, 494] on icon at bounding box center [471, 498] width 14 height 16
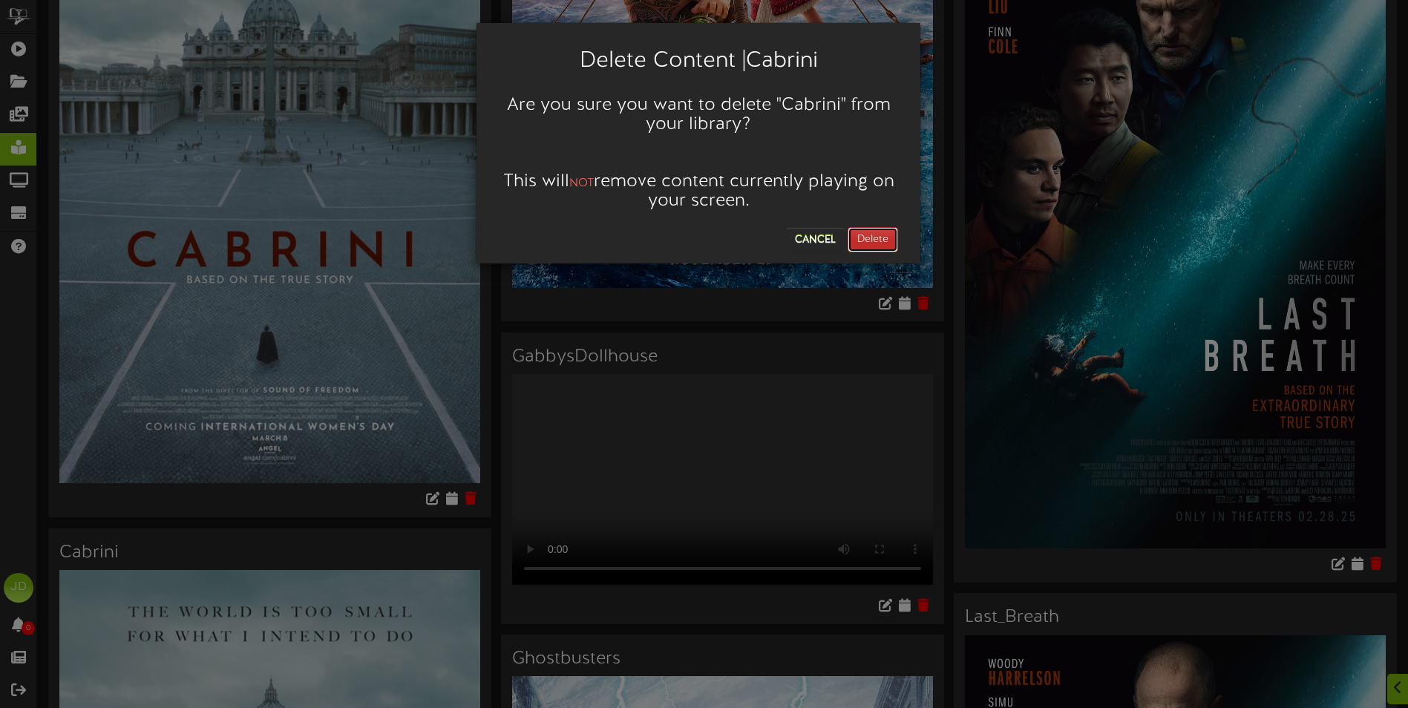
click at [867, 240] on button "Delete" at bounding box center [872, 239] width 50 height 25
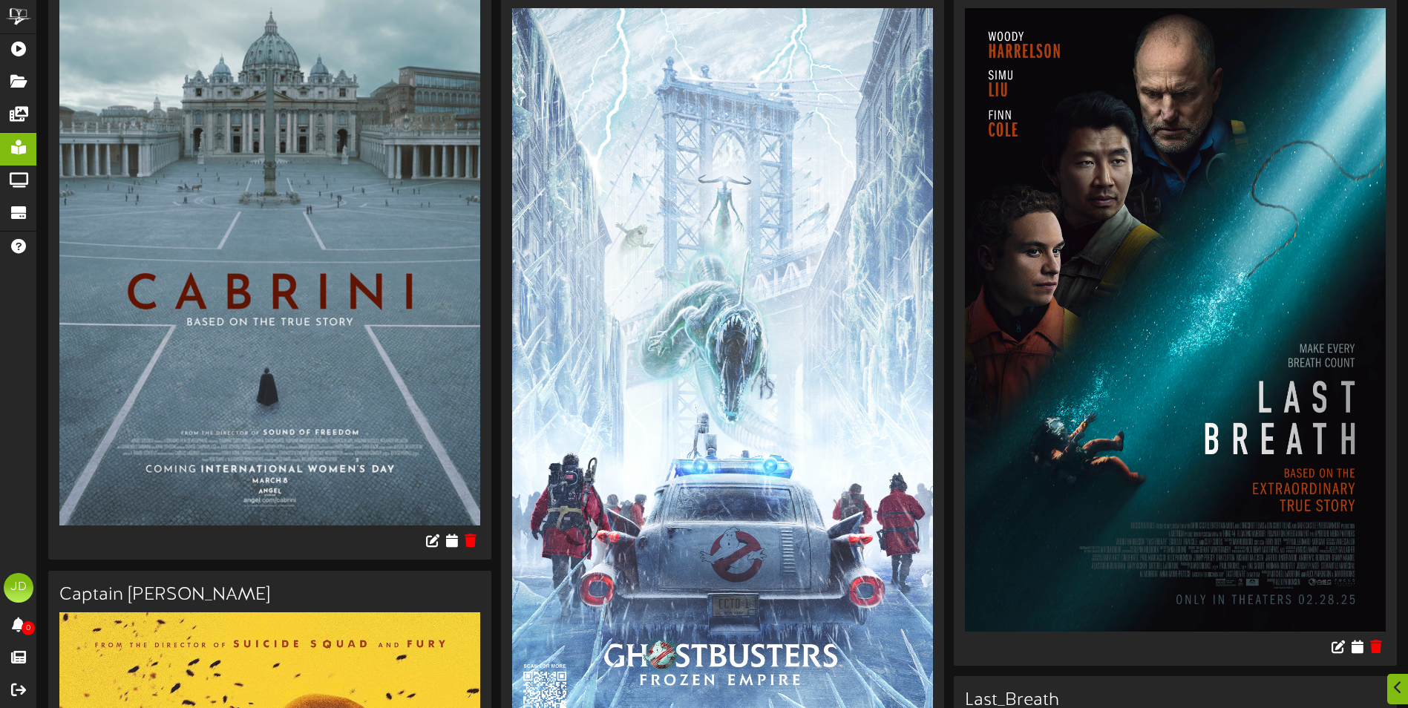
scroll to position [2078, 0]
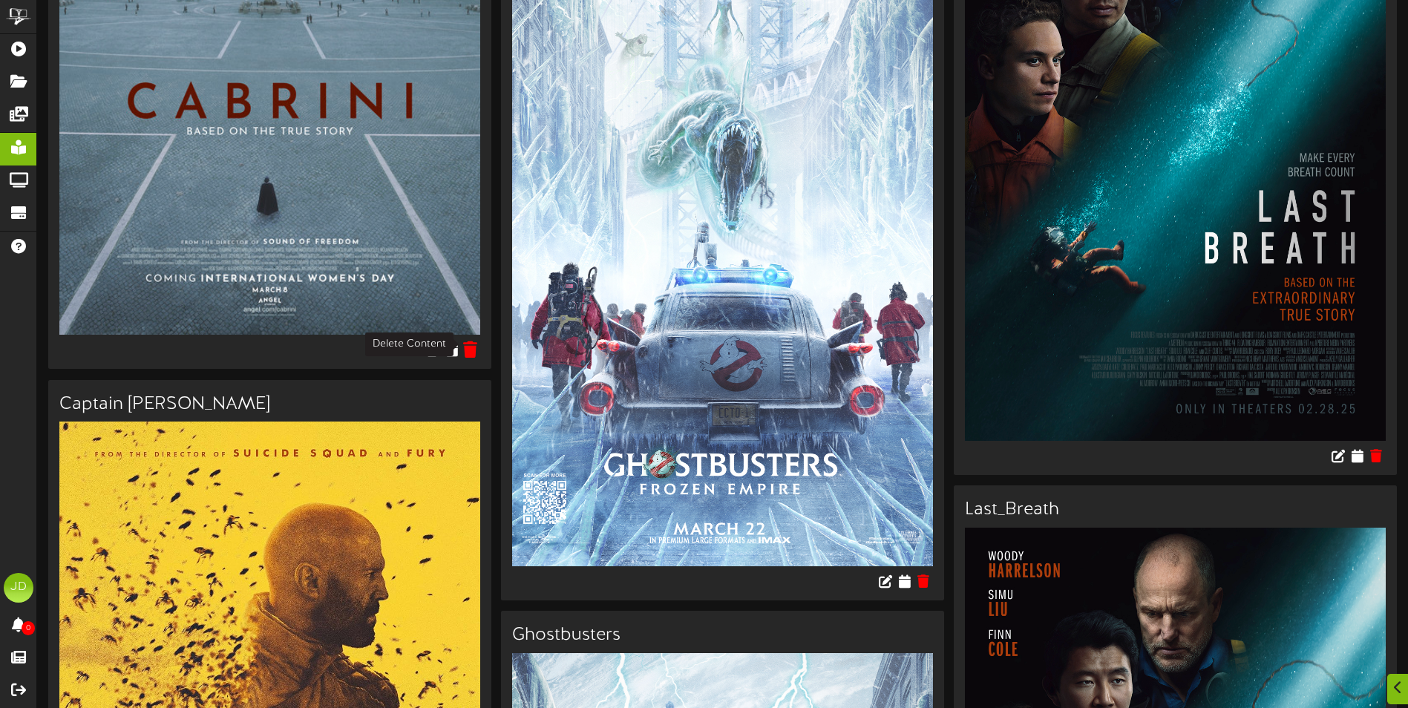
click at [470, 342] on icon at bounding box center [471, 349] width 14 height 16
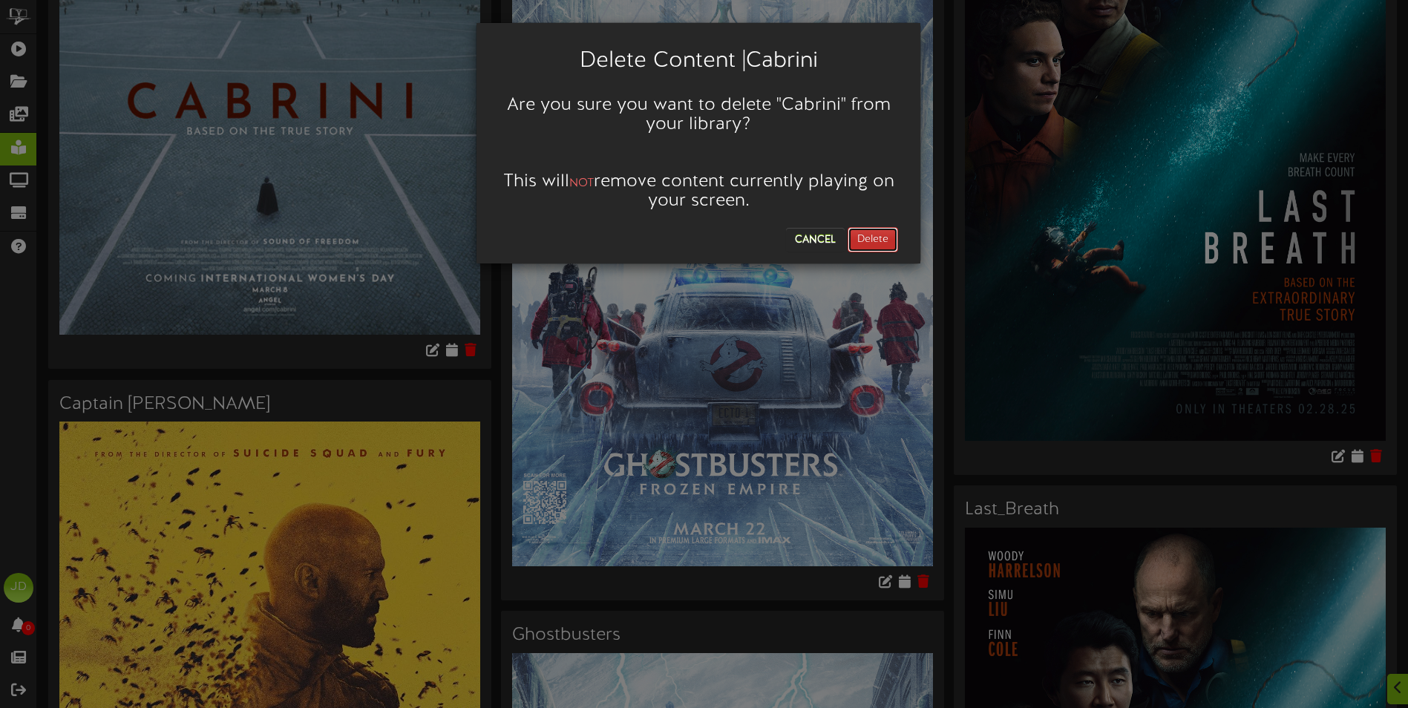
click at [890, 237] on button "Delete" at bounding box center [872, 239] width 50 height 25
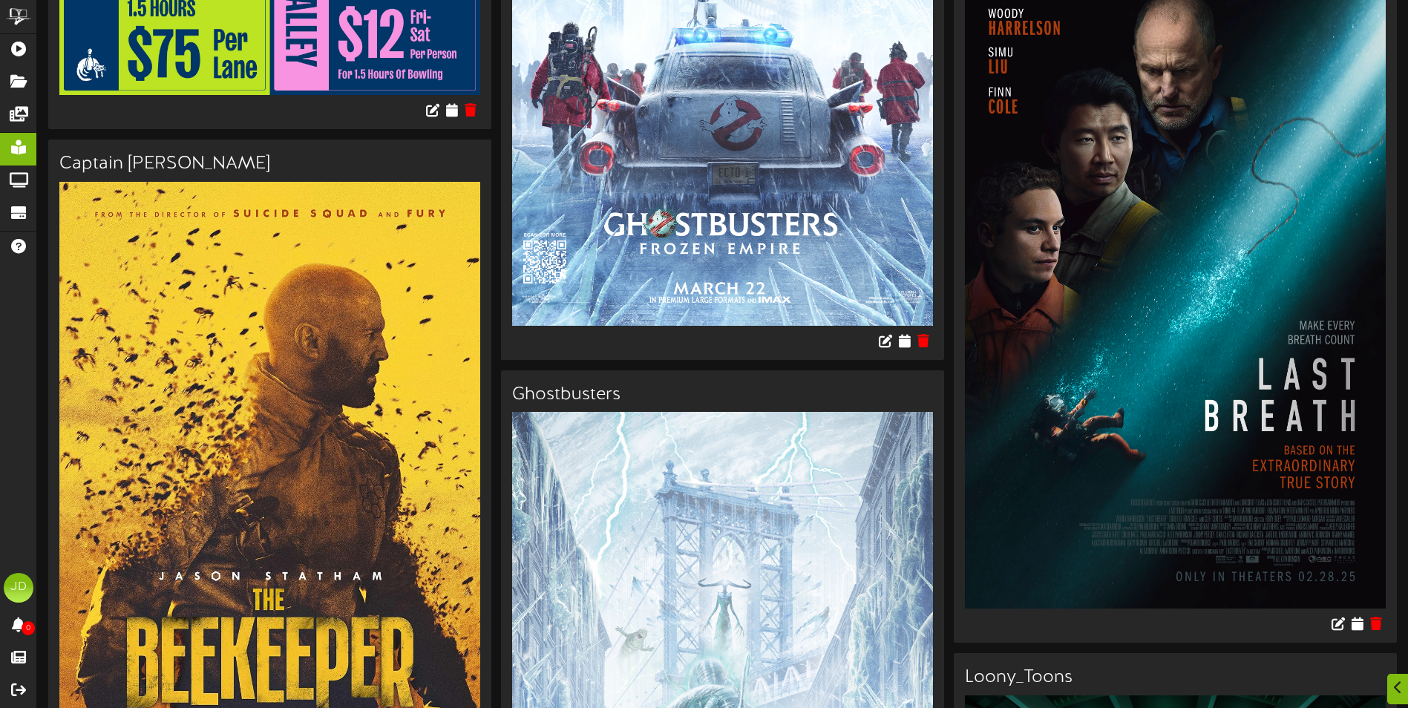
scroll to position [1781, 0]
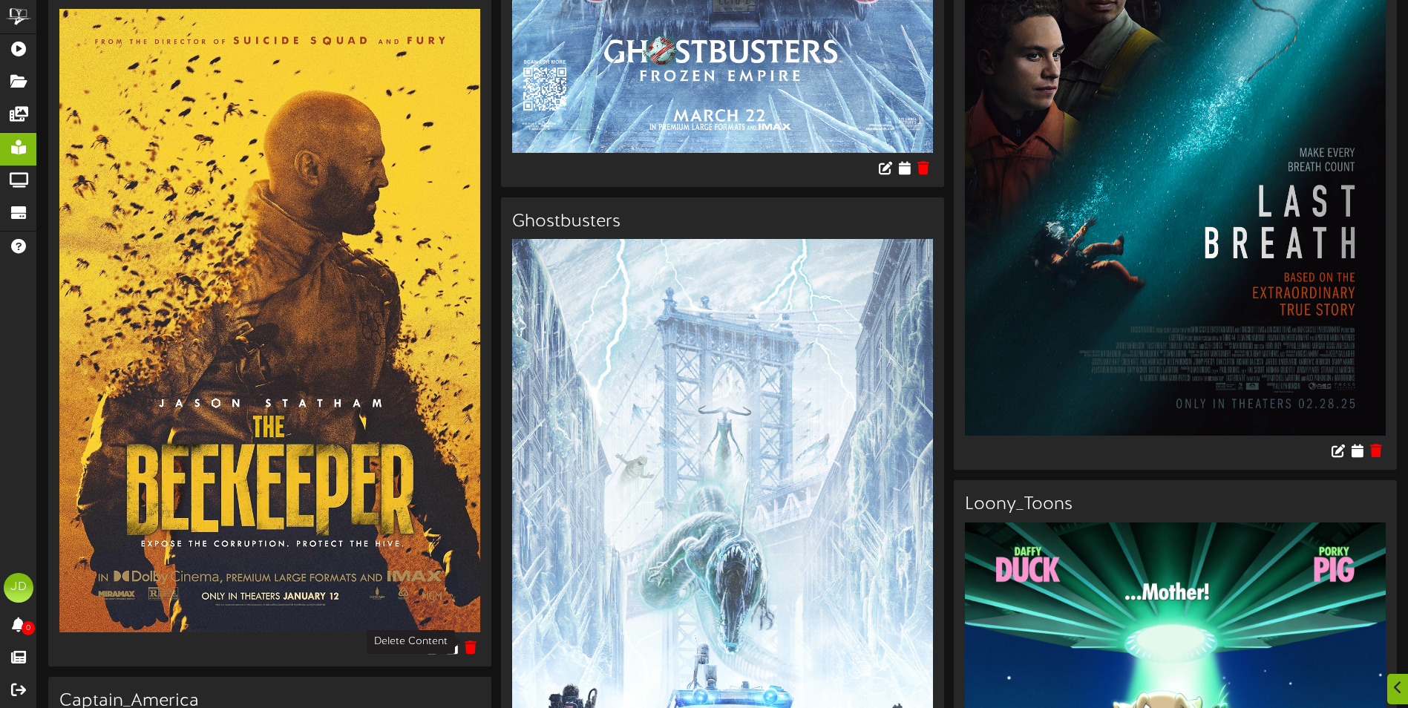
click at [483, 643] on div at bounding box center [269, 649] width 443 height 34
click at [465, 640] on icon at bounding box center [471, 646] width 14 height 16
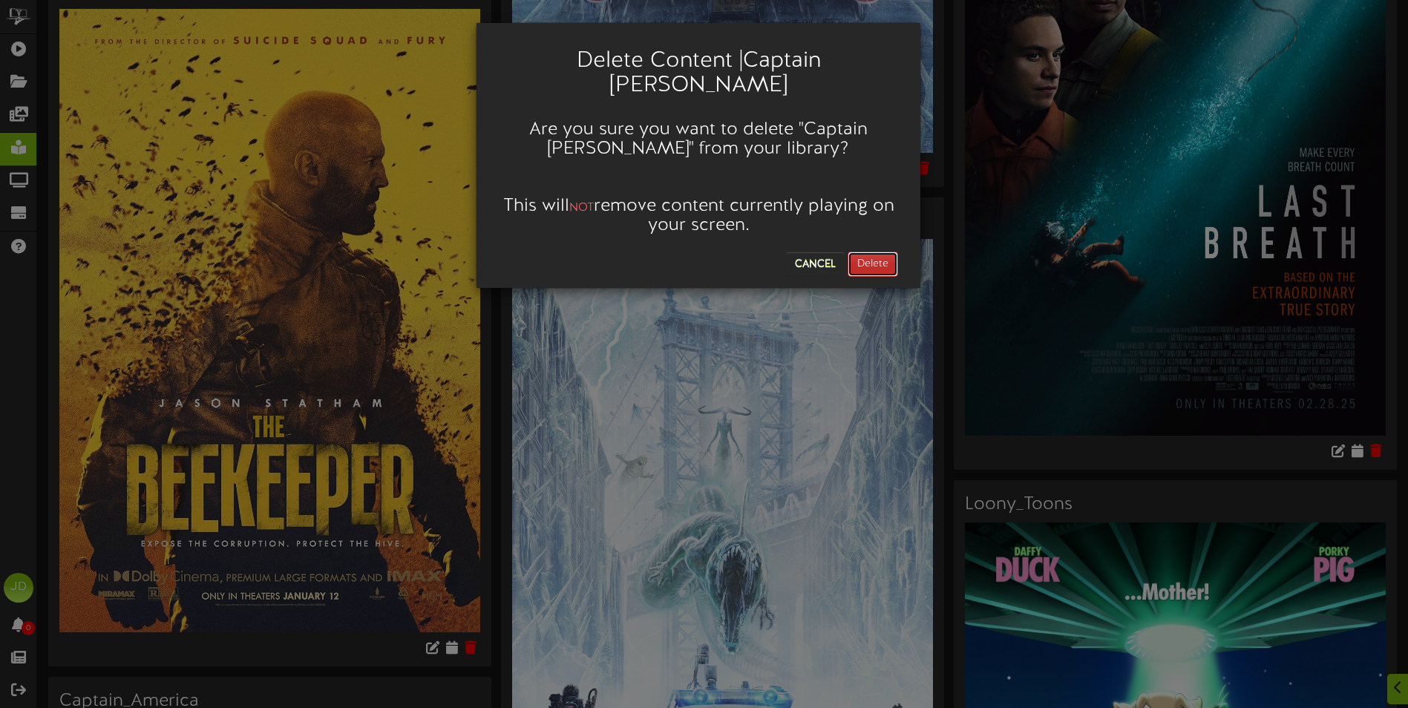
click at [890, 252] on button "Delete" at bounding box center [872, 264] width 50 height 25
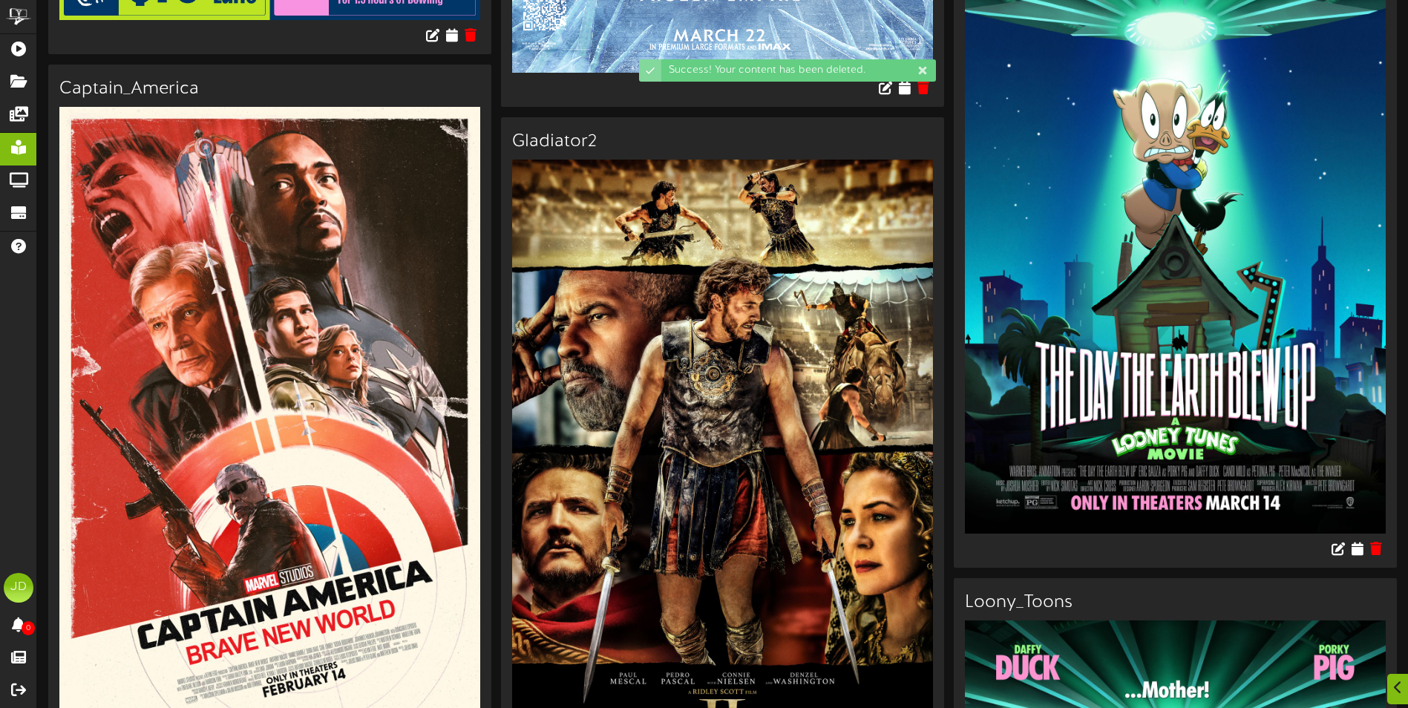
scroll to position [1929, 0]
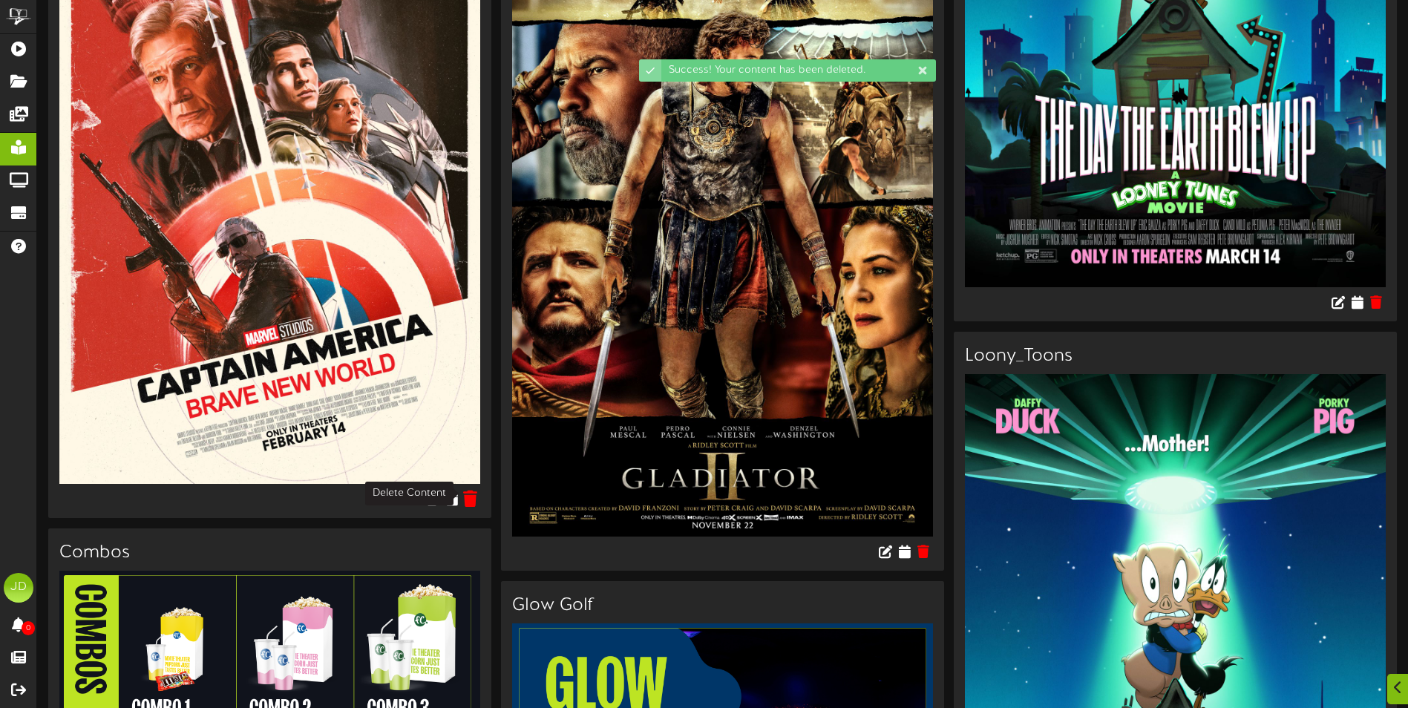
click at [473, 492] on icon at bounding box center [471, 498] width 14 height 16
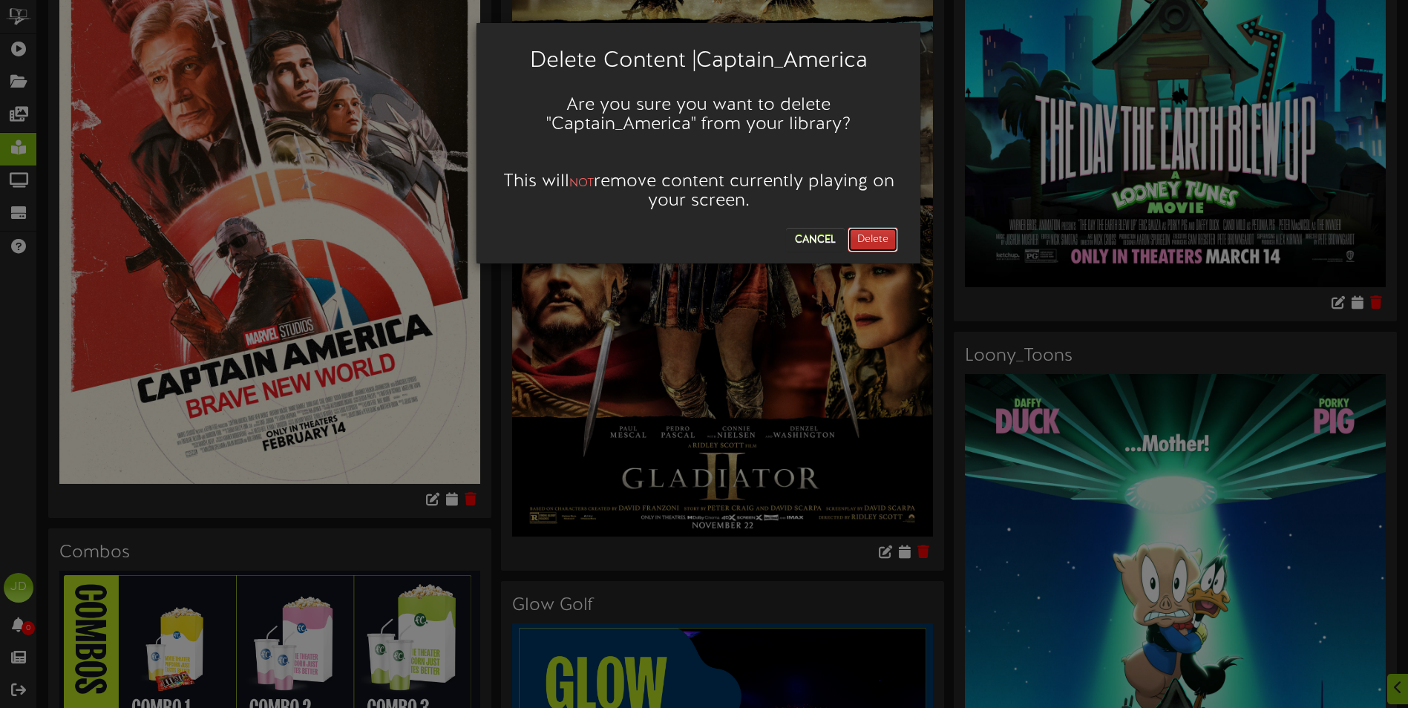
click at [867, 238] on button "Delete" at bounding box center [872, 239] width 50 height 25
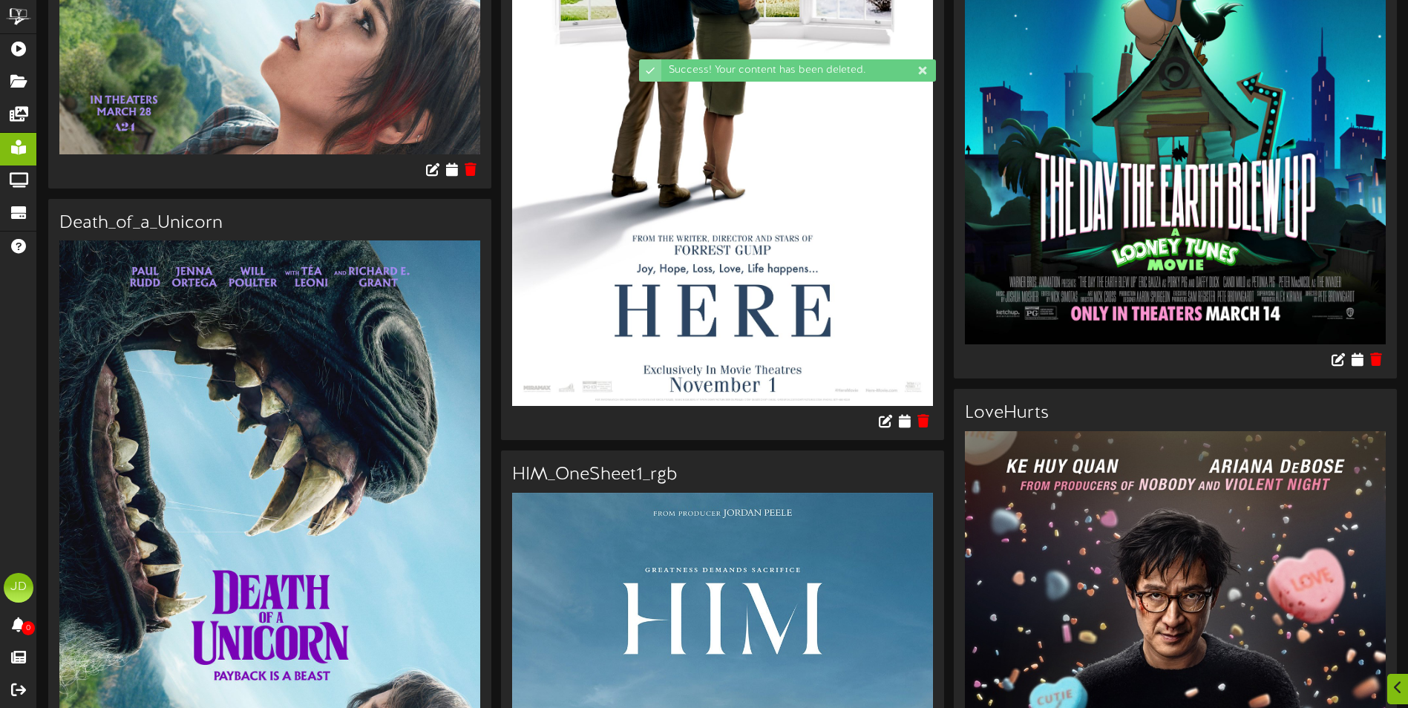
scroll to position [2597, 0]
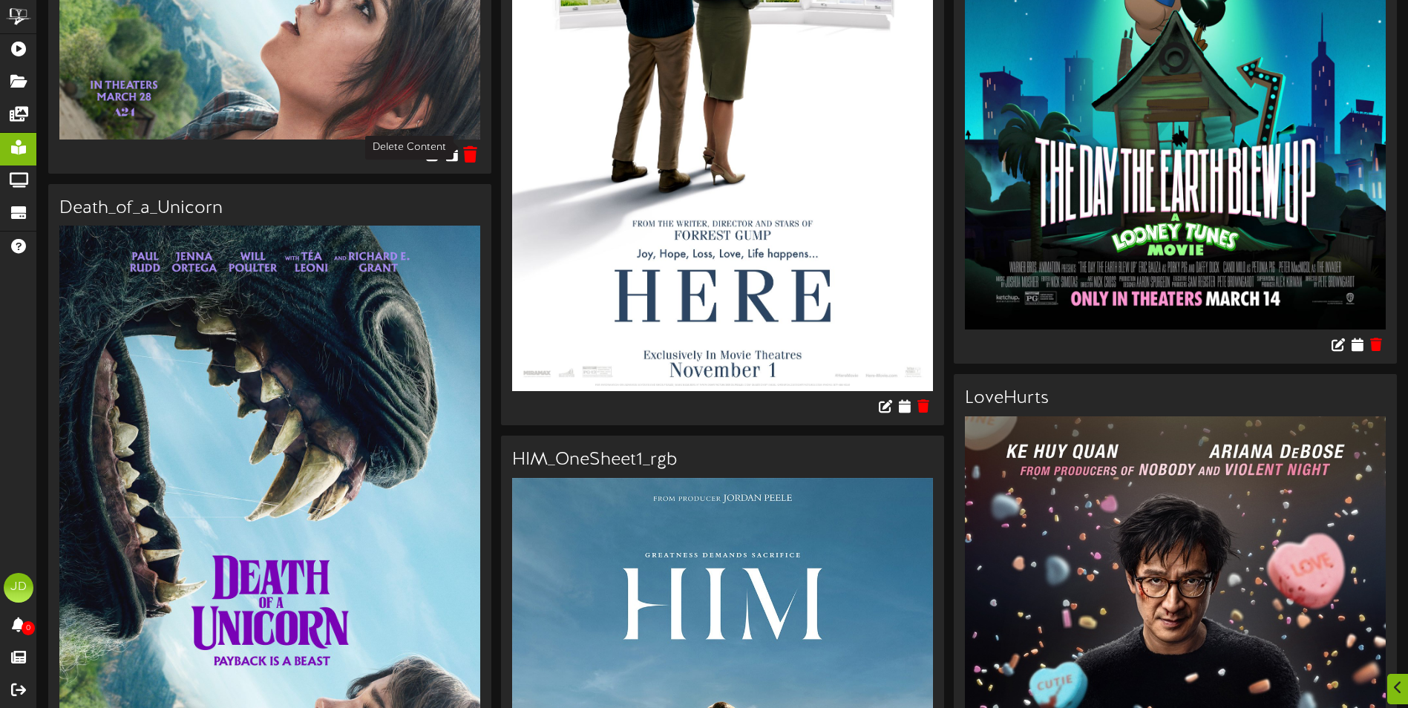
click at [470, 146] on icon at bounding box center [471, 153] width 14 height 16
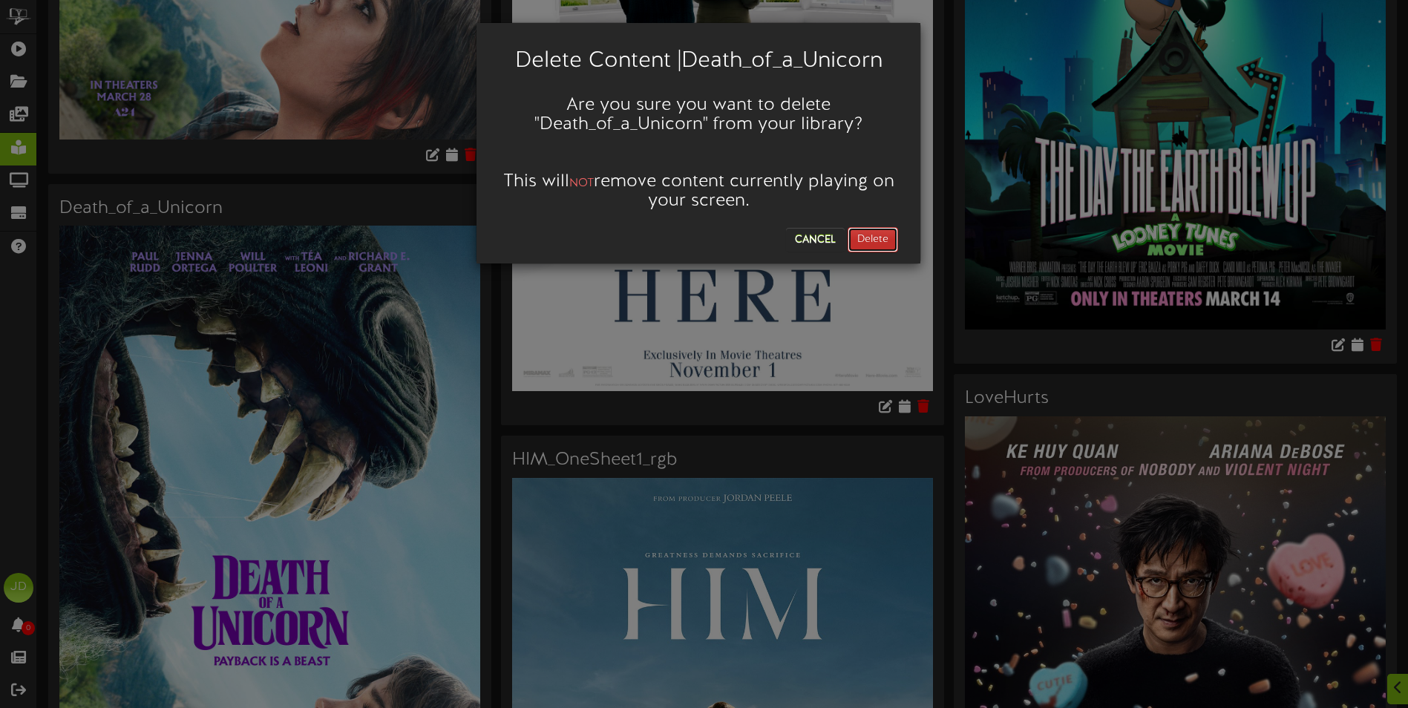
click at [881, 243] on button "Delete" at bounding box center [872, 239] width 50 height 25
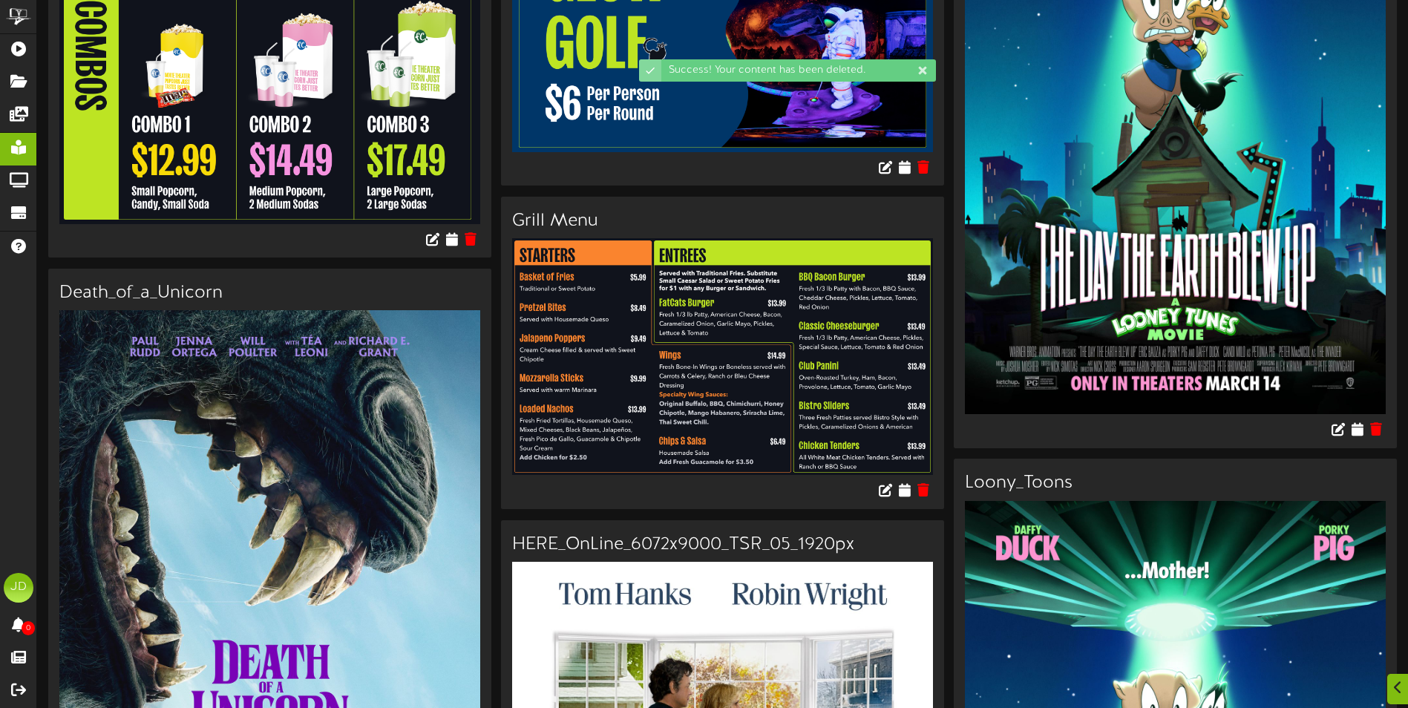
scroll to position [2152, 0]
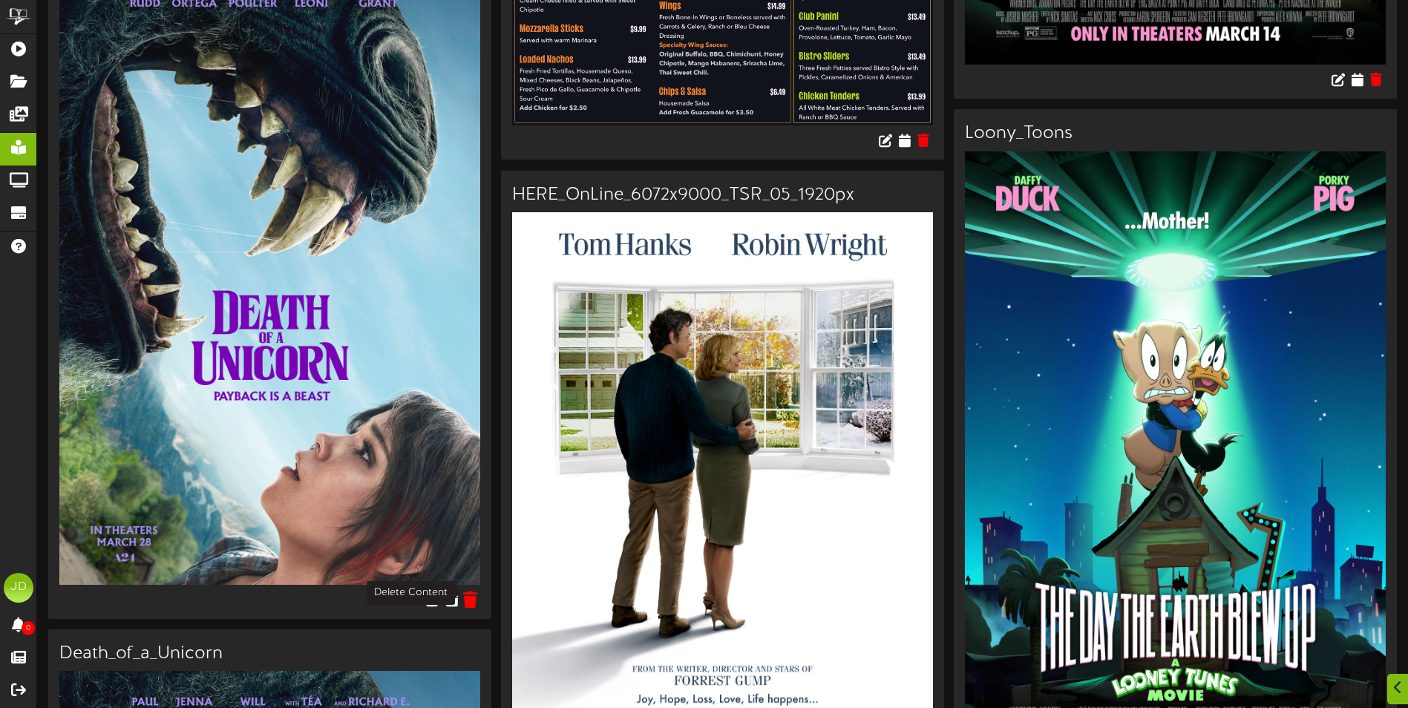
click at [474, 591] on icon at bounding box center [471, 599] width 14 height 16
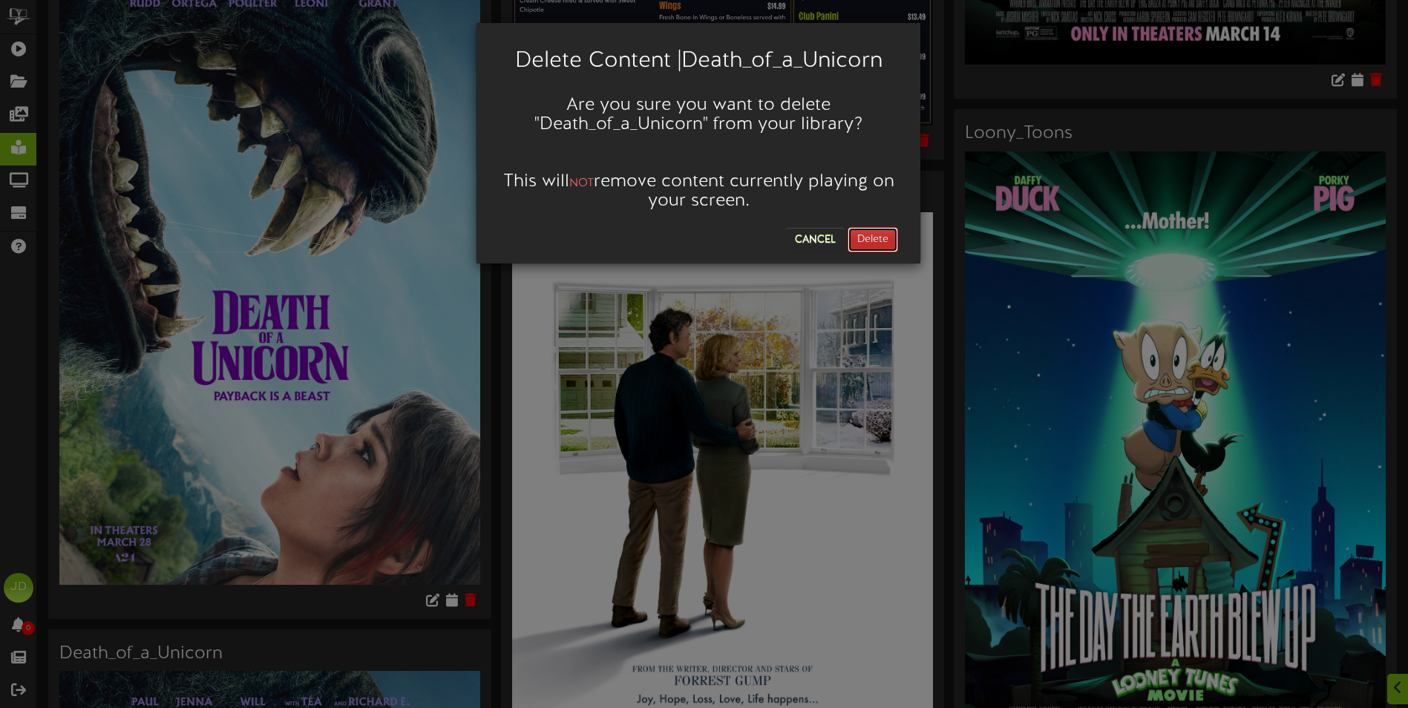
click at [877, 241] on button "Delete" at bounding box center [872, 239] width 50 height 25
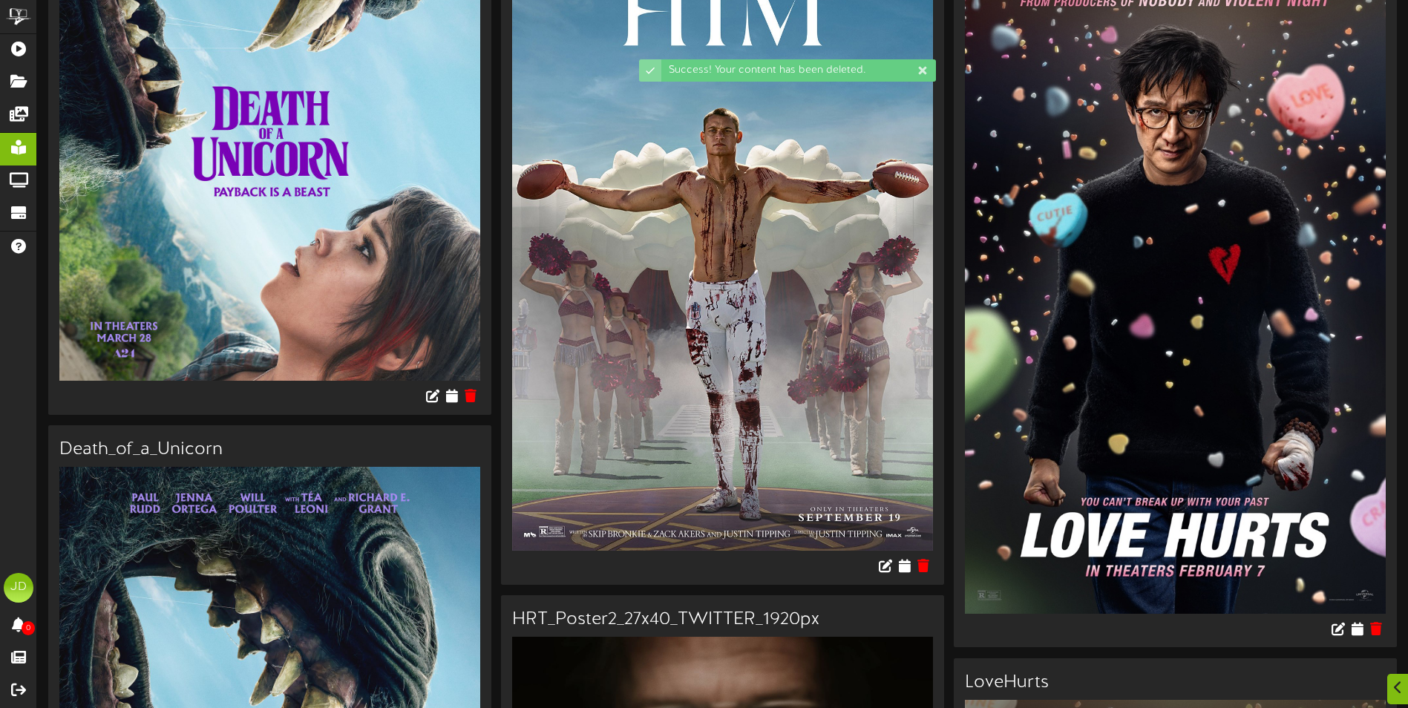
scroll to position [2375, 0]
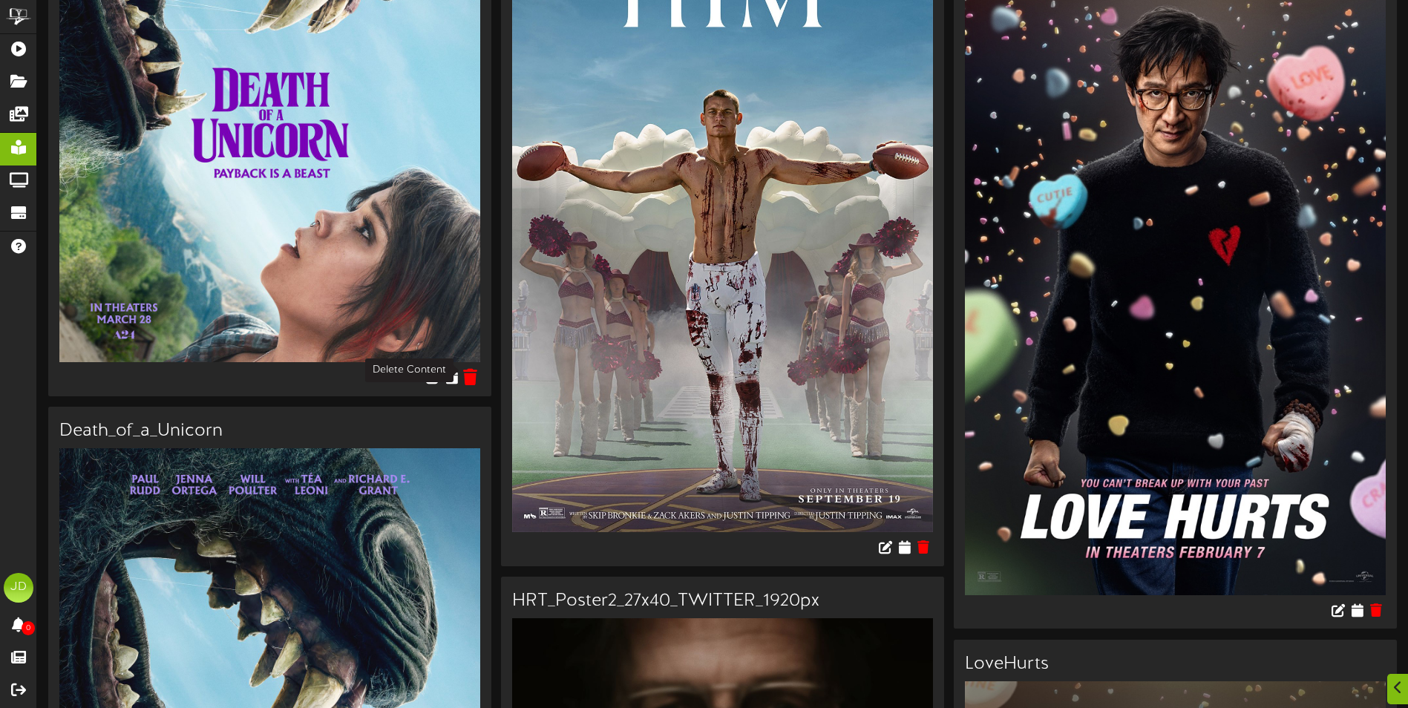
click at [471, 372] on icon at bounding box center [471, 376] width 14 height 16
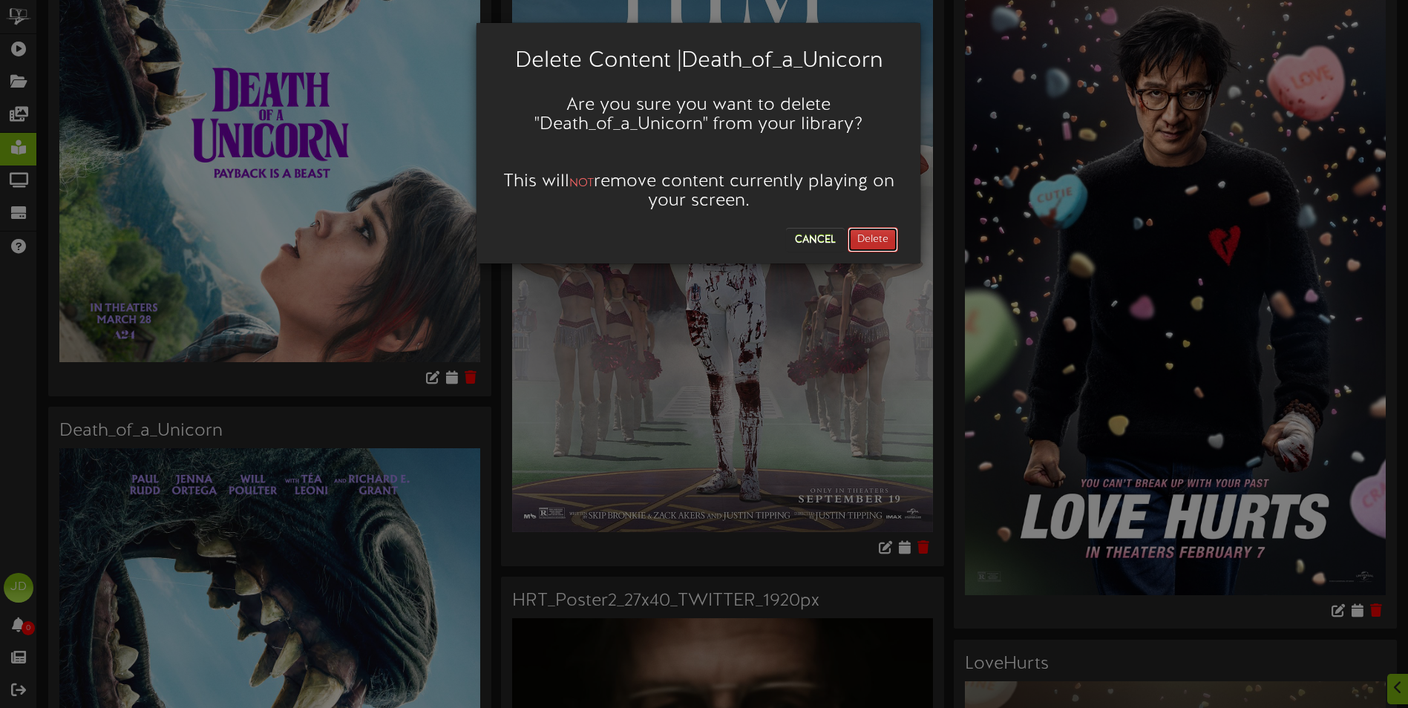
click at [892, 249] on button "Delete" at bounding box center [872, 239] width 50 height 25
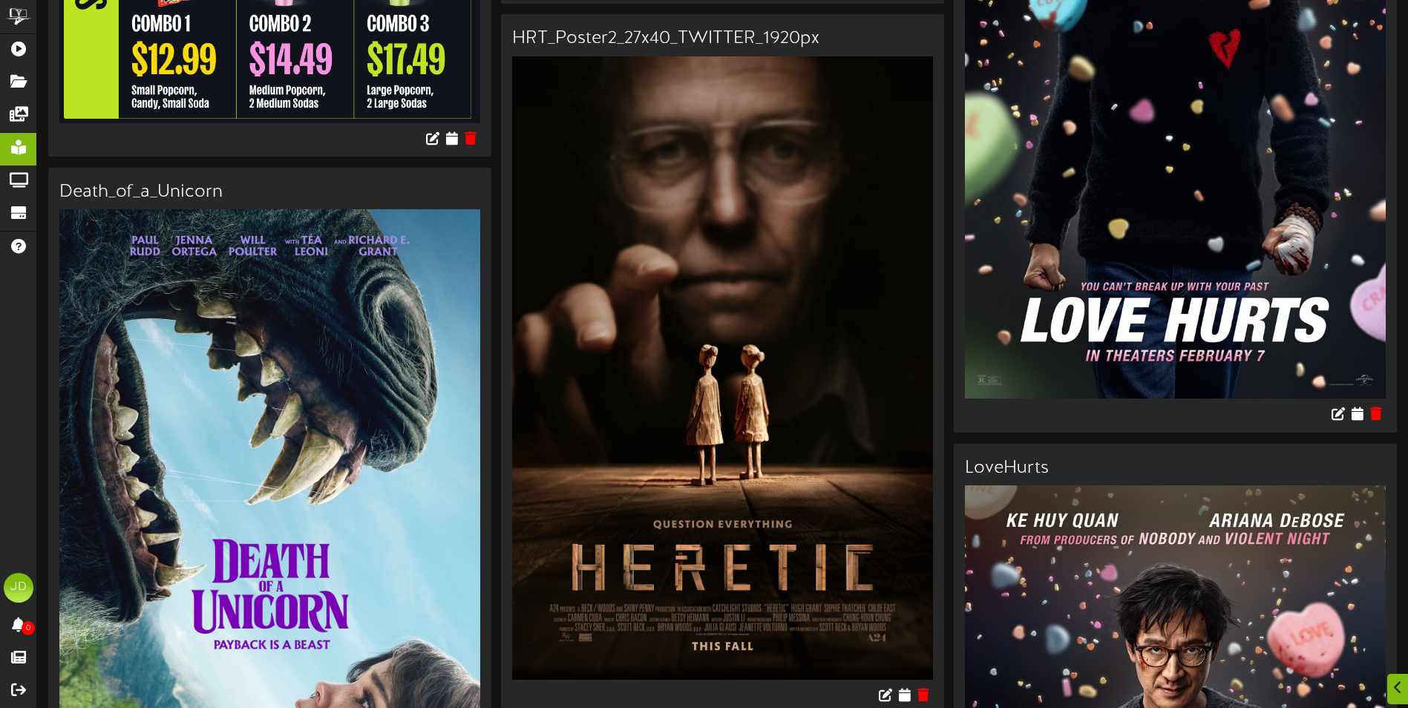
scroll to position [2152, 0]
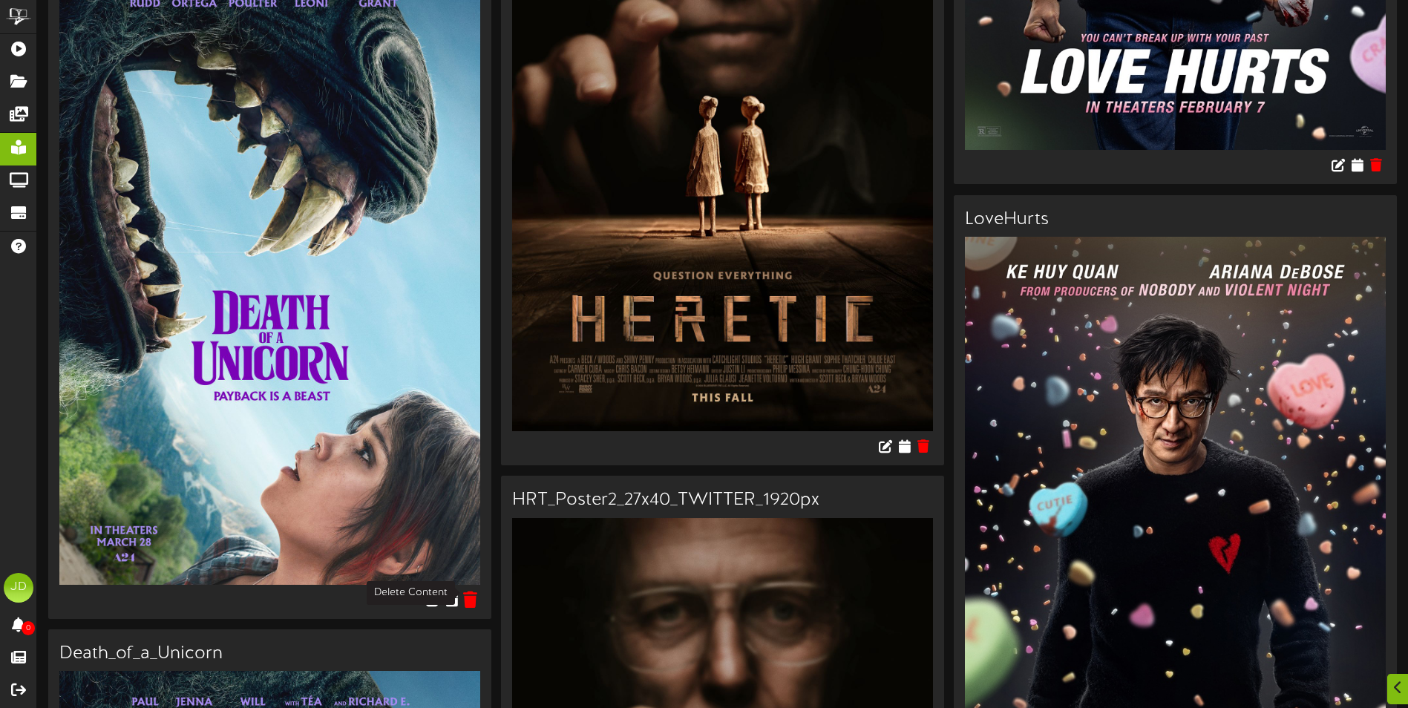
click at [471, 591] on icon at bounding box center [471, 599] width 14 height 16
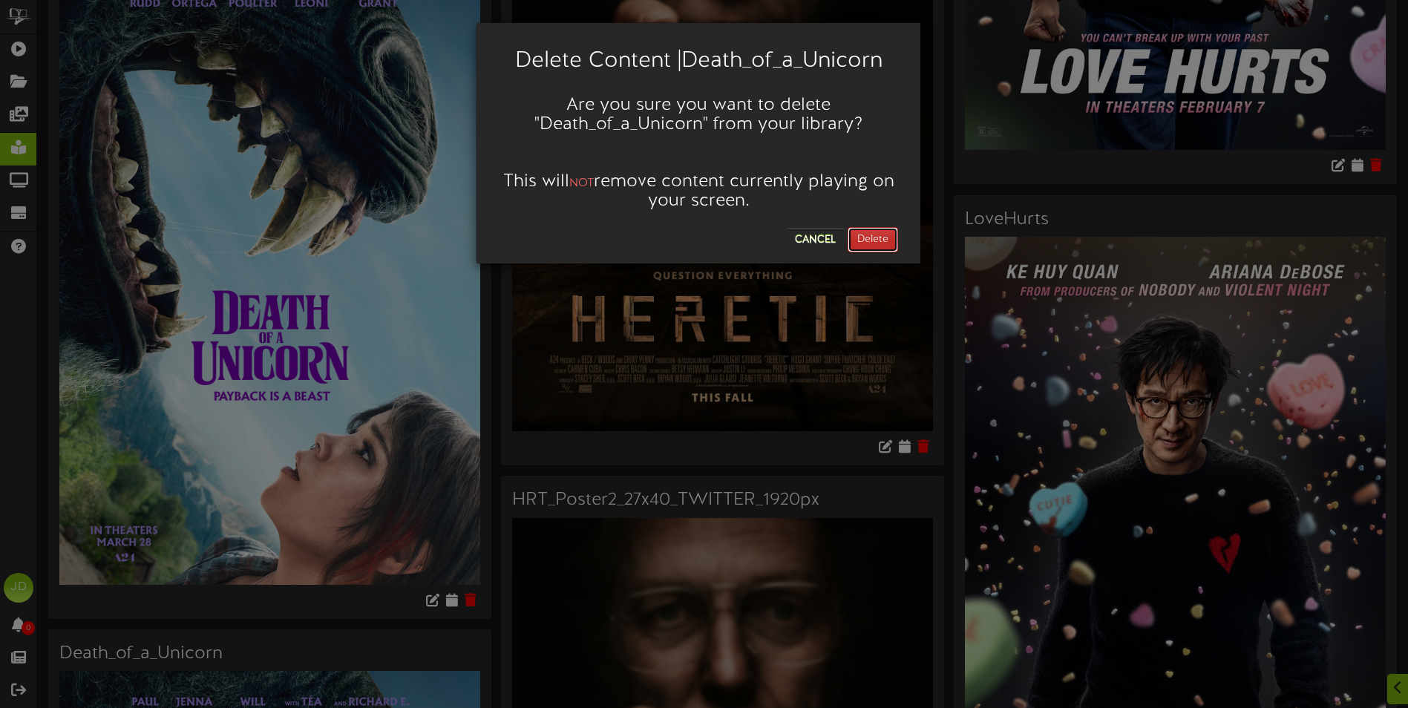
click at [887, 239] on button "Delete" at bounding box center [872, 239] width 50 height 25
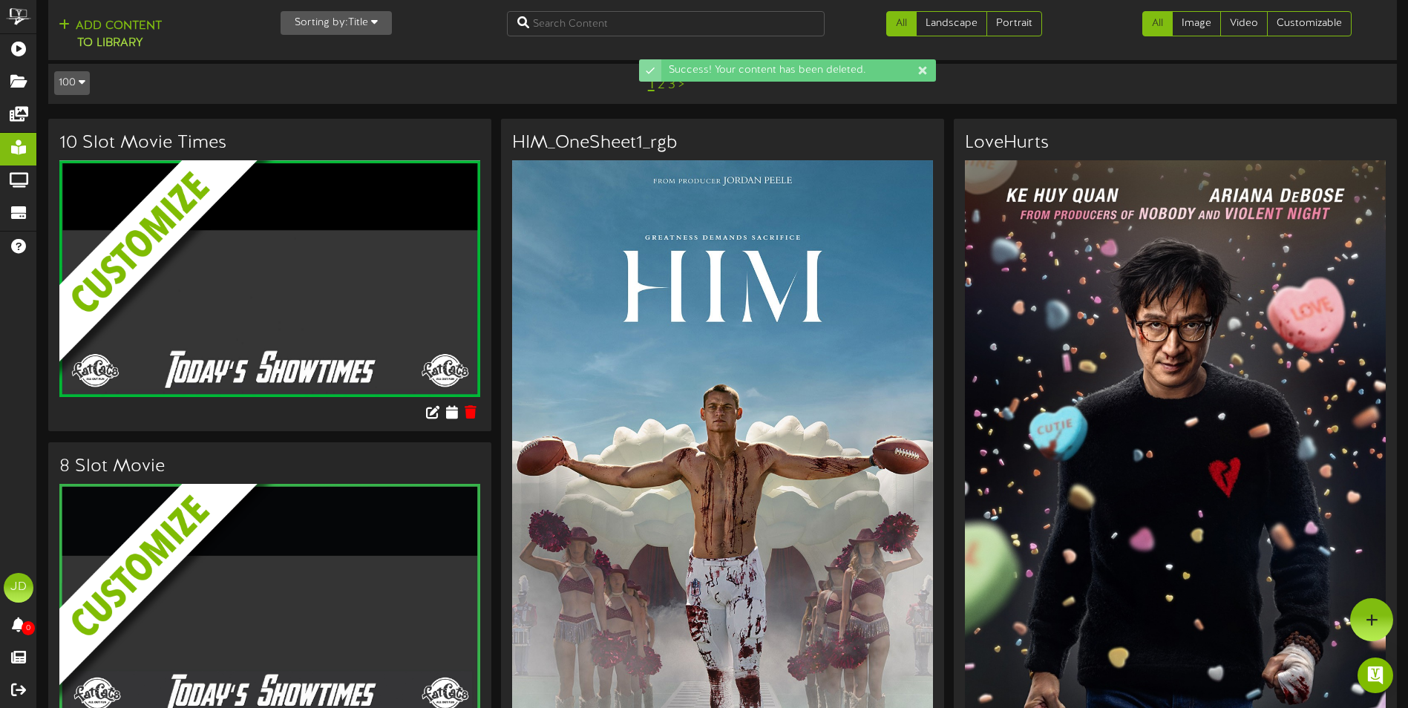
scroll to position [0, 0]
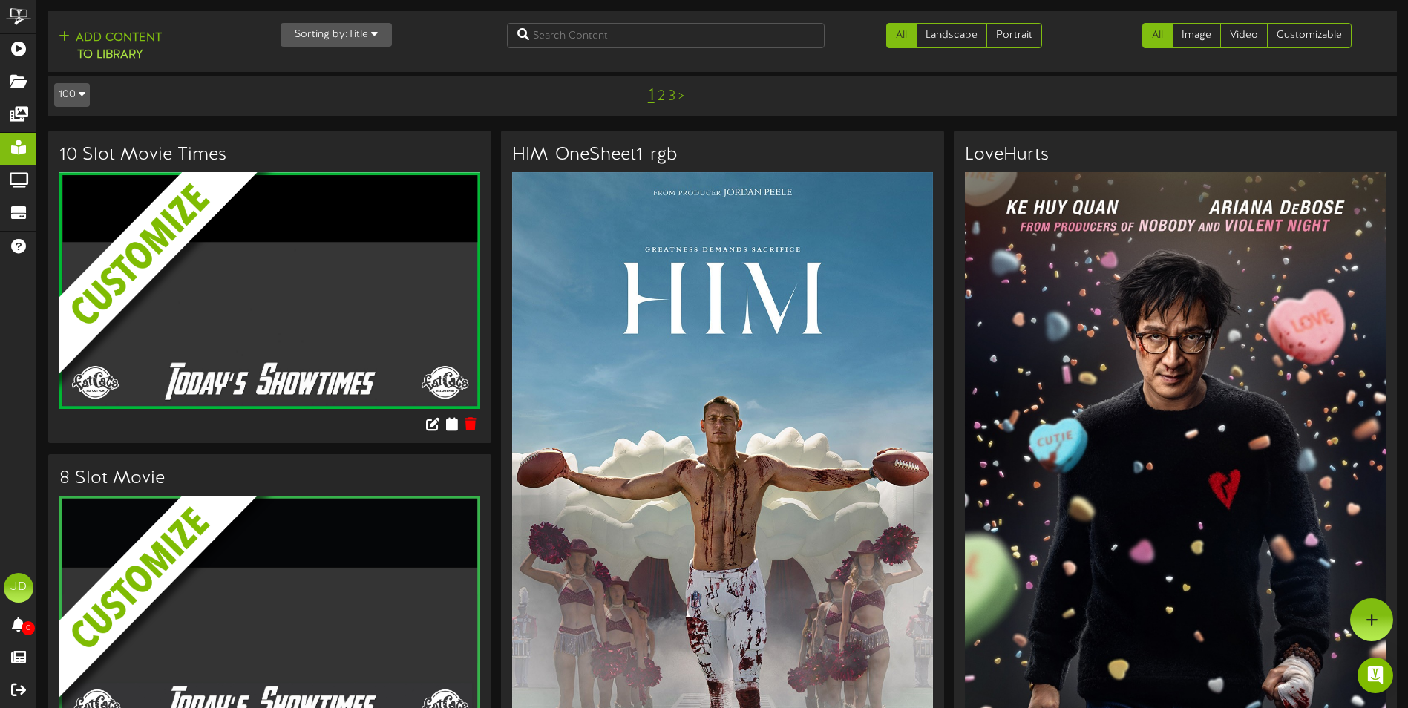
click at [79, 98] on icon "button" at bounding box center [82, 93] width 7 height 10
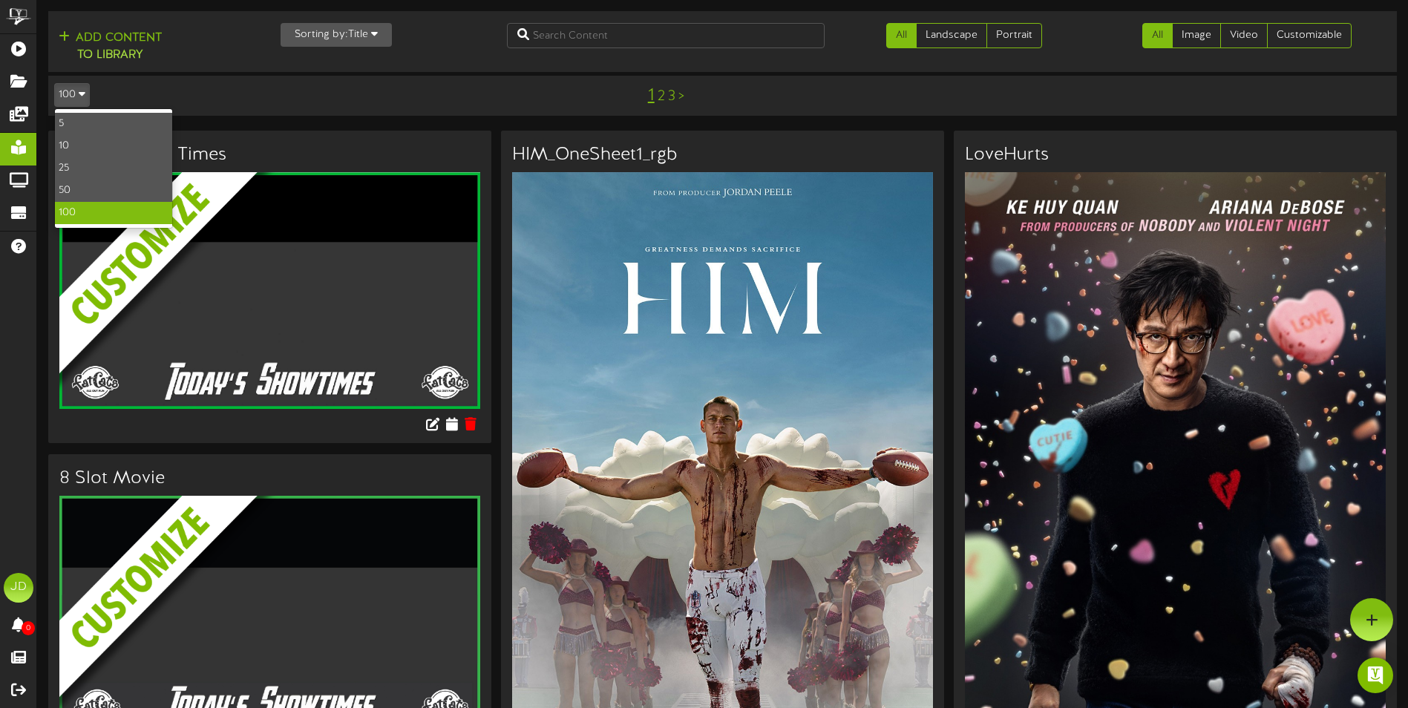
click at [79, 98] on icon "button" at bounding box center [82, 93] width 7 height 10
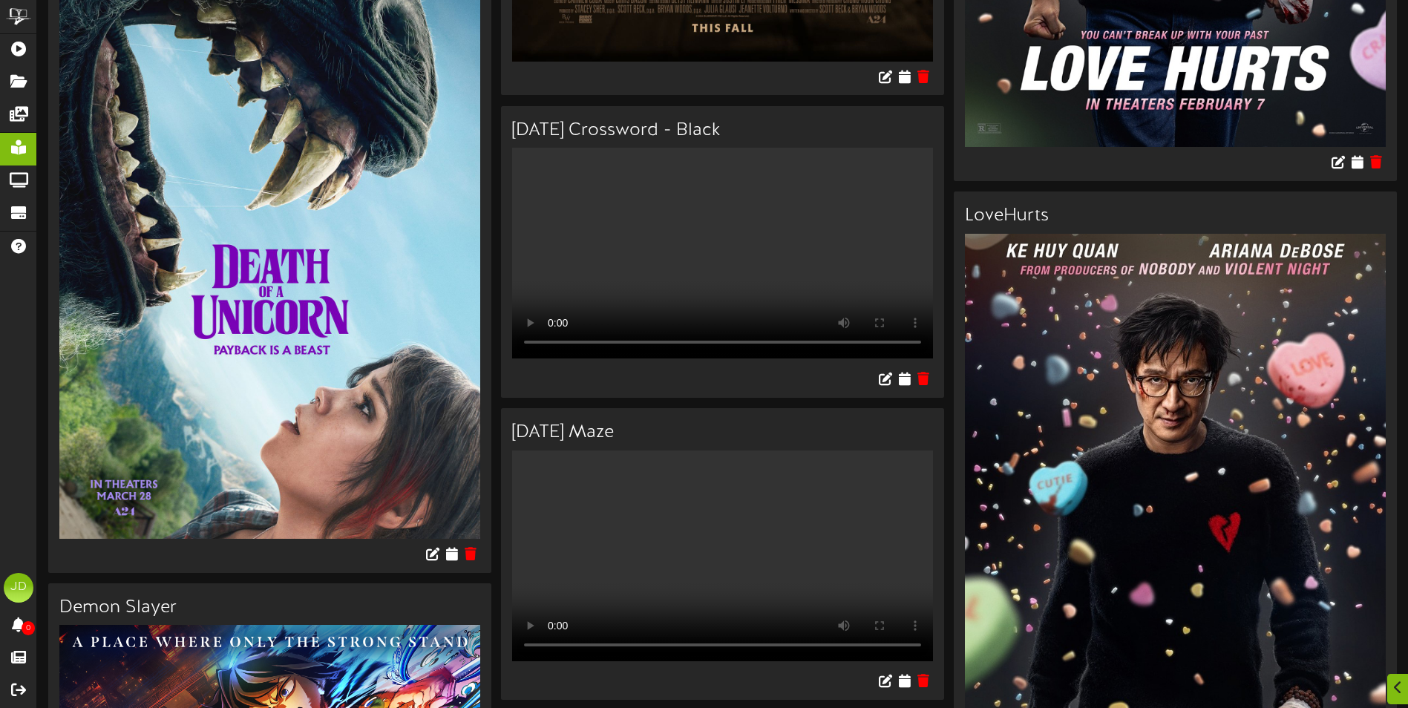
scroll to position [2300, 0]
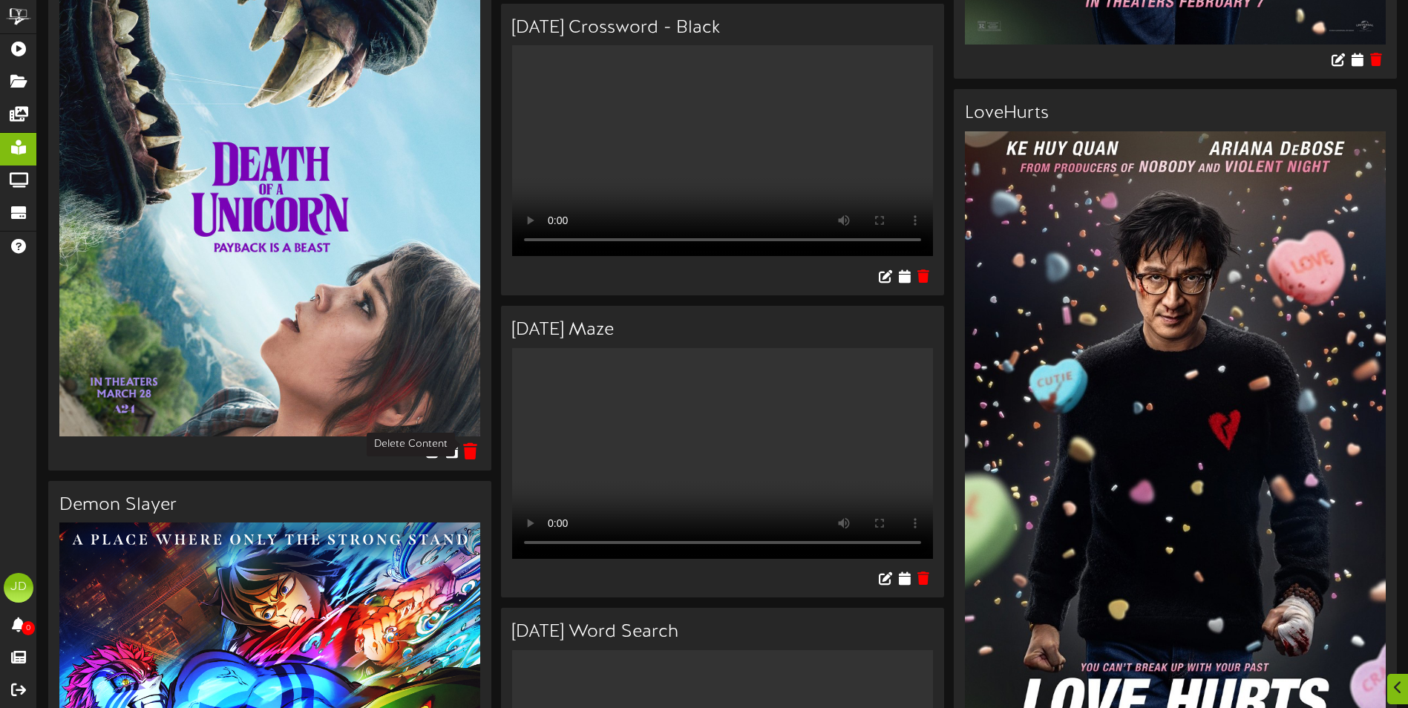
click at [470, 444] on icon at bounding box center [471, 450] width 14 height 16
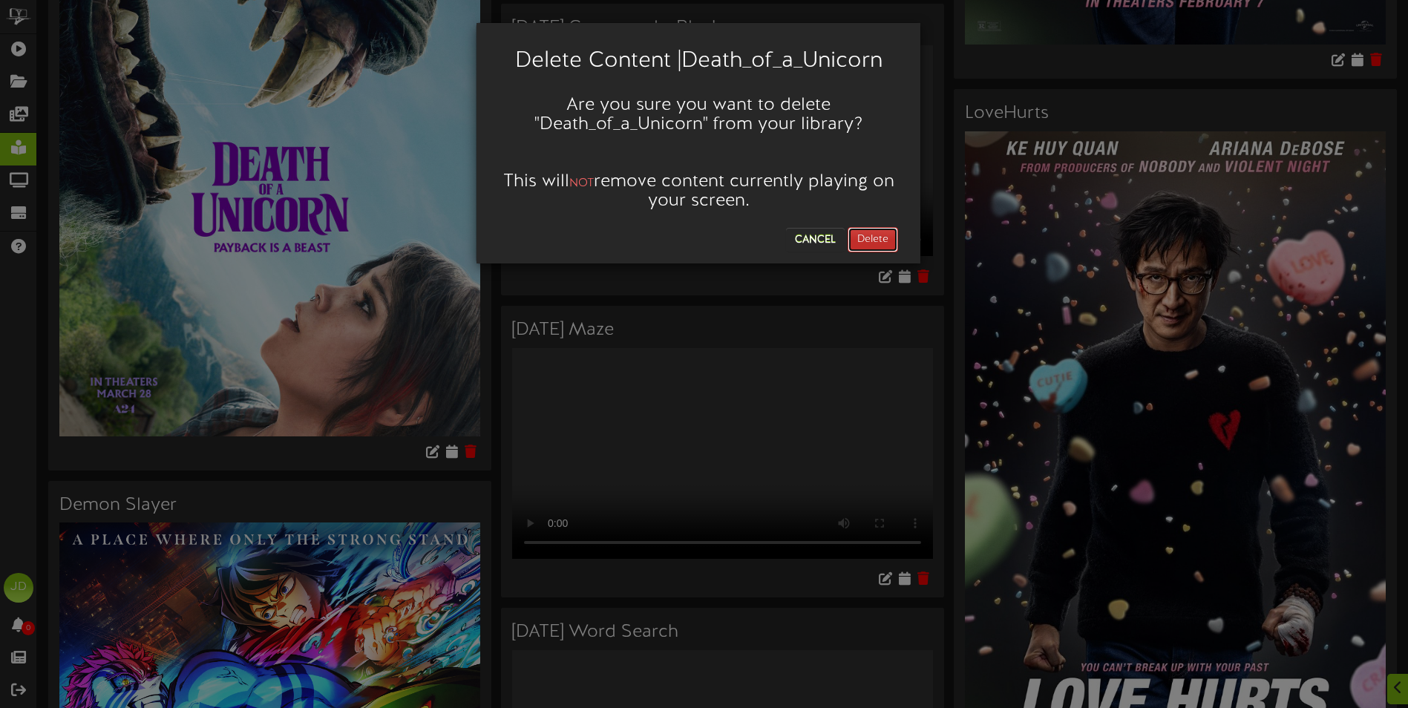
click at [879, 234] on button "Delete" at bounding box center [872, 239] width 50 height 25
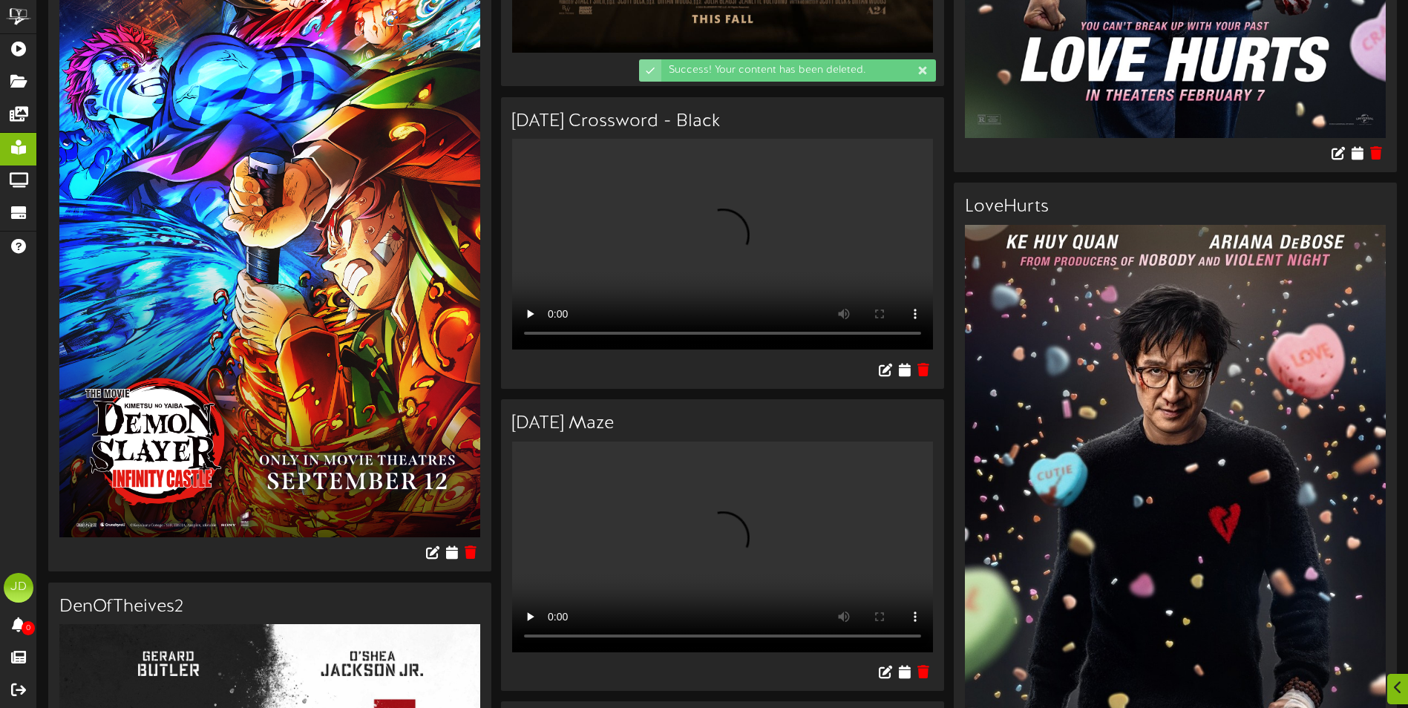
scroll to position [2449, 0]
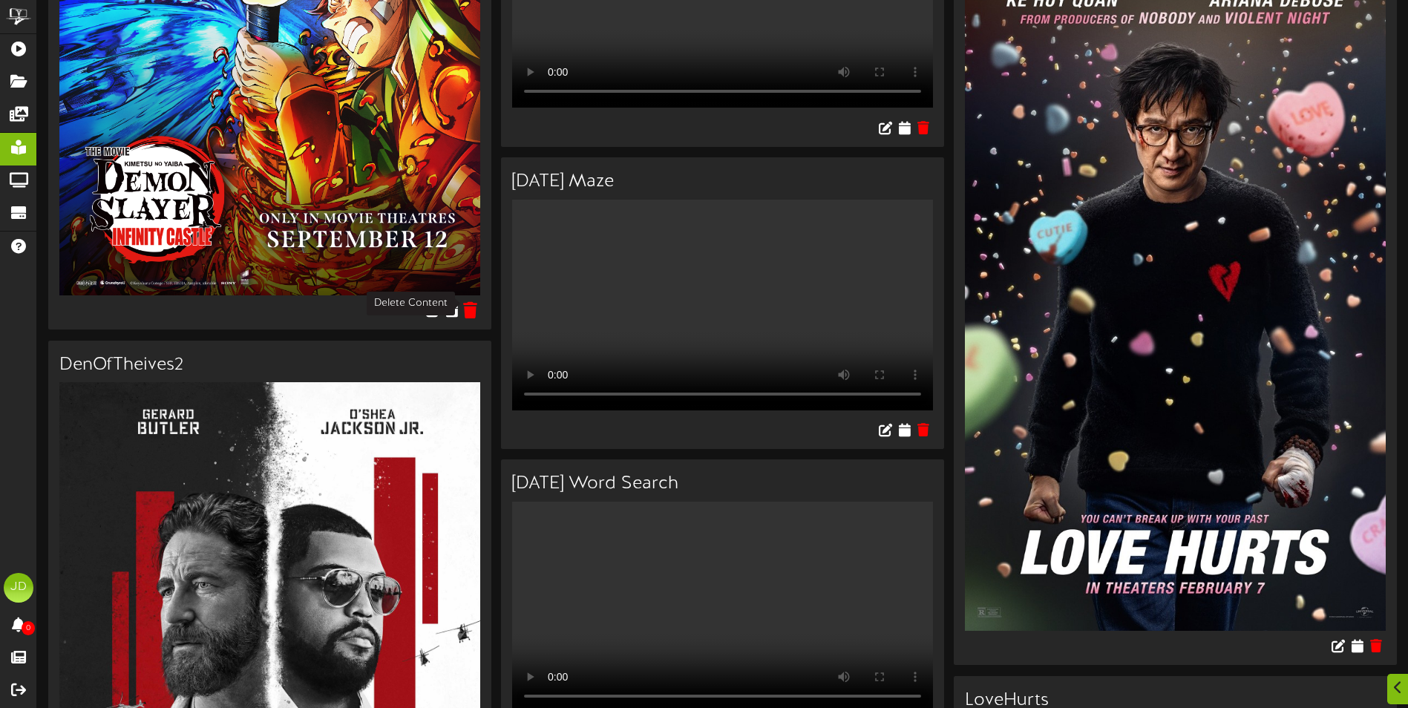
click at [472, 302] on icon at bounding box center [471, 310] width 14 height 16
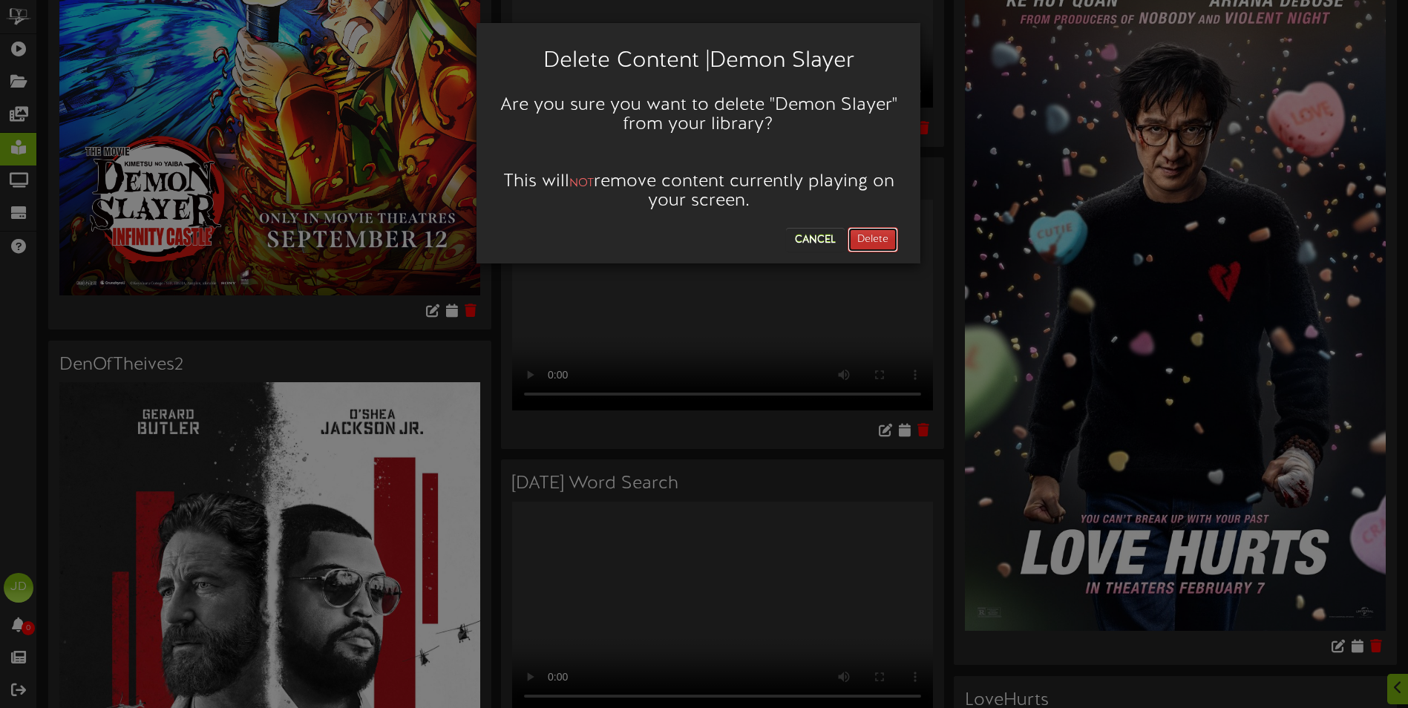
click at [867, 230] on button "Delete" at bounding box center [872, 239] width 50 height 25
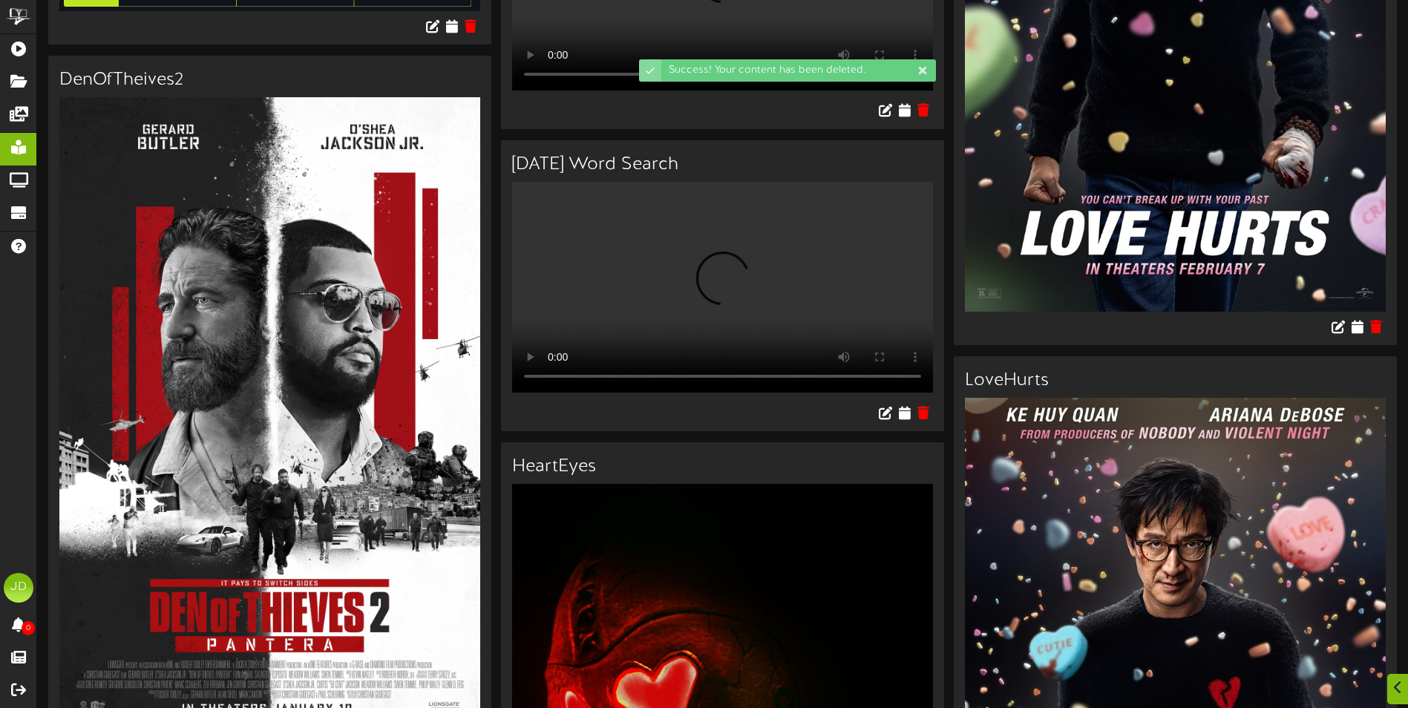
scroll to position [2375, 0]
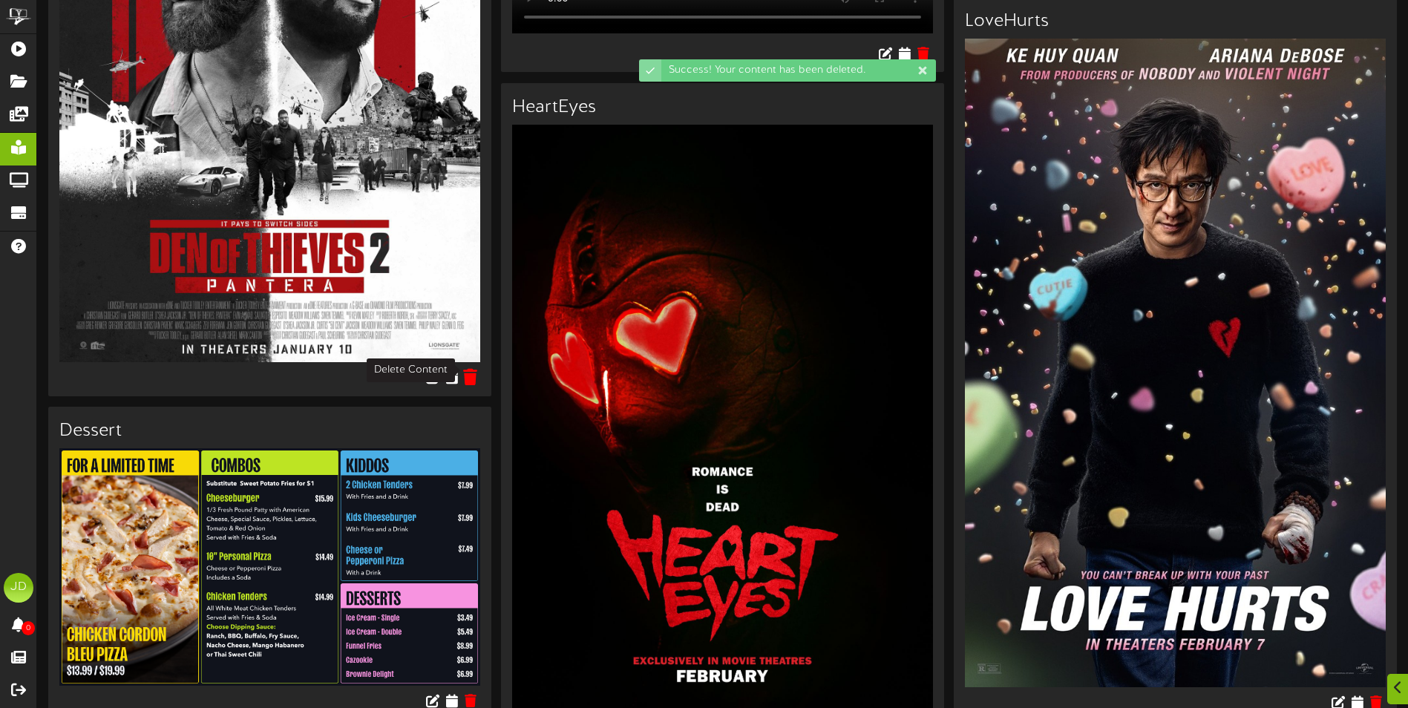
click at [479, 373] on button at bounding box center [470, 378] width 23 height 23
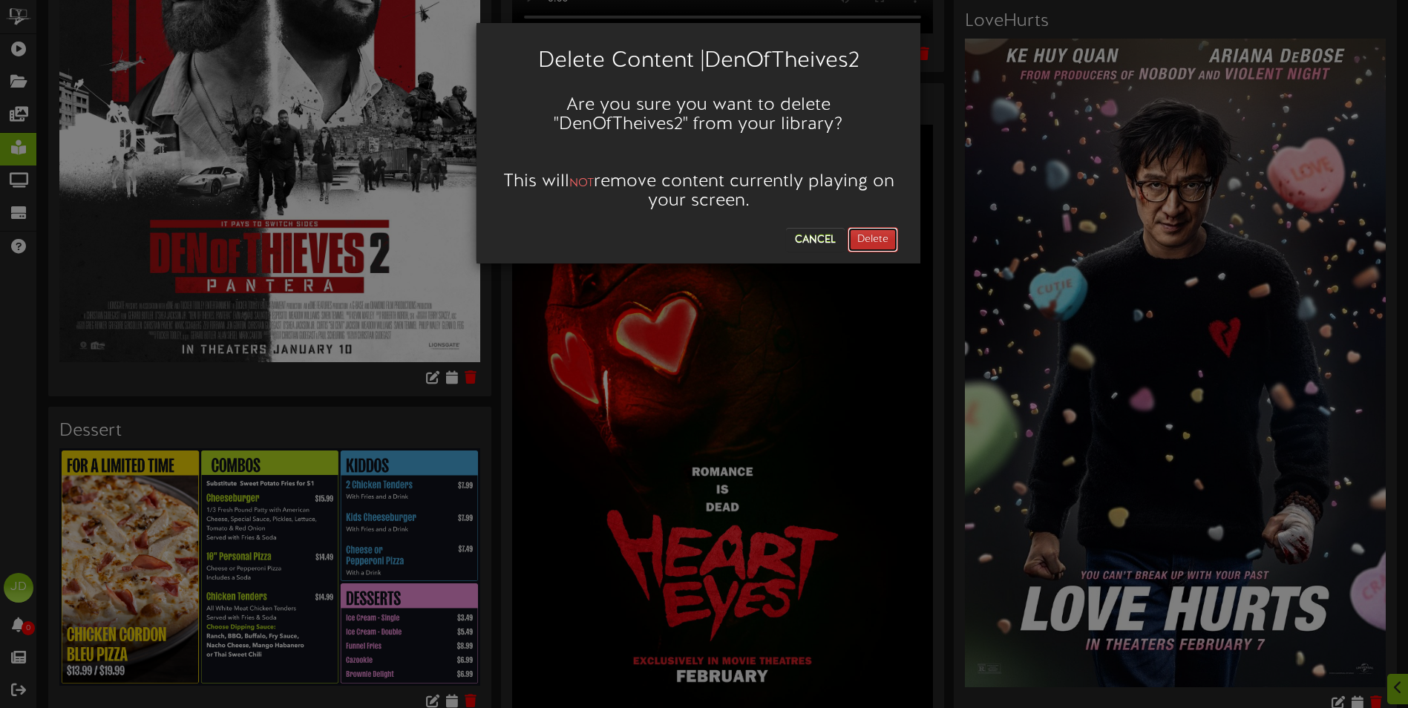
click at [876, 238] on button "Delete" at bounding box center [872, 239] width 50 height 25
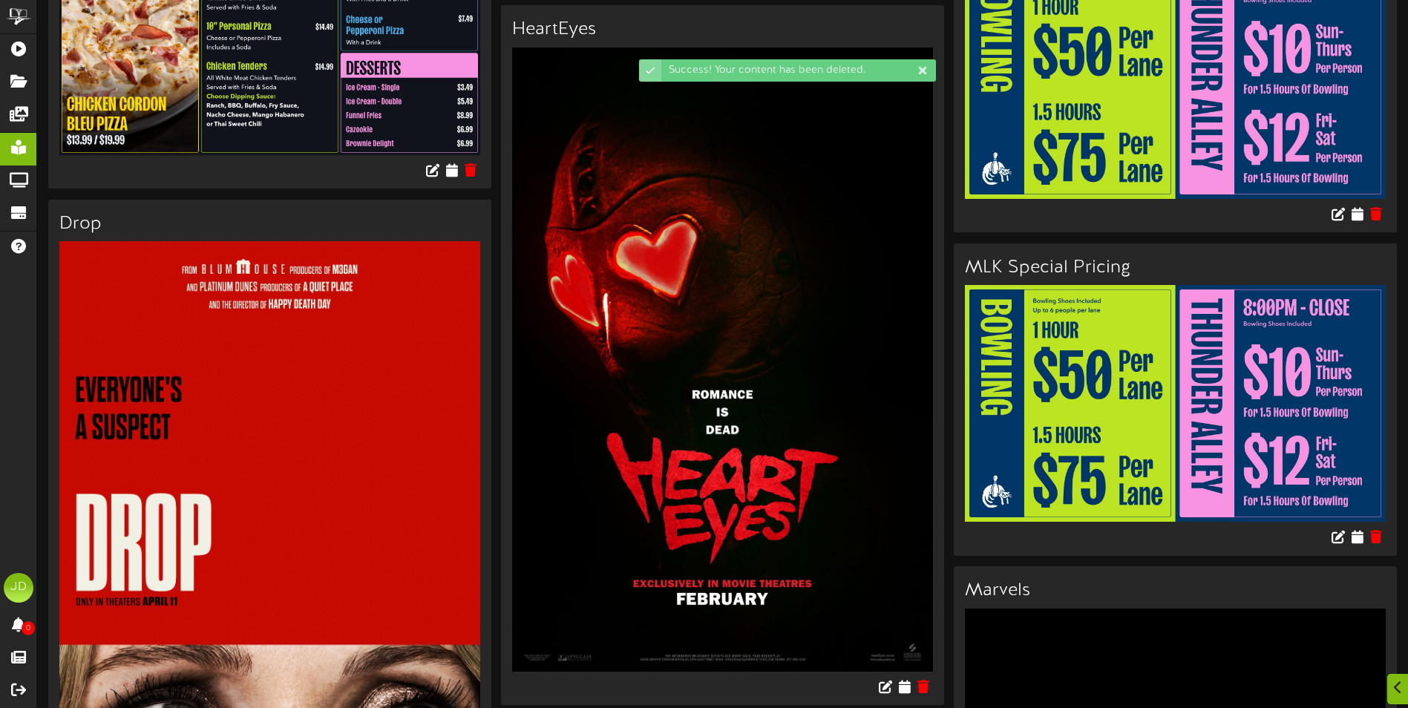
scroll to position [3413, 0]
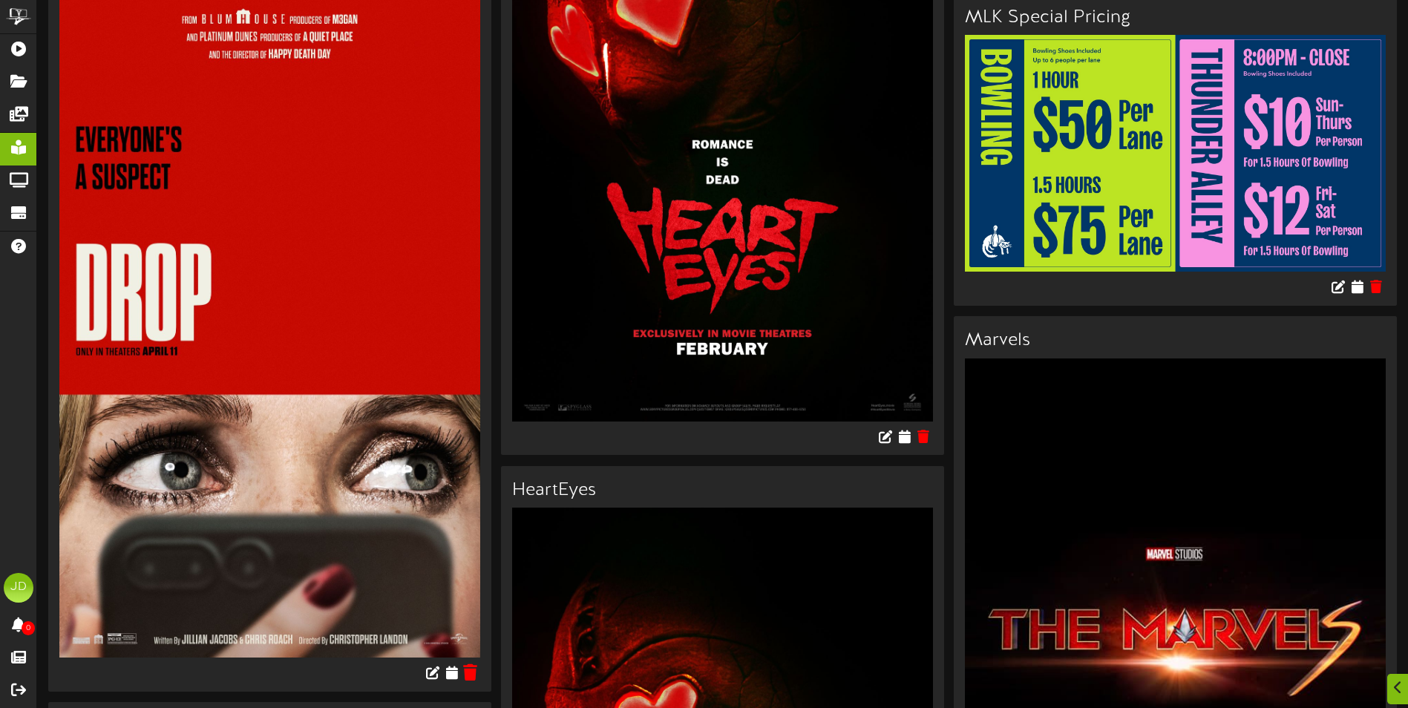
click at [473, 664] on icon at bounding box center [471, 672] width 14 height 16
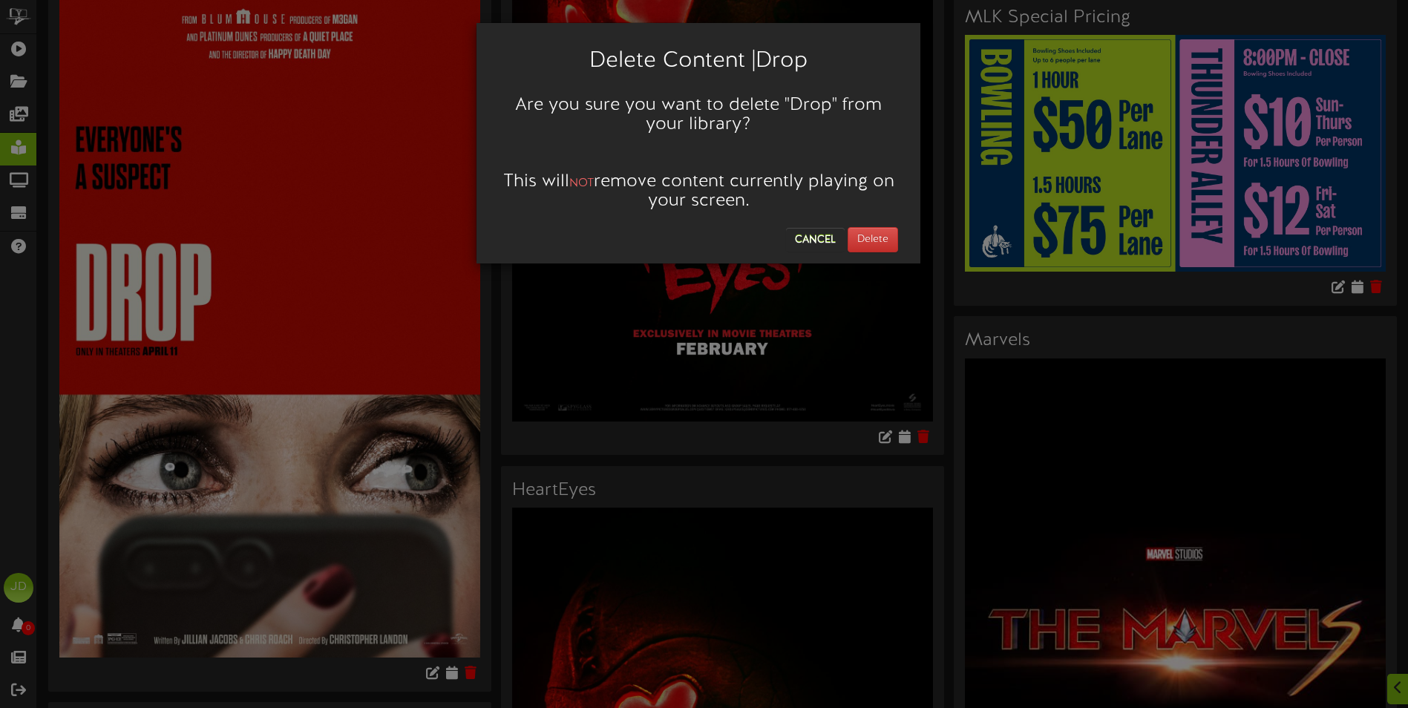
click at [899, 232] on div "Cancel Delete" at bounding box center [698, 236] width 421 height 33
click at [891, 235] on button "Delete" at bounding box center [872, 239] width 50 height 25
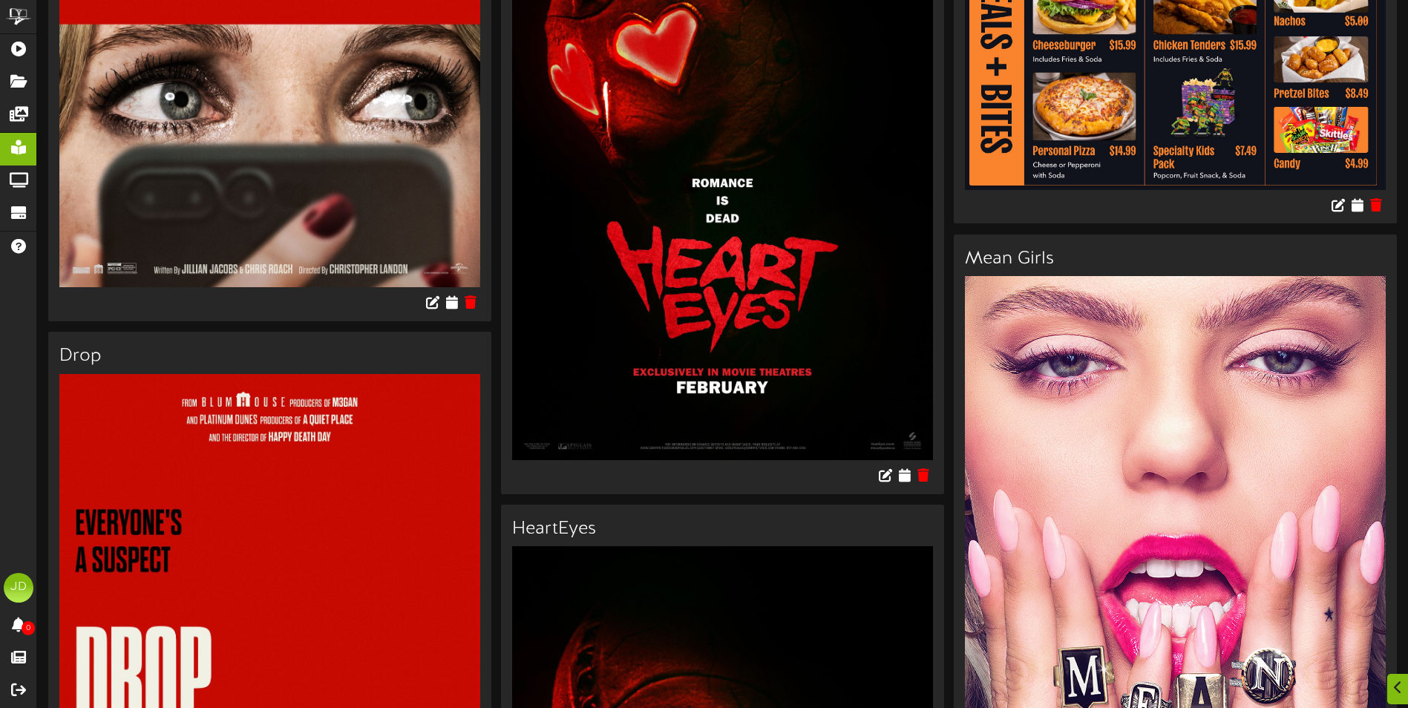
scroll to position [3784, 0]
click at [470, 293] on icon at bounding box center [471, 301] width 14 height 16
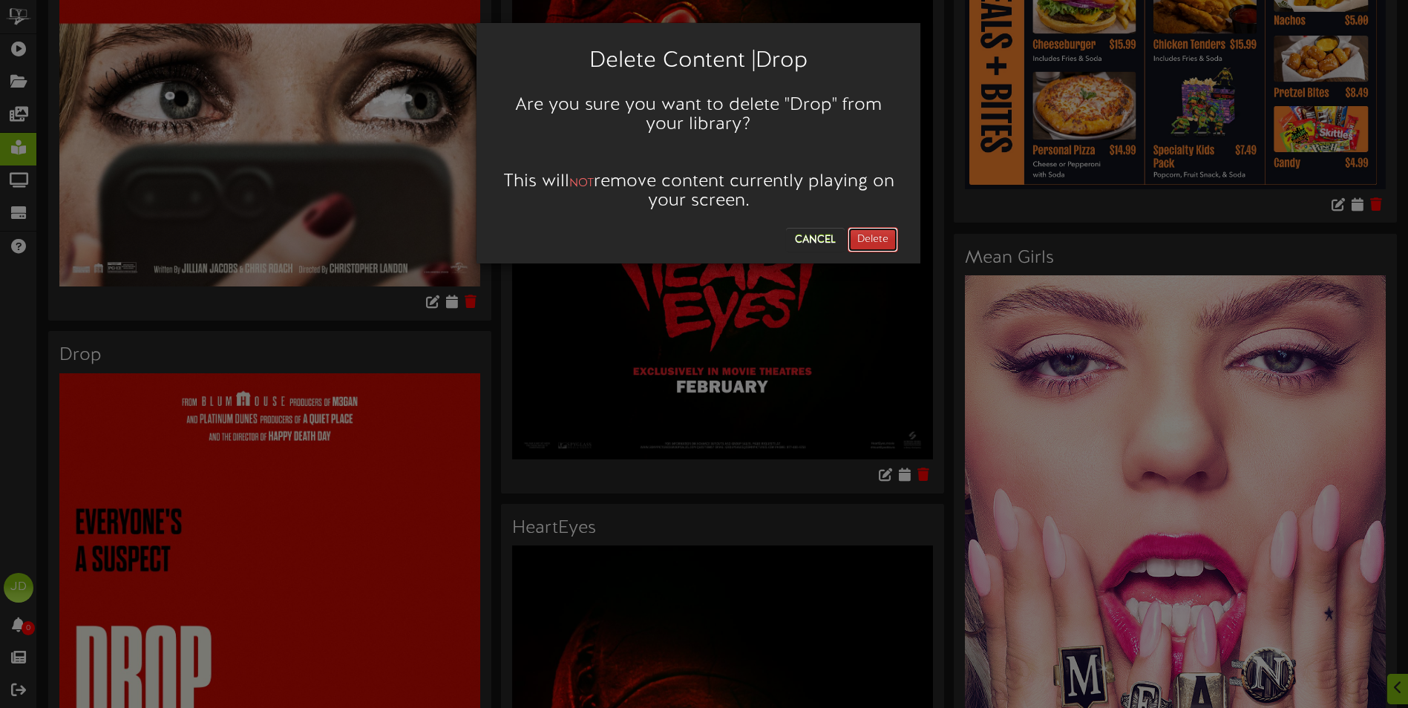
click at [868, 242] on button "Delete" at bounding box center [872, 239] width 50 height 25
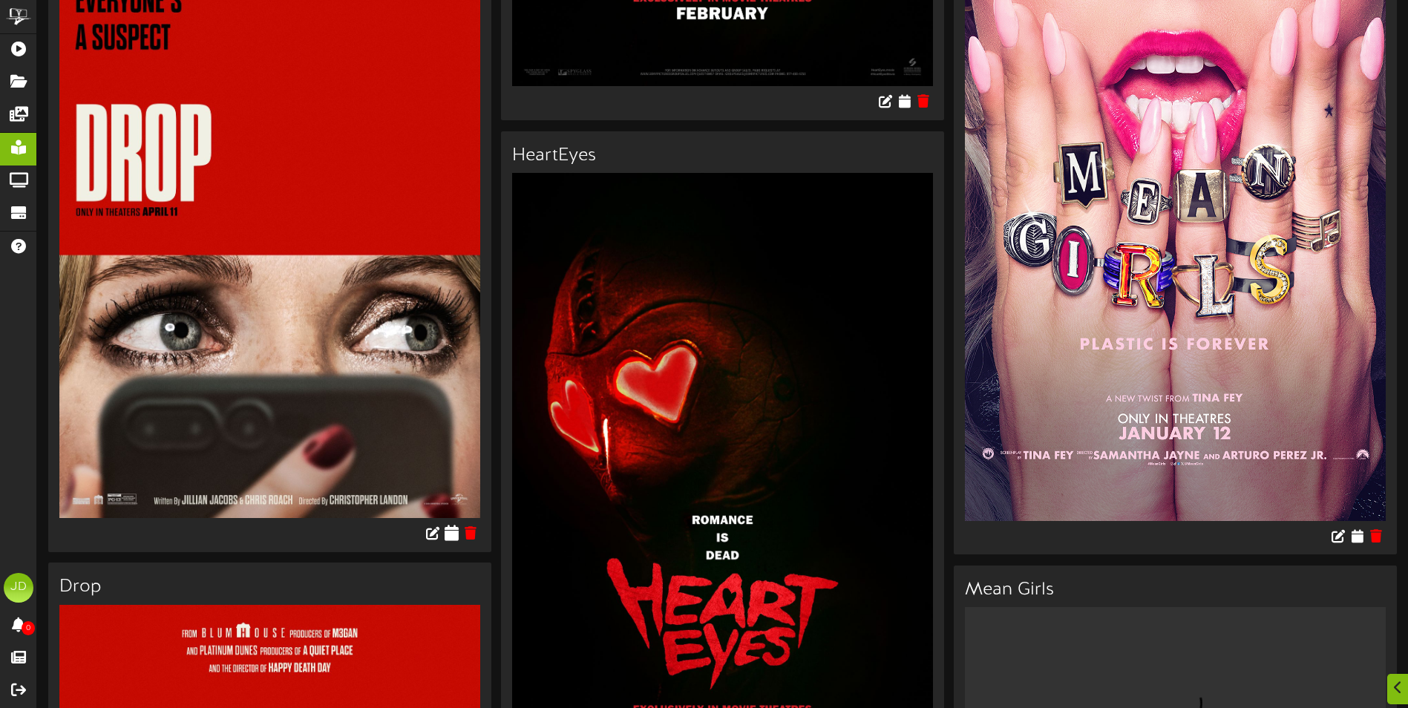
scroll to position [3562, 0]
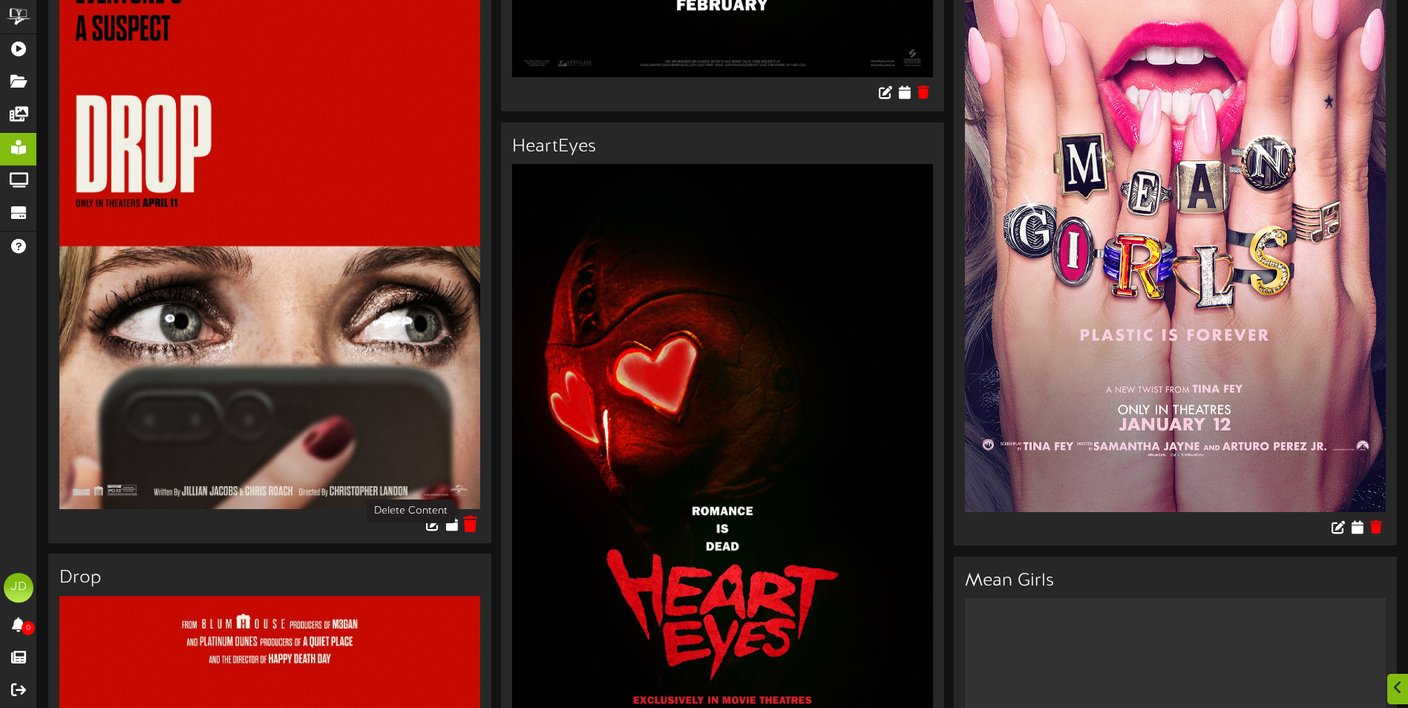
click at [473, 516] on icon at bounding box center [471, 524] width 14 height 16
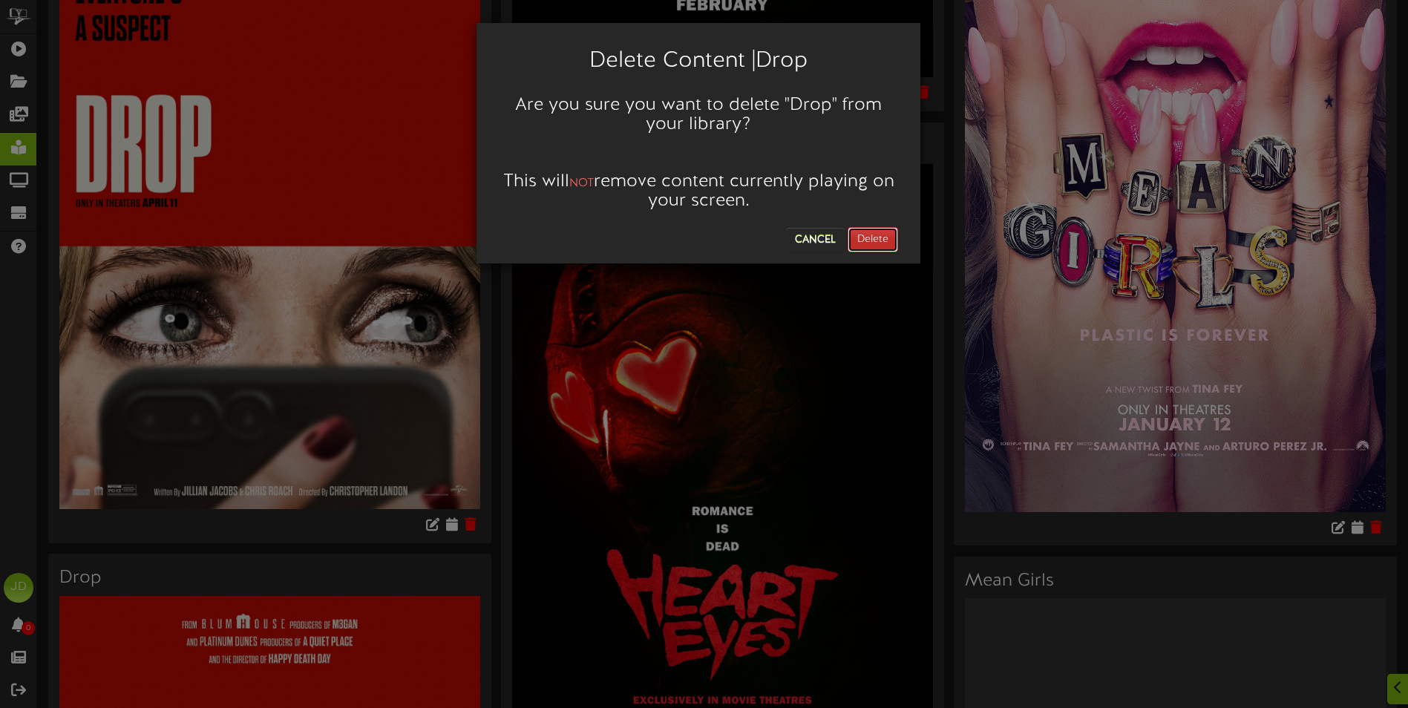
click at [865, 233] on button "Delete" at bounding box center [872, 239] width 50 height 25
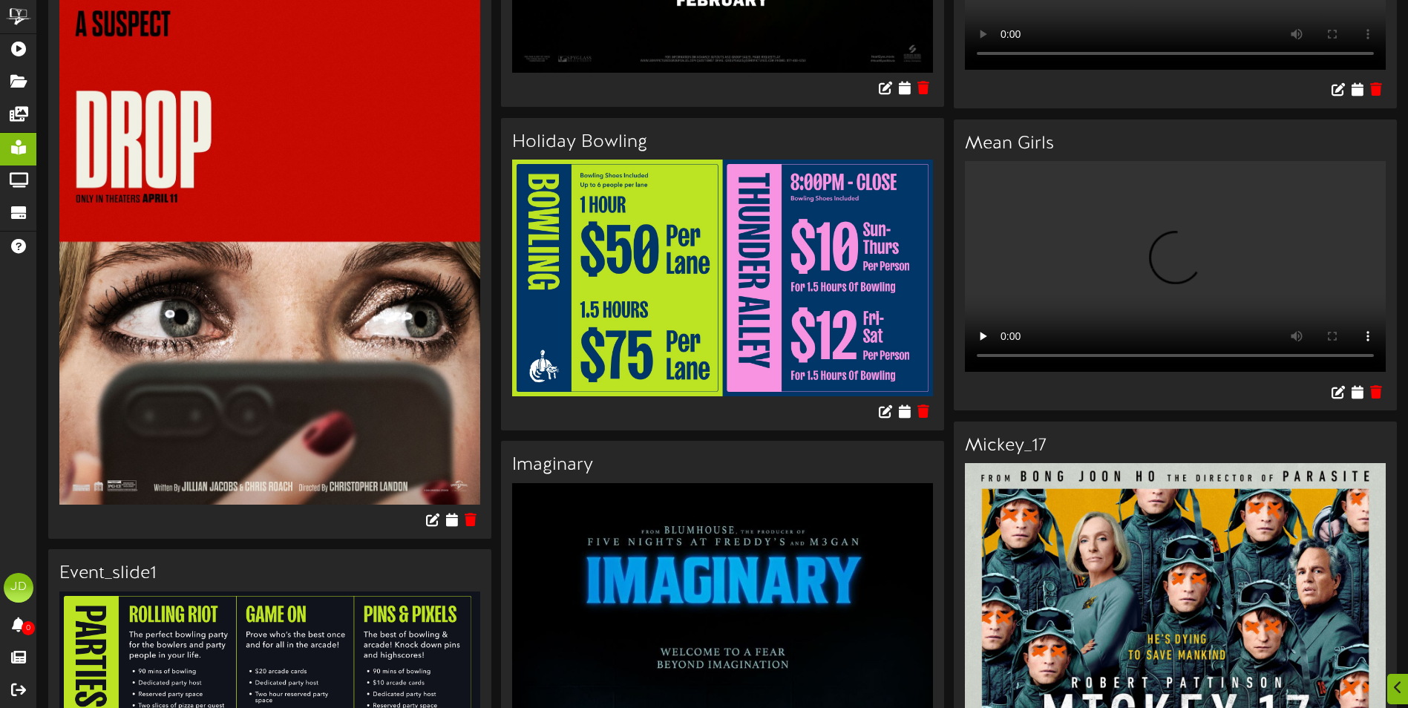
scroll to position [3859, 0]
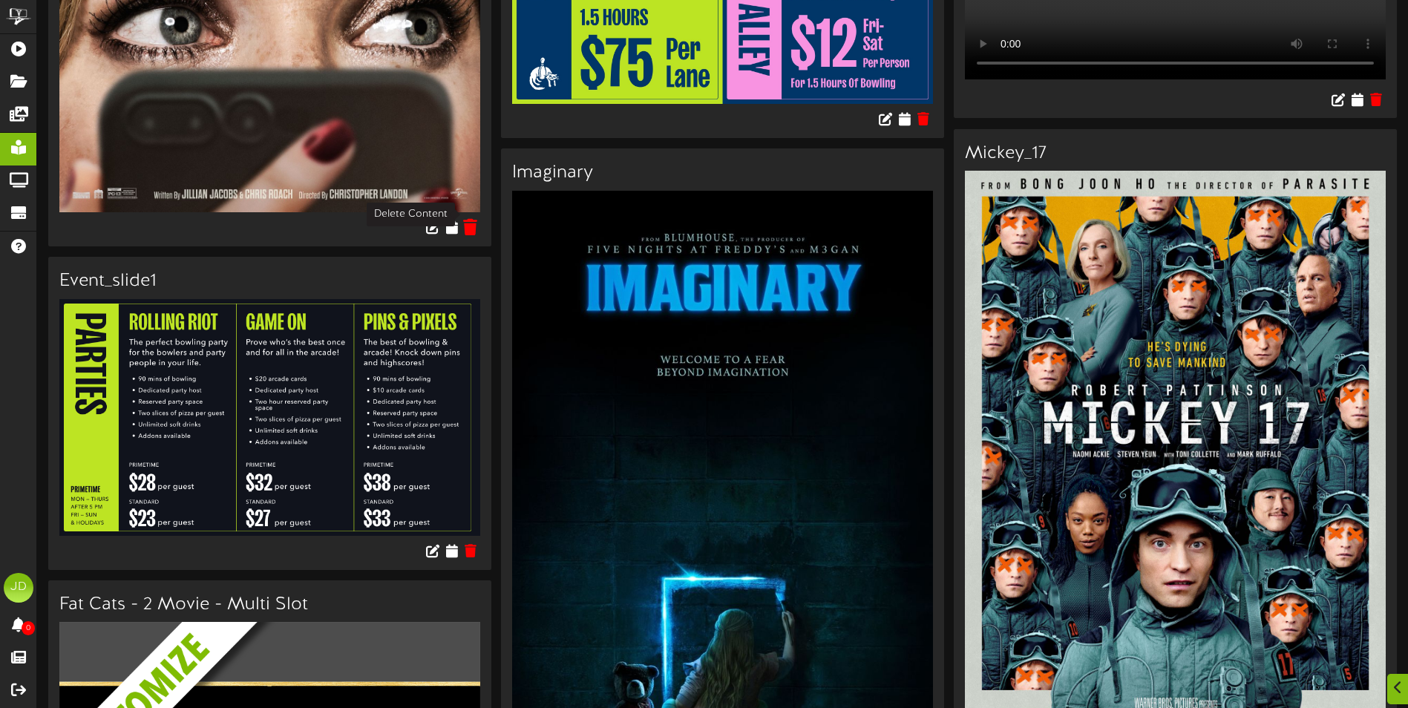
click at [467, 219] on icon at bounding box center [471, 227] width 14 height 16
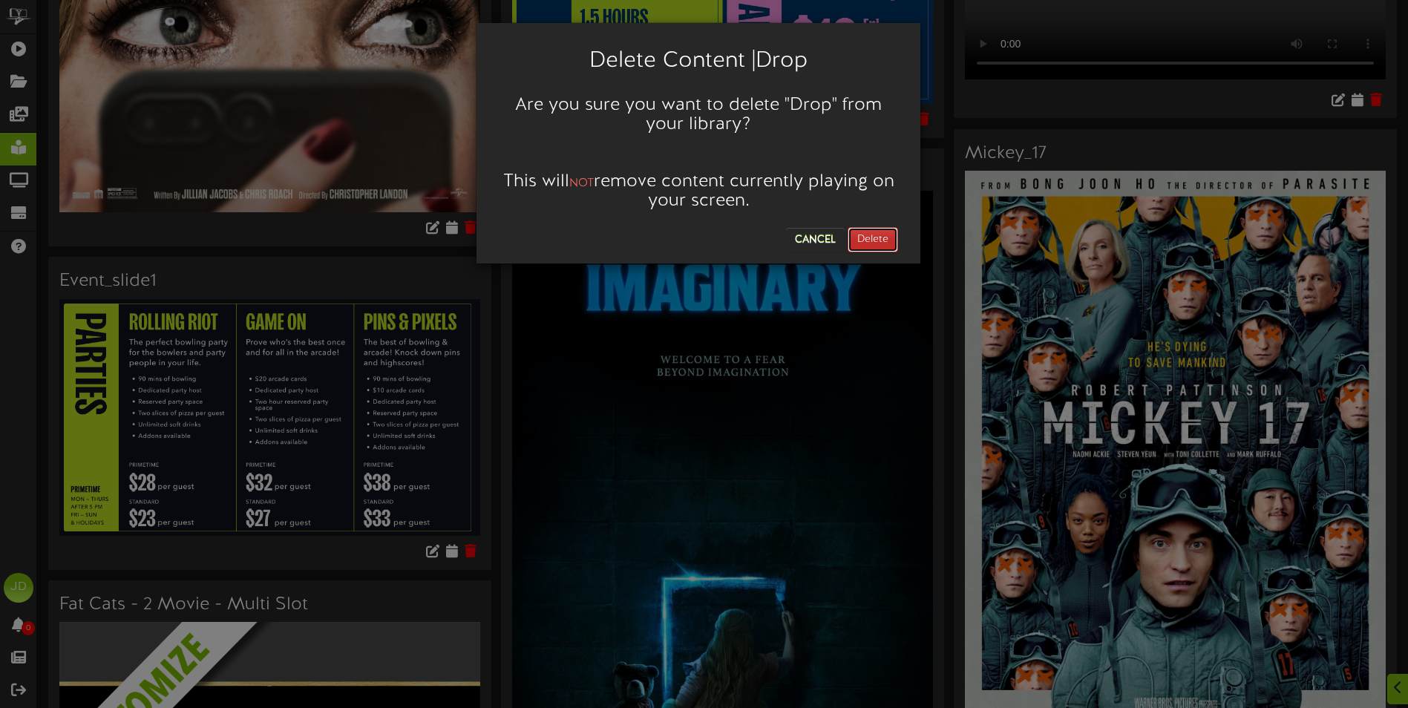
click at [876, 238] on button "Delete" at bounding box center [872, 239] width 50 height 25
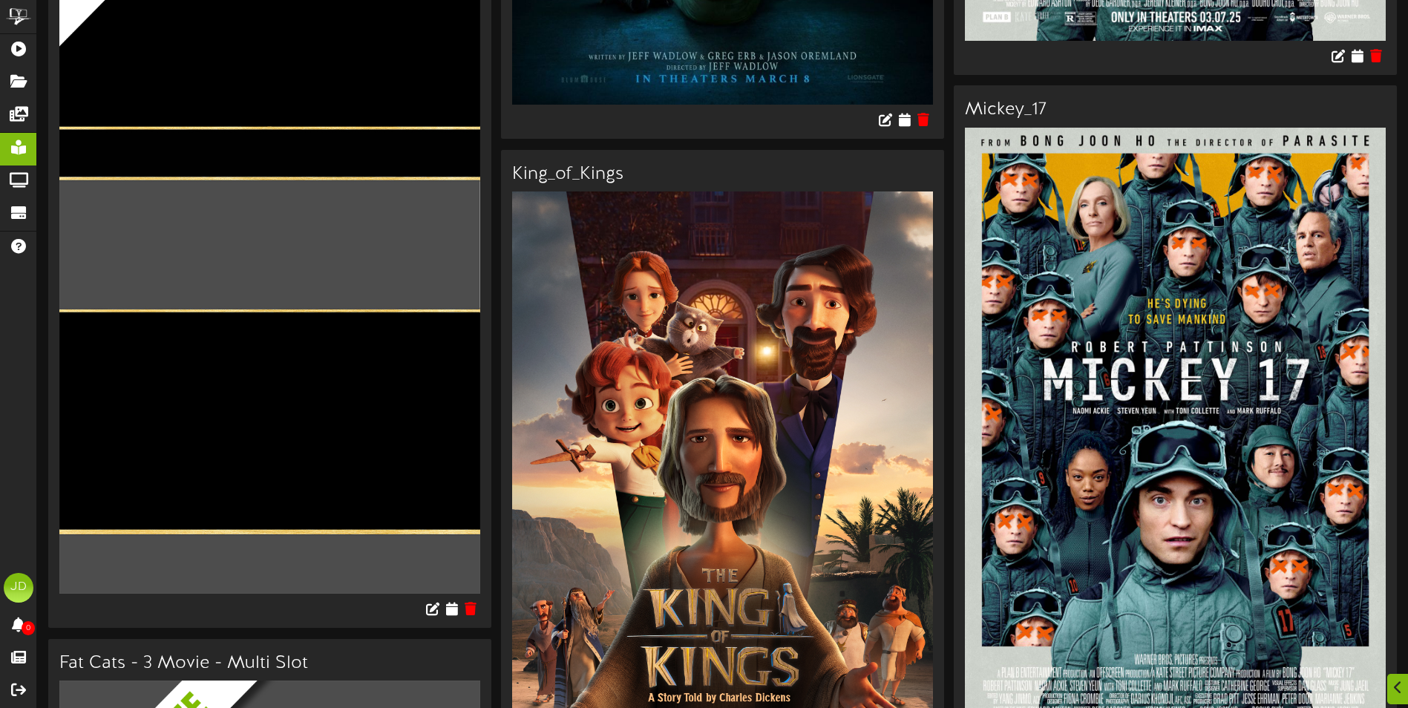
scroll to position [4007, 0]
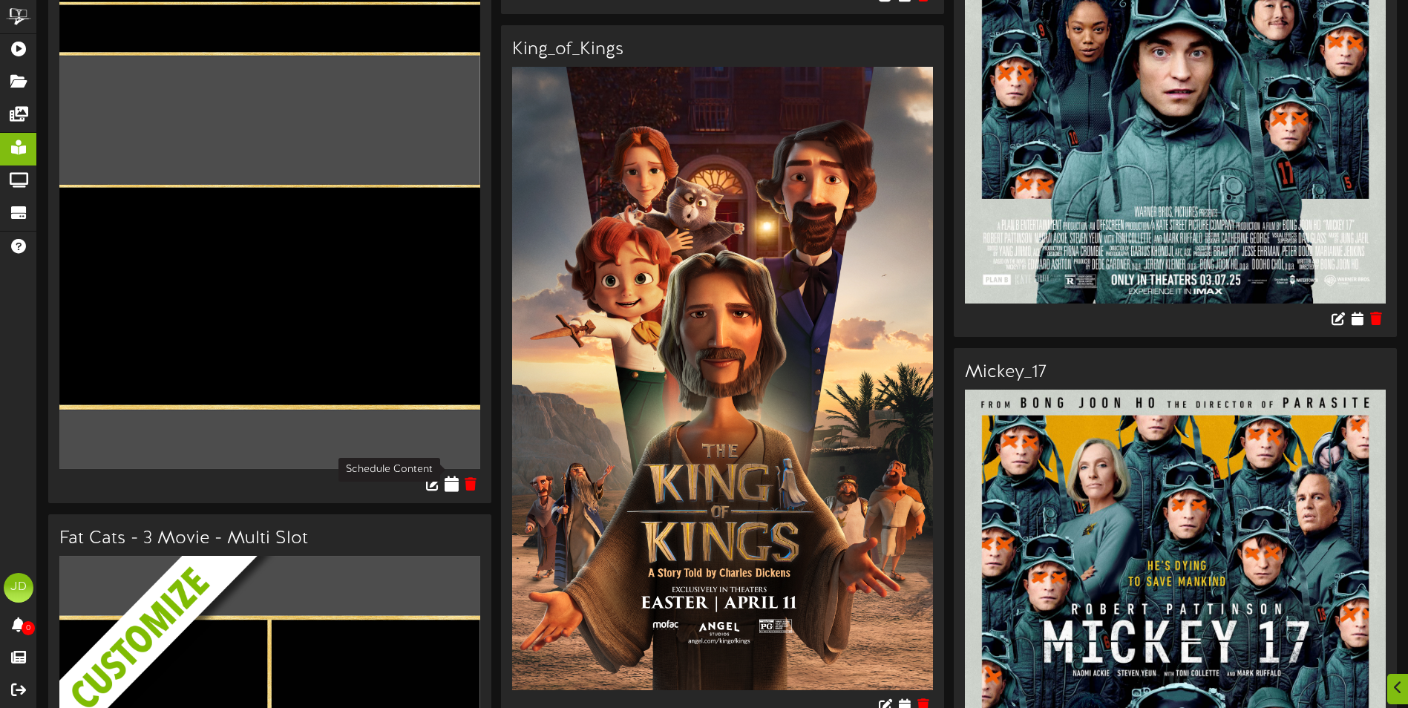
click at [450, 476] on icon at bounding box center [452, 484] width 14 height 16
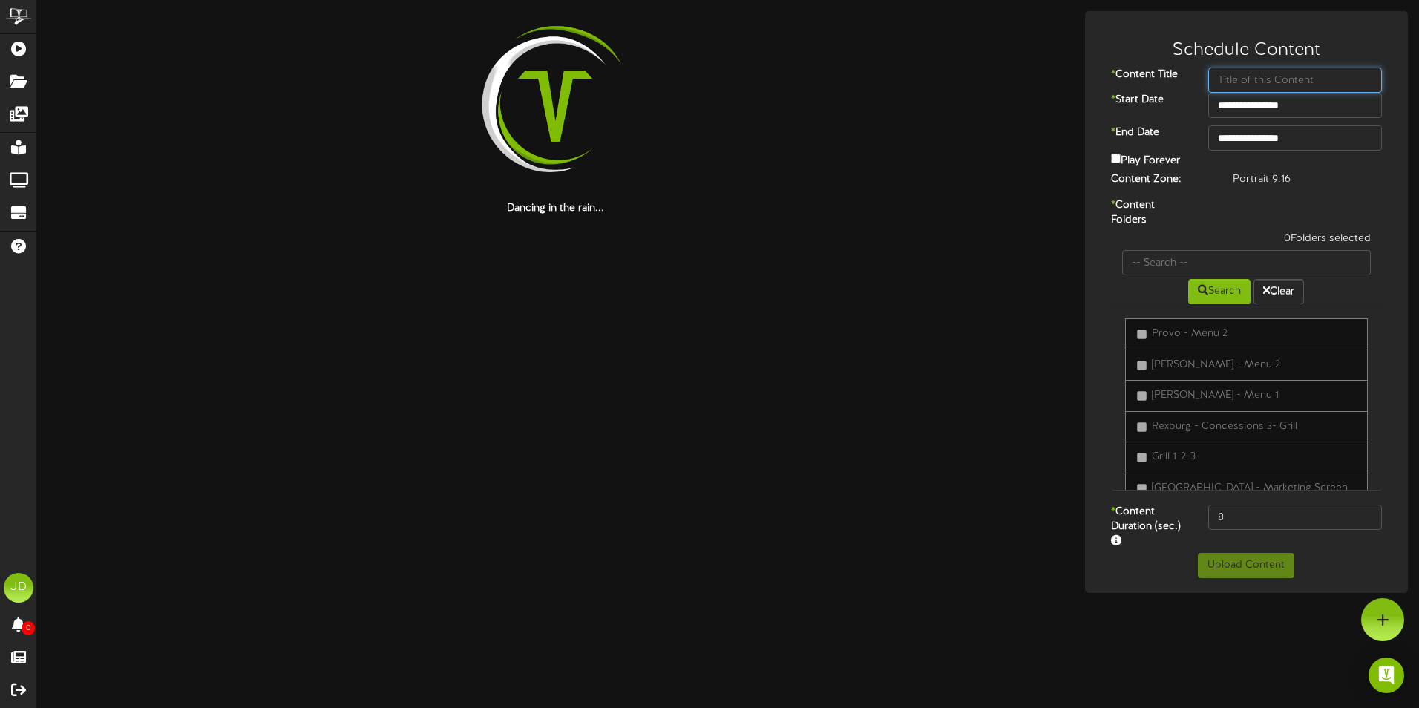
click at [1253, 76] on input "text" at bounding box center [1295, 80] width 174 height 25
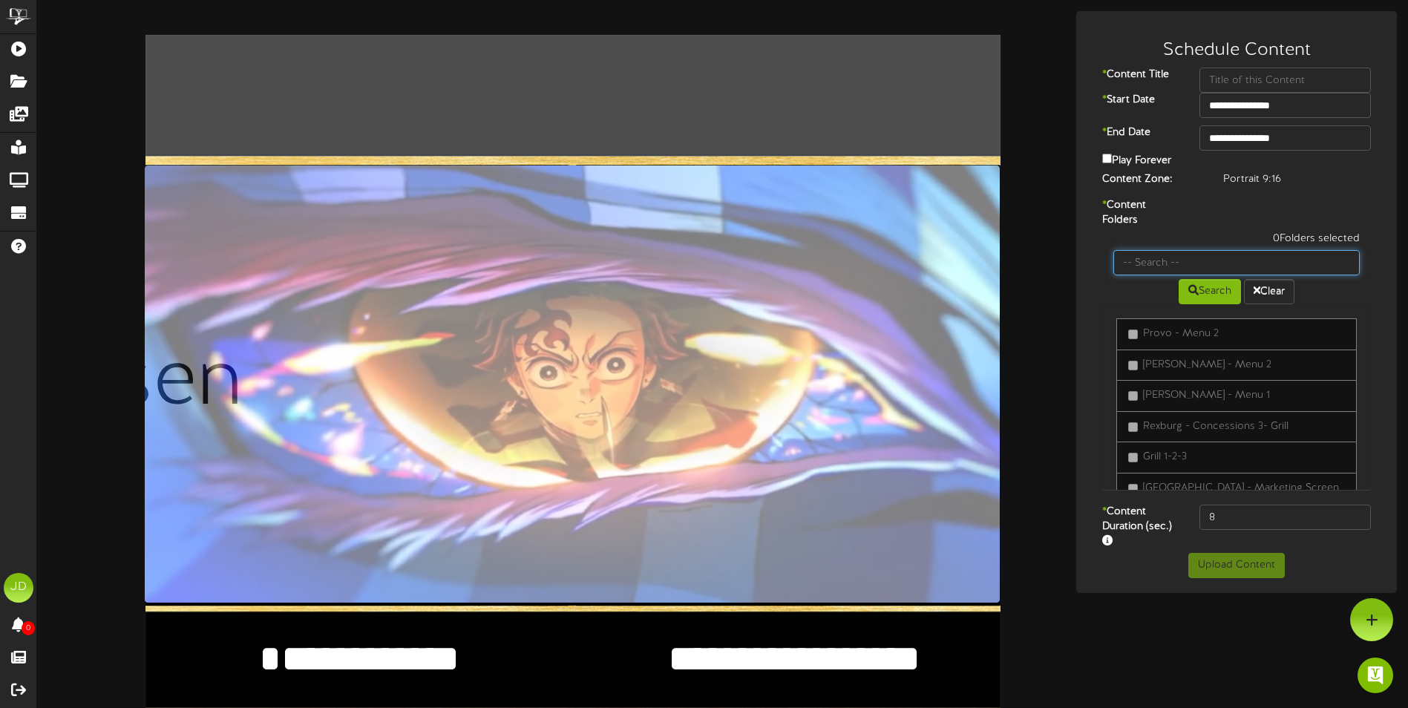
click at [1247, 261] on input "text" at bounding box center [1236, 262] width 246 height 25
type input "surprise"
click at [1202, 295] on button "Search" at bounding box center [1209, 291] width 62 height 25
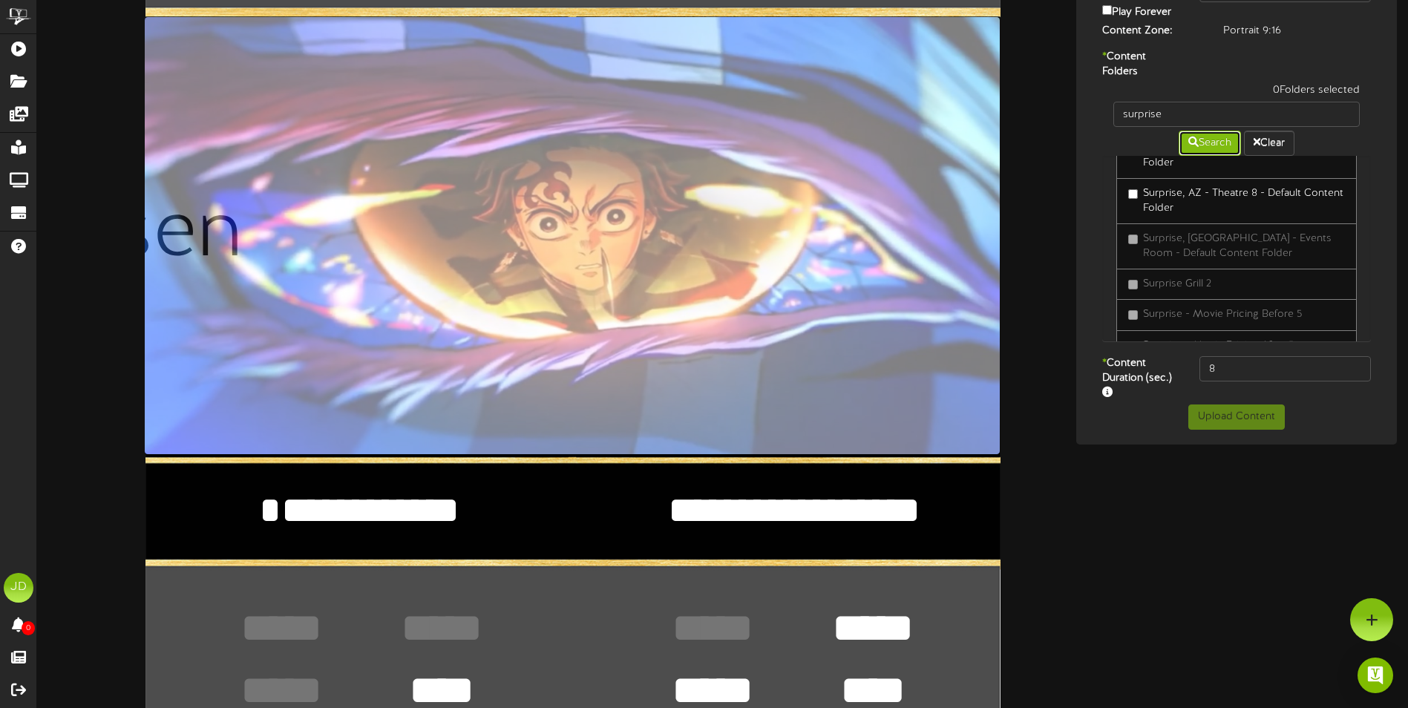
scroll to position [1187, 0]
